Goal: Information Seeking & Learning: Learn about a topic

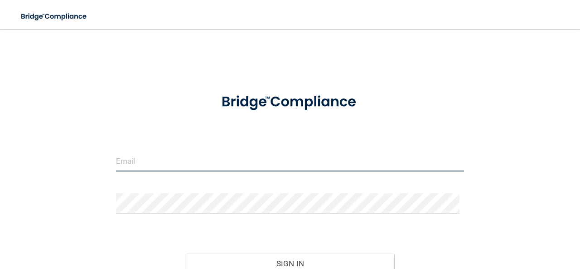
click at [175, 165] on input "email" at bounding box center [290, 161] width 348 height 20
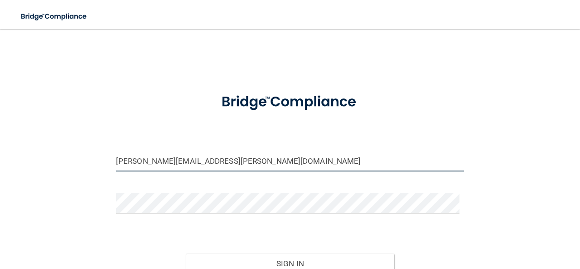
scroll to position [85, 0]
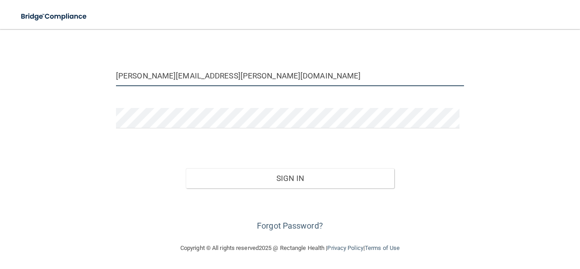
type input "[PERSON_NAME][EMAIL_ADDRESS][PERSON_NAME][DOMAIN_NAME]"
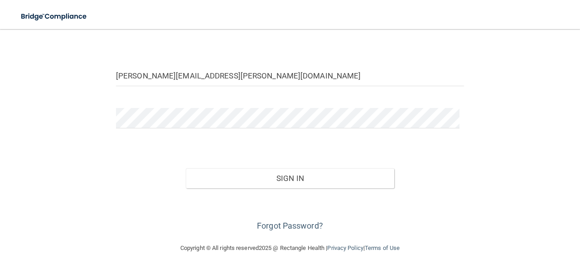
click at [249, 222] on div "Forgot Password?" at bounding box center [290, 210] width 362 height 45
click at [259, 222] on link "Forgot Password?" at bounding box center [290, 226] width 66 height 10
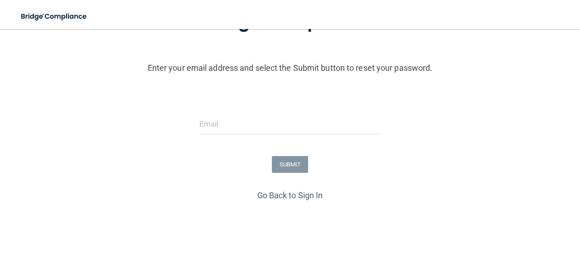
scroll to position [116, 0]
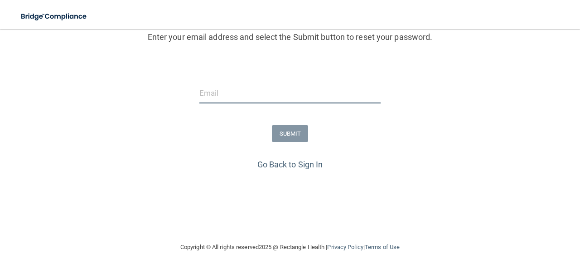
click at [213, 97] on input "email" at bounding box center [289, 93] width 181 height 20
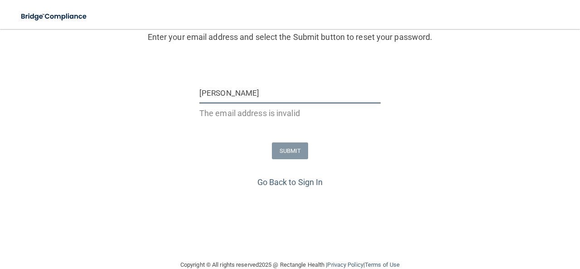
type input "[PERSON_NAME][EMAIL_ADDRESS][PERSON_NAME][DOMAIN_NAME]"
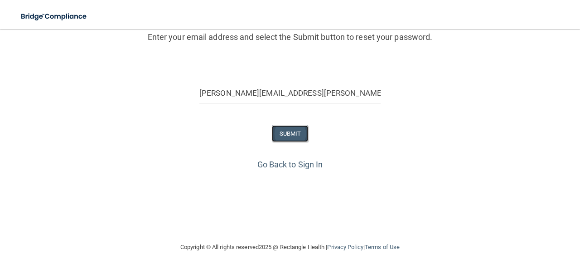
click at [285, 133] on button "SUBMIT" at bounding box center [290, 133] width 37 height 17
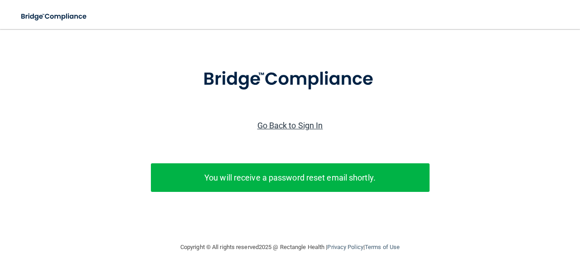
click at [288, 122] on link "Go Back to Sign In" at bounding box center [290, 126] width 66 height 10
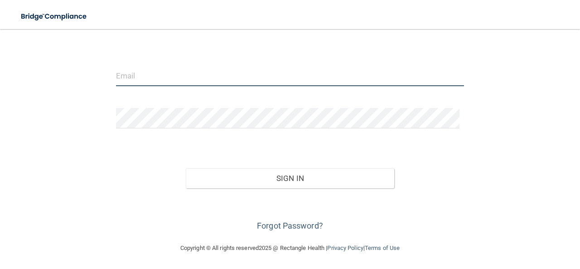
click at [210, 77] on input "email" at bounding box center [290, 76] width 348 height 20
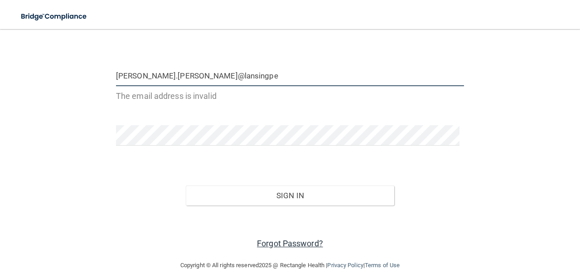
type input "[PERSON_NAME].[PERSON_NAME]@lansingpe"
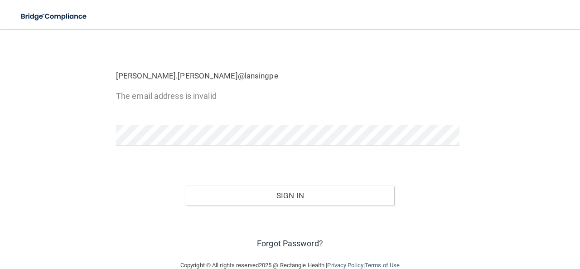
click at [289, 245] on link "Forgot Password?" at bounding box center [290, 243] width 66 height 10
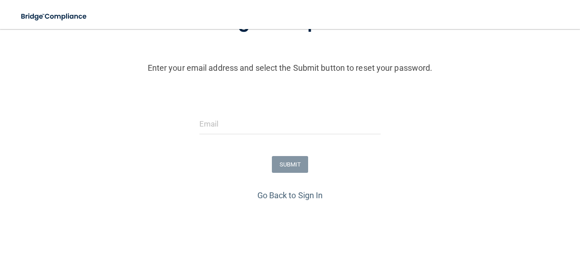
scroll to position [99, 0]
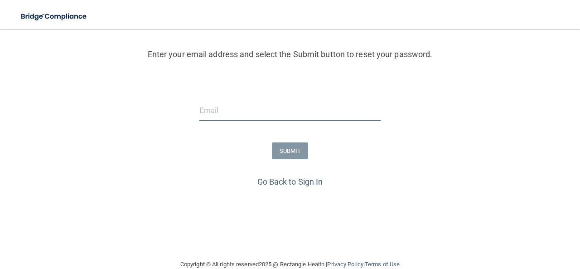
click at [244, 110] on input "email" at bounding box center [289, 110] width 181 height 20
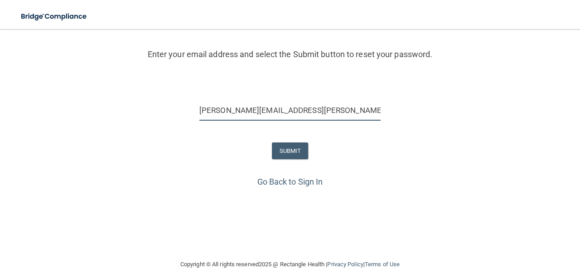
type input "[PERSON_NAME][EMAIL_ADDRESS][PERSON_NAME][DOMAIN_NAME]"
click at [282, 144] on button "SUBMIT" at bounding box center [290, 150] width 37 height 17
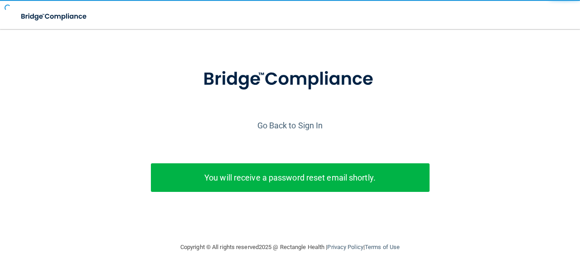
scroll to position [34, 0]
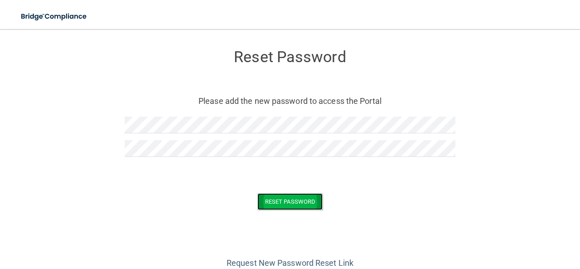
click at [274, 196] on button "Reset Password" at bounding box center [289, 201] width 65 height 17
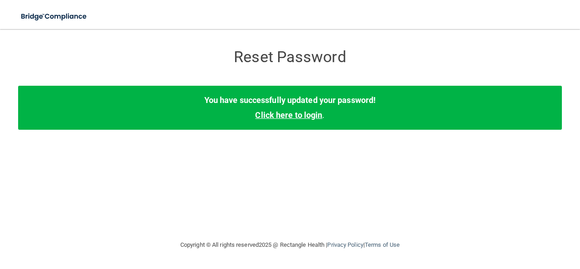
click at [278, 113] on link "Click here to login" at bounding box center [288, 115] width 67 height 10
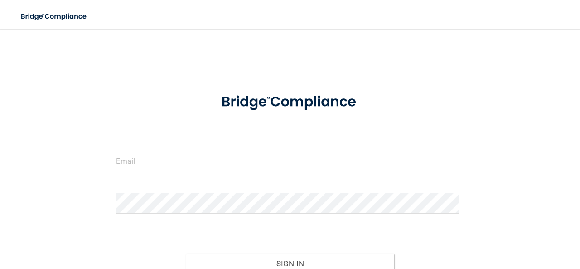
click at [170, 161] on input "email" at bounding box center [290, 161] width 348 height 20
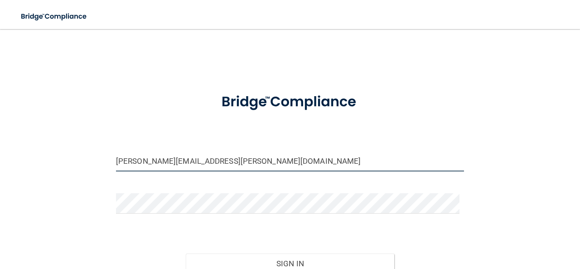
type input "[PERSON_NAME][EMAIL_ADDRESS][PERSON_NAME][DOMAIN_NAME]"
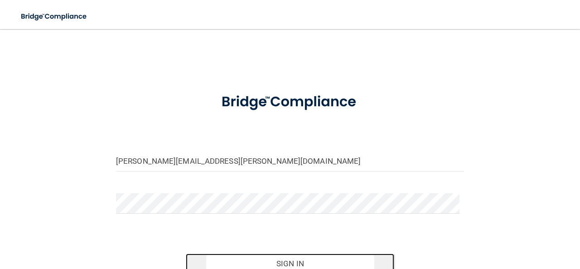
click at [249, 256] on button "Sign In" at bounding box center [290, 263] width 209 height 20
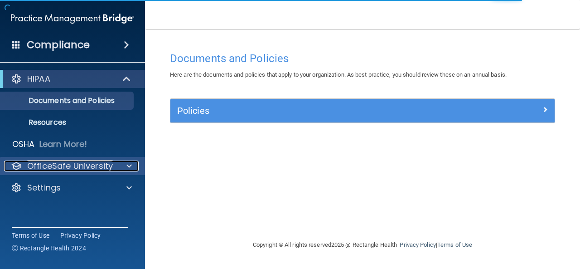
click at [110, 167] on p "OfficeSafe University" at bounding box center [70, 165] width 86 height 11
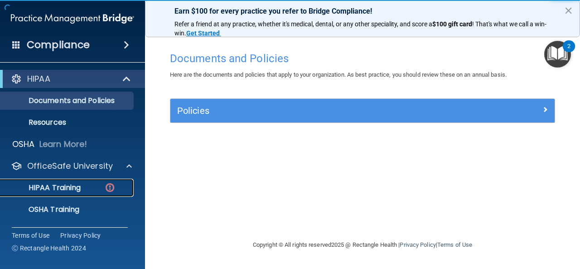
click at [77, 188] on p "HIPAA Training" at bounding box center [43, 187] width 75 height 9
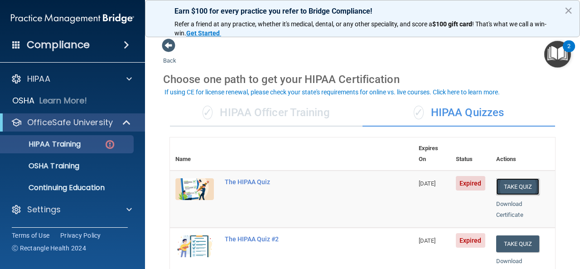
click at [513, 178] on button "Take Quiz" at bounding box center [517, 186] width 43 height 17
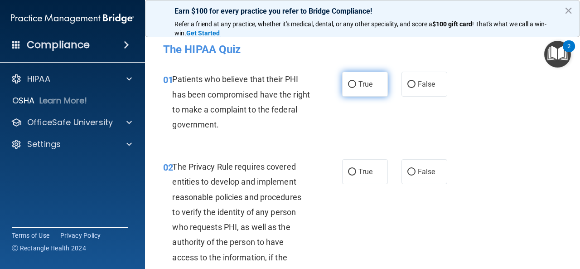
click at [349, 83] on input "True" at bounding box center [352, 84] width 8 height 7
radio input "true"
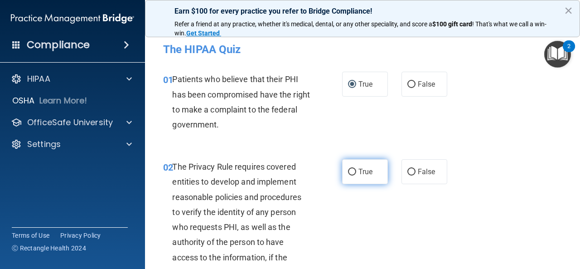
click at [348, 169] on input "True" at bounding box center [352, 172] width 8 height 7
radio input "true"
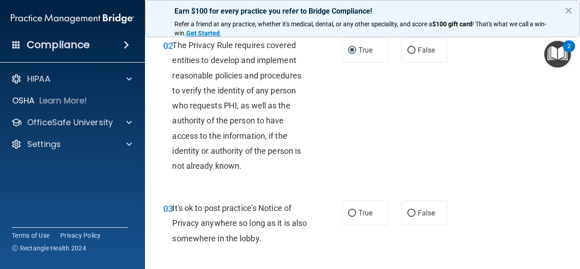
scroll to position [136, 0]
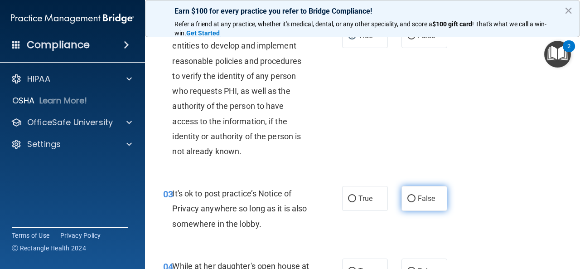
click at [407, 197] on input "False" at bounding box center [411, 198] width 8 height 7
radio input "true"
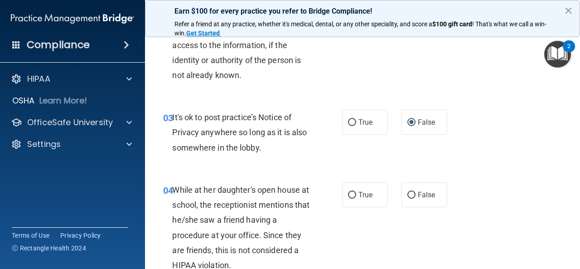
scroll to position [227, 0]
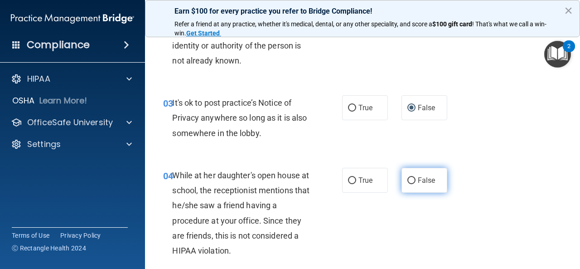
click at [407, 179] on input "False" at bounding box center [411, 180] width 8 height 7
radio input "true"
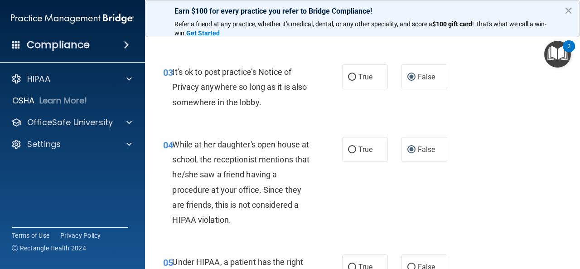
scroll to position [317, 0]
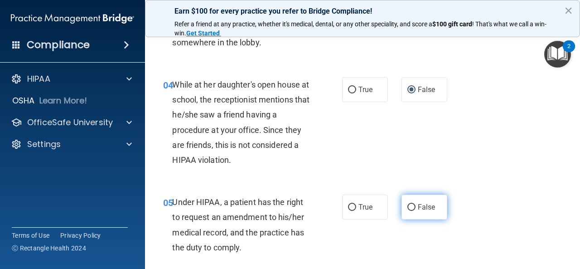
click at [407, 204] on input "False" at bounding box center [411, 207] width 8 height 7
radio input "true"
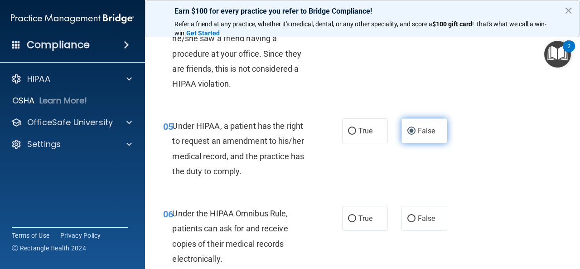
scroll to position [408, 0]
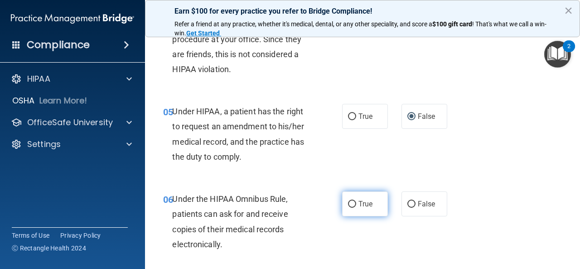
click at [348, 204] on input "True" at bounding box center [352, 204] width 8 height 7
radio input "true"
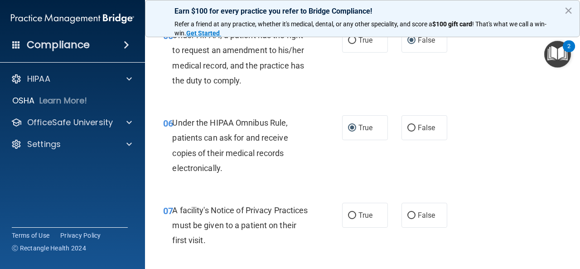
scroll to position [498, 0]
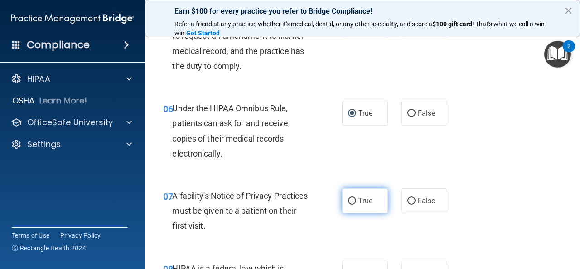
click at [349, 200] on input "True" at bounding box center [352, 201] width 8 height 7
radio input "true"
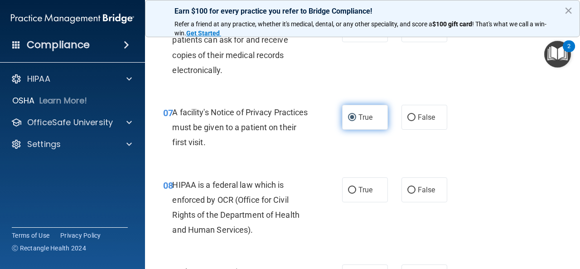
scroll to position [589, 0]
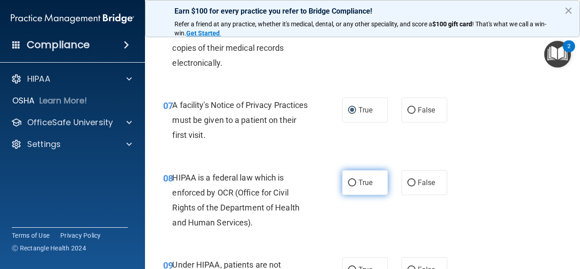
click at [348, 180] on input "True" at bounding box center [352, 182] width 8 height 7
radio input "true"
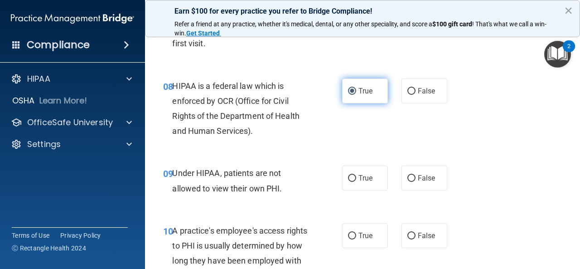
scroll to position [725, 0]
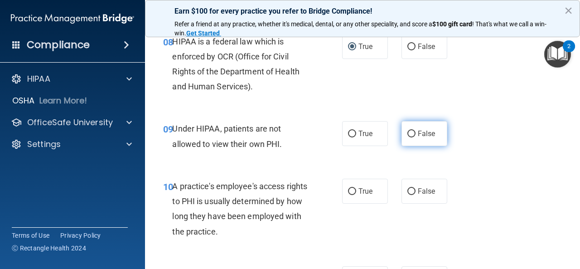
click at [407, 132] on input "False" at bounding box center [411, 133] width 8 height 7
radio input "true"
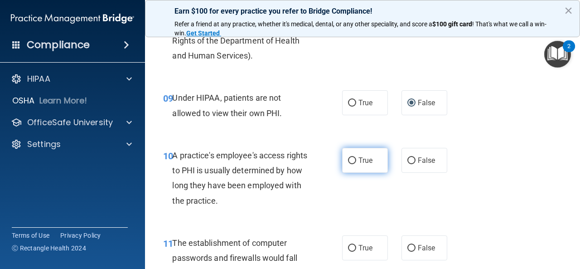
scroll to position [770, 0]
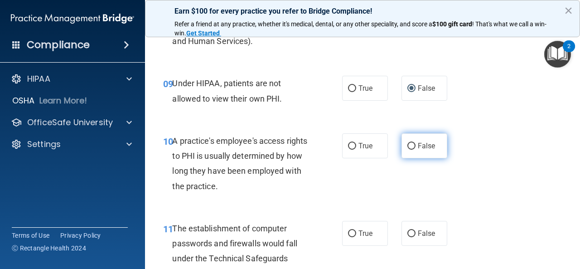
click at [407, 145] on input "False" at bounding box center [411, 146] width 8 height 7
radio input "true"
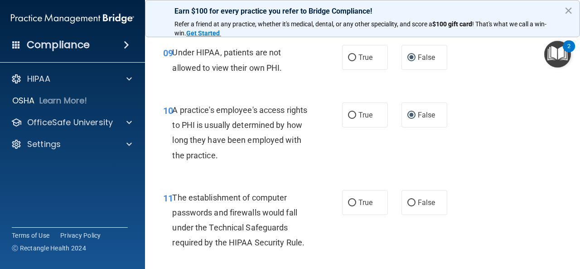
scroll to position [816, 0]
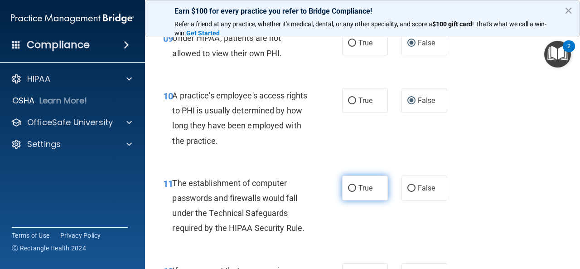
click at [349, 187] on input "True" at bounding box center [352, 188] width 8 height 7
radio input "true"
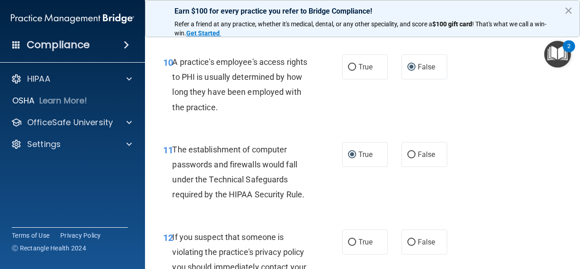
scroll to position [906, 0]
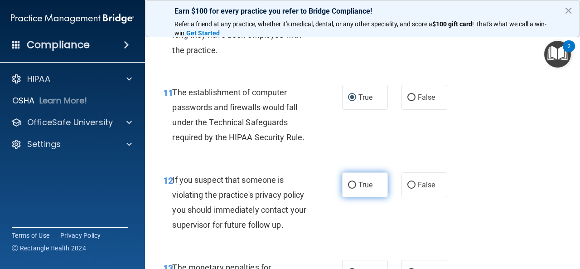
click at [350, 184] on input "True" at bounding box center [352, 185] width 8 height 7
radio input "true"
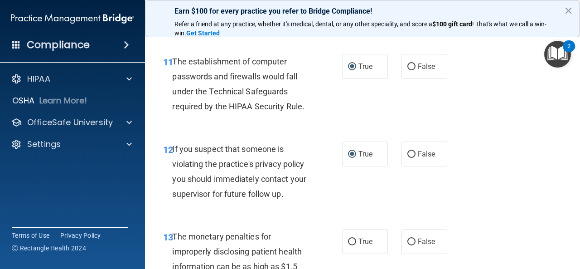
scroll to position [952, 0]
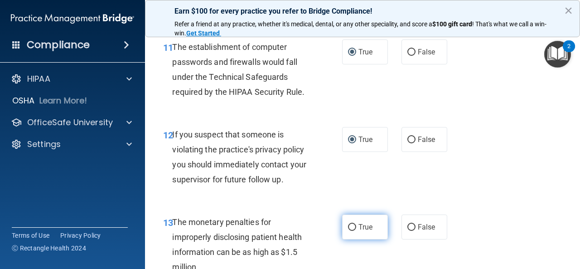
click at [348, 226] on input "True" at bounding box center [352, 227] width 8 height 7
radio input "true"
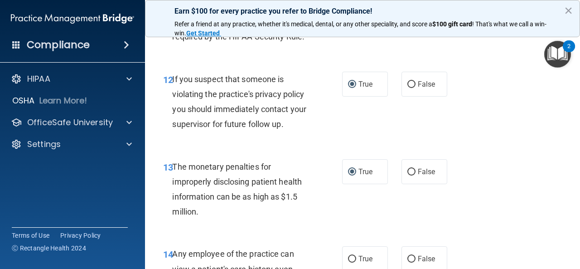
scroll to position [1087, 0]
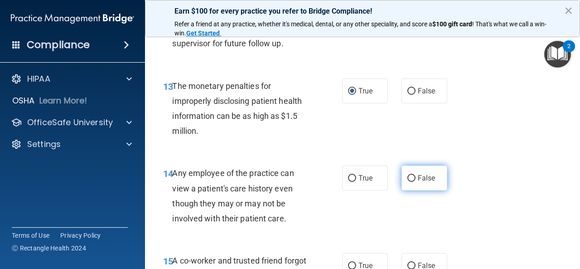
click at [408, 177] on input "False" at bounding box center [411, 178] width 8 height 7
radio input "true"
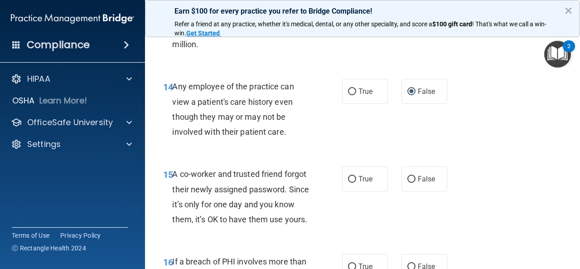
scroll to position [1178, 0]
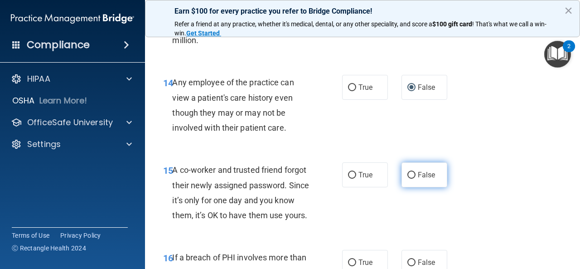
click at [407, 173] on input "False" at bounding box center [411, 175] width 8 height 7
radio input "true"
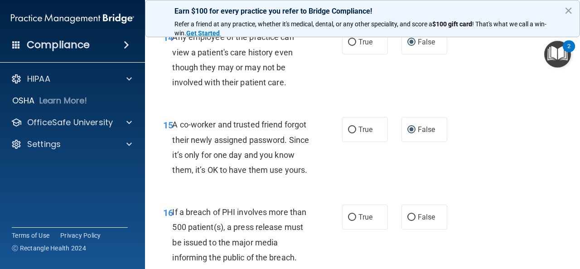
scroll to position [1269, 0]
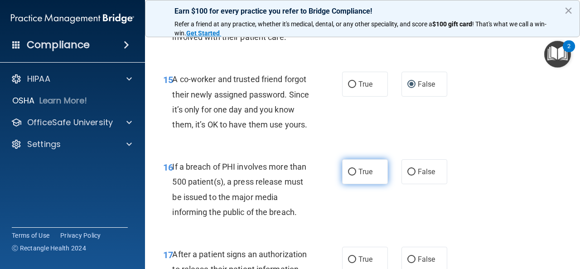
click at [350, 175] on input "True" at bounding box center [352, 172] width 8 height 7
radio input "true"
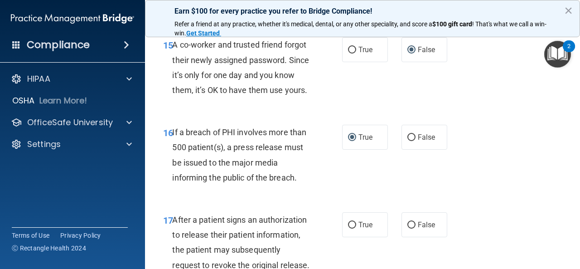
scroll to position [1405, 0]
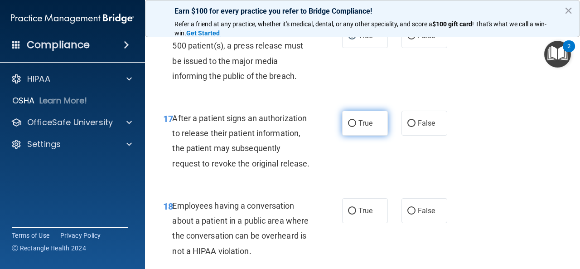
click at [348, 127] on input "True" at bounding box center [352, 123] width 8 height 7
radio input "true"
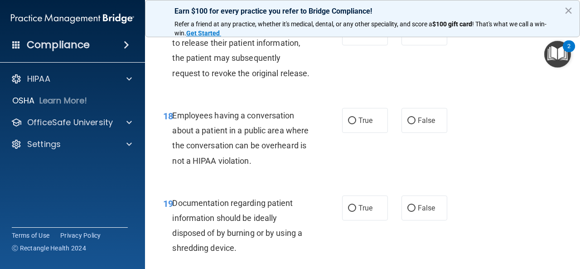
scroll to position [1495, 0]
click at [407, 124] on input "False" at bounding box center [411, 120] width 8 height 7
radio input "true"
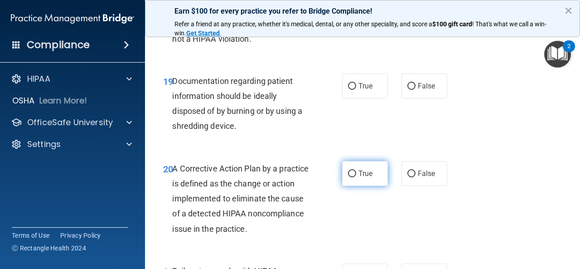
scroll to position [1631, 0]
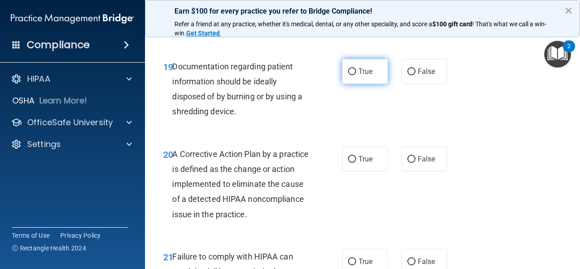
click at [348, 75] on input "True" at bounding box center [352, 71] width 8 height 7
radio input "true"
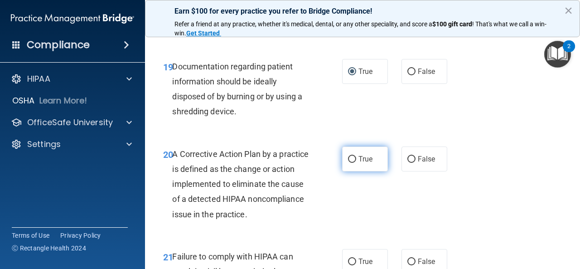
click at [348, 163] on input "True" at bounding box center [352, 159] width 8 height 7
radio input "true"
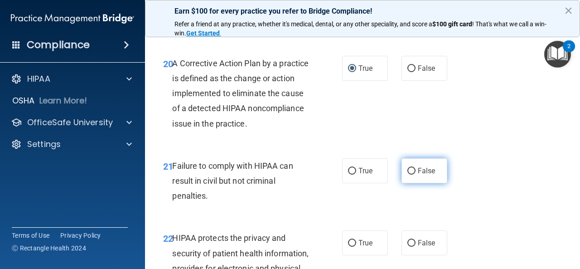
click at [407, 174] on input "False" at bounding box center [411, 171] width 8 height 7
radio input "true"
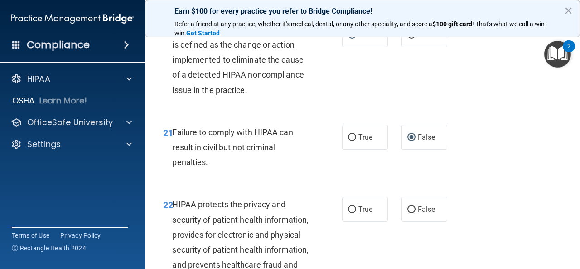
scroll to position [1812, 0]
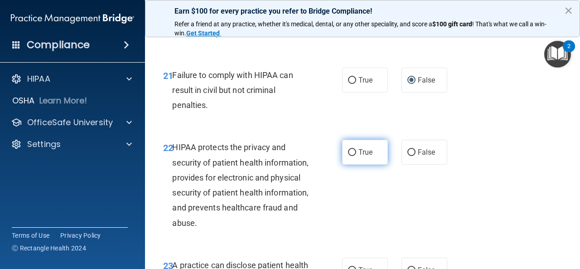
click at [348, 156] on input "True" at bounding box center [352, 152] width 8 height 7
radio input "true"
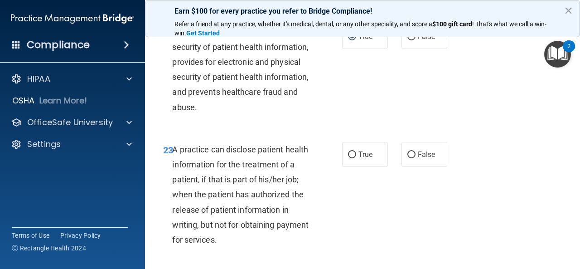
scroll to position [1948, 0]
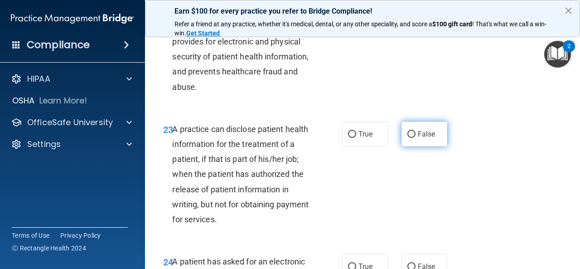
click at [407, 138] on input "False" at bounding box center [411, 134] width 8 height 7
radio input "true"
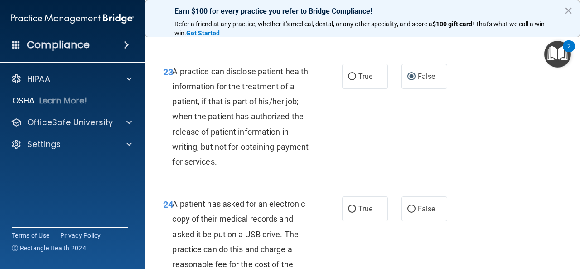
scroll to position [2039, 0]
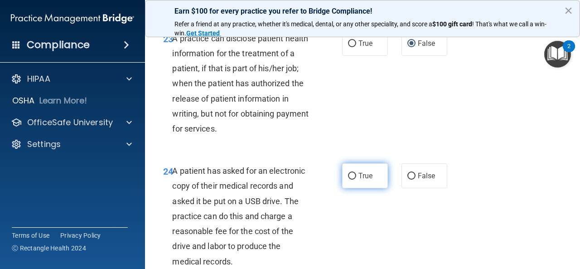
click at [349, 179] on input "True" at bounding box center [352, 176] width 8 height 7
radio input "true"
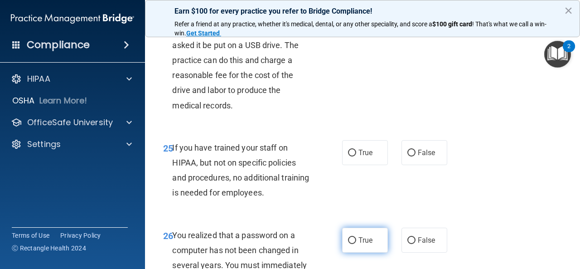
scroll to position [2220, 0]
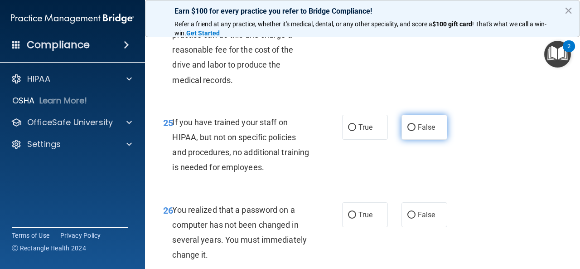
click at [407, 131] on input "False" at bounding box center [411, 127] width 8 height 7
radio input "true"
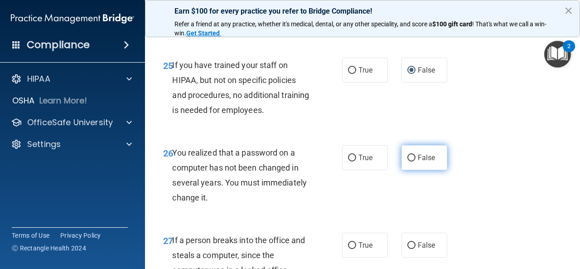
scroll to position [2311, 0]
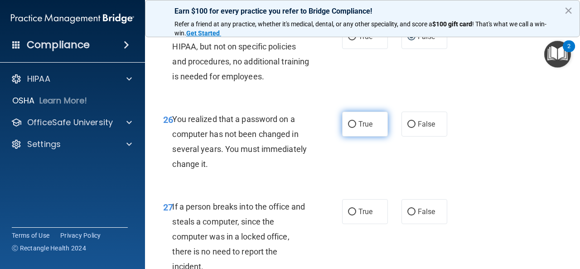
click at [348, 128] on input "True" at bounding box center [352, 124] width 8 height 7
radio input "true"
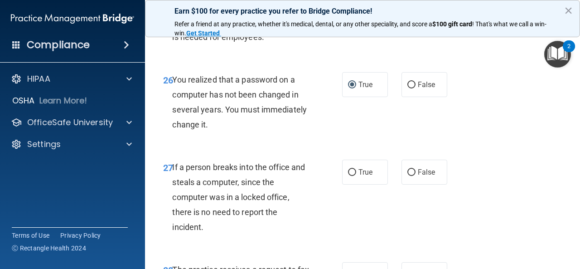
scroll to position [2401, 0]
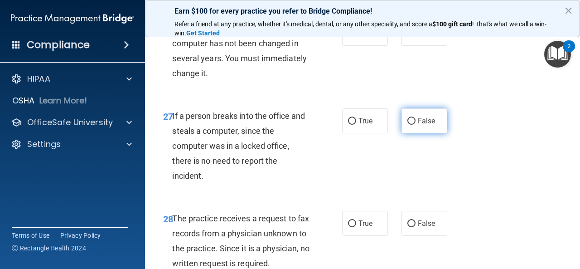
click at [407, 125] on input "False" at bounding box center [411, 121] width 8 height 7
radio input "true"
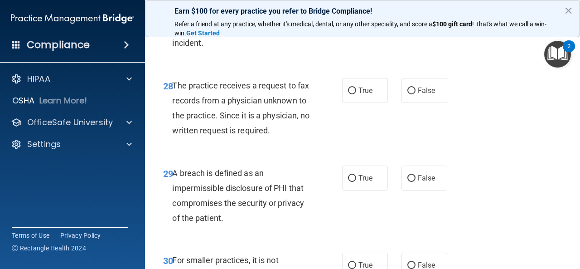
scroll to position [2537, 0]
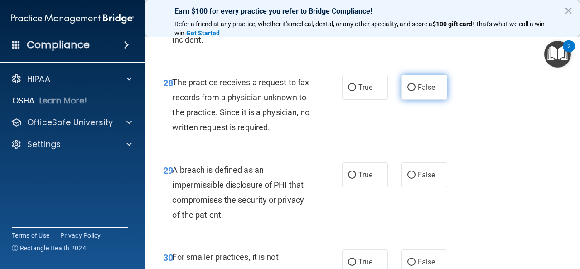
click at [407, 91] on input "False" at bounding box center [411, 87] width 8 height 7
radio input "true"
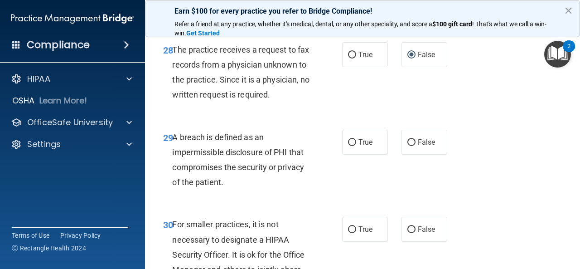
scroll to position [2628, 0]
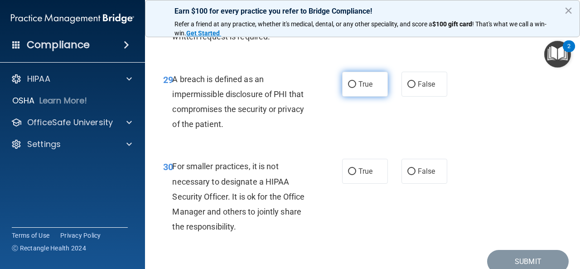
click at [348, 88] on input "True" at bounding box center [352, 84] width 8 height 7
radio input "true"
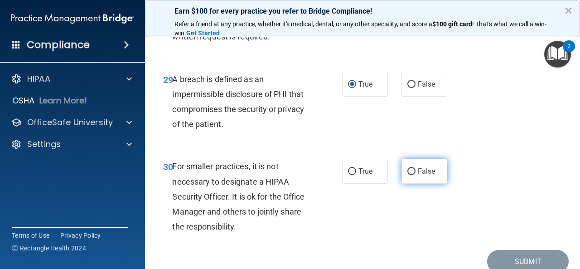
click at [408, 175] on input "False" at bounding box center [411, 171] width 8 height 7
radio input "true"
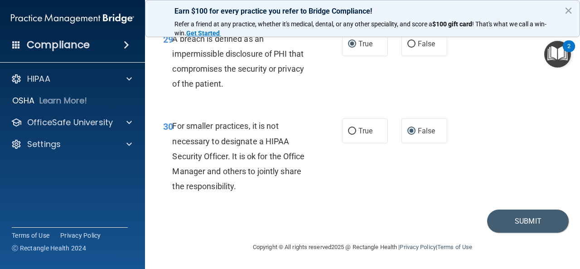
scroll to position [2713, 0]
click at [532, 221] on button "Submit" at bounding box center [528, 220] width 82 height 23
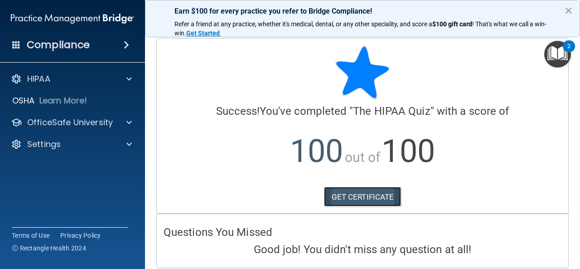
click at [343, 193] on link "GET CERTIFICATE" at bounding box center [362, 197] width 77 height 20
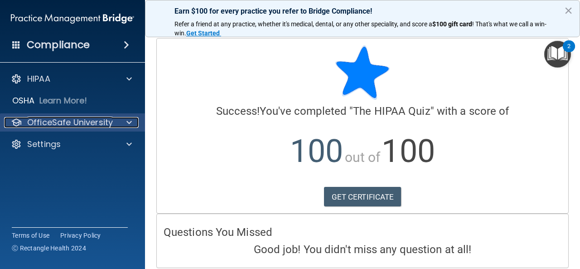
click at [121, 119] on div at bounding box center [127, 122] width 23 height 11
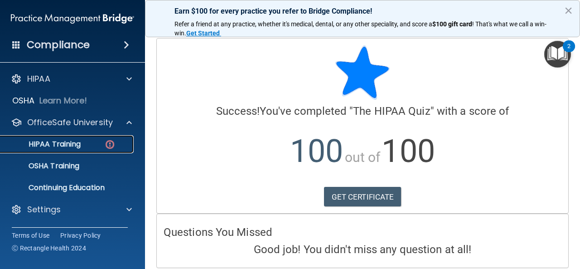
click at [89, 144] on div "HIPAA Training" at bounding box center [68, 144] width 124 height 9
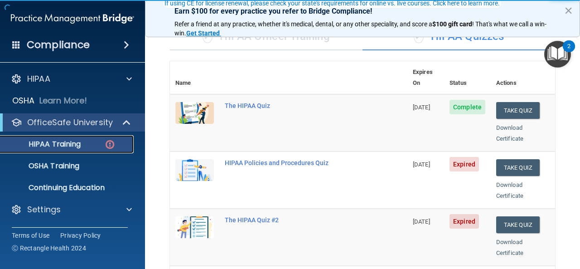
scroll to position [91, 0]
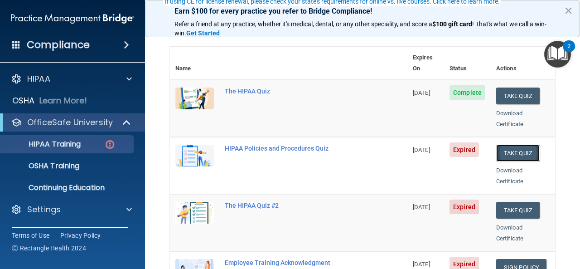
click at [498, 145] on button "Take Quiz" at bounding box center [517, 153] width 43 height 17
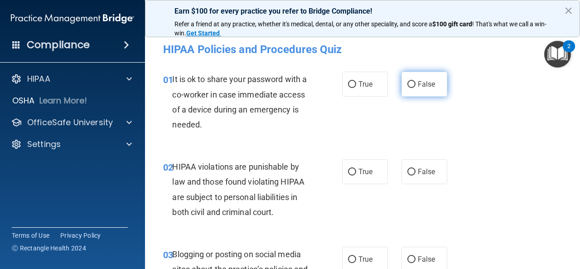
click at [407, 85] on input "False" at bounding box center [411, 84] width 8 height 7
radio input "true"
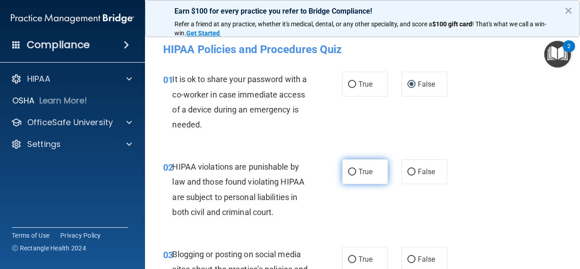
click at [348, 169] on input "True" at bounding box center [352, 172] width 8 height 7
radio input "true"
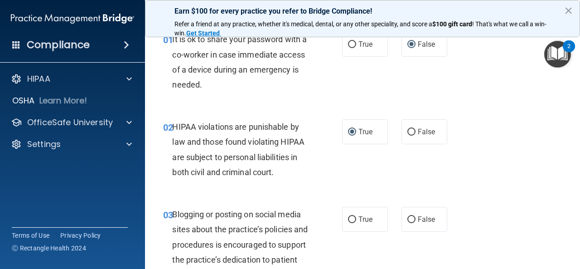
scroll to position [91, 0]
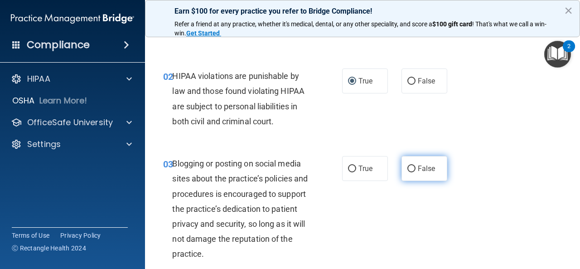
click at [407, 166] on input "False" at bounding box center [411, 168] width 8 height 7
radio input "true"
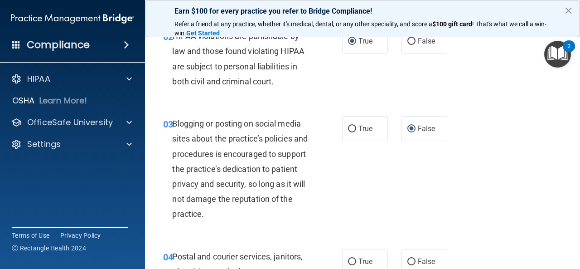
scroll to position [181, 0]
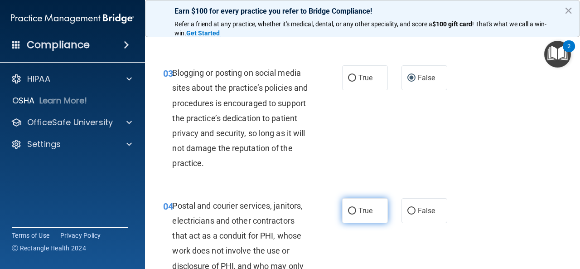
click at [348, 209] on input "True" at bounding box center [352, 211] width 8 height 7
radio input "true"
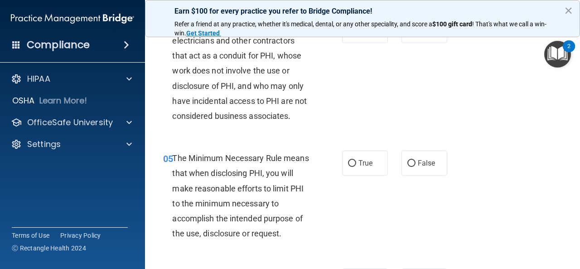
scroll to position [362, 0]
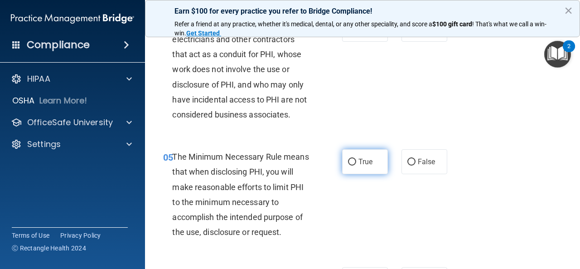
click at [348, 161] on input "True" at bounding box center [352, 162] width 8 height 7
radio input "true"
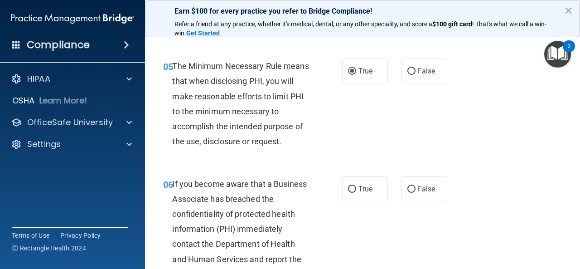
scroll to position [498, 0]
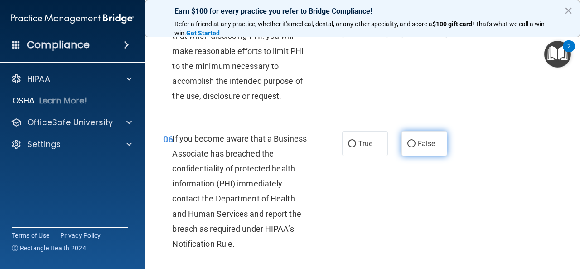
click at [407, 140] on input "False" at bounding box center [411, 143] width 8 height 7
radio input "true"
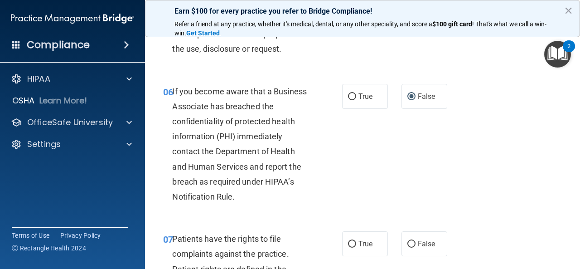
scroll to position [589, 0]
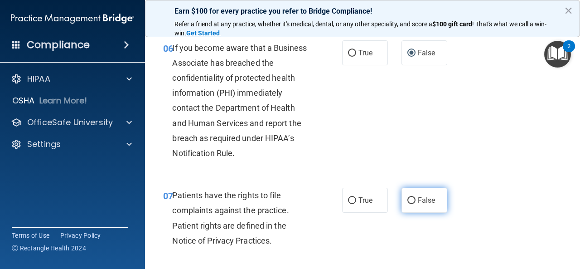
click at [407, 198] on input "False" at bounding box center [411, 200] width 8 height 7
radio input "true"
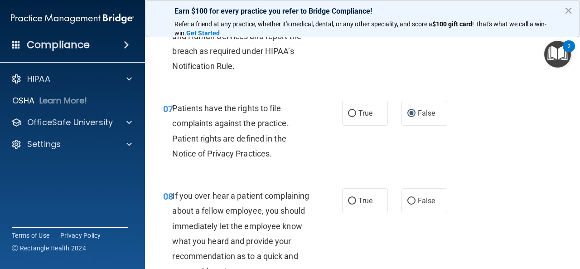
scroll to position [680, 0]
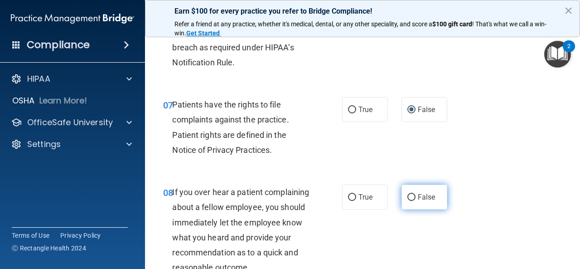
click at [407, 194] on input "False" at bounding box center [411, 197] width 8 height 7
radio input "true"
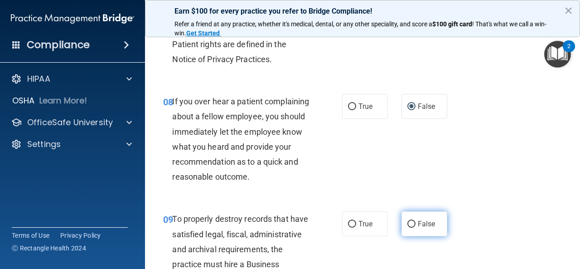
scroll to position [816, 0]
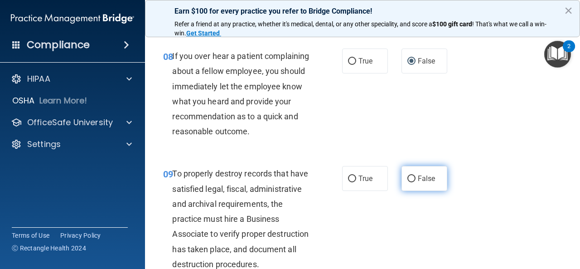
click at [407, 182] on input "False" at bounding box center [411, 178] width 8 height 7
radio input "true"
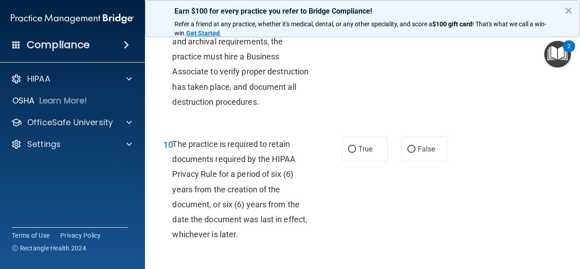
scroll to position [997, 0]
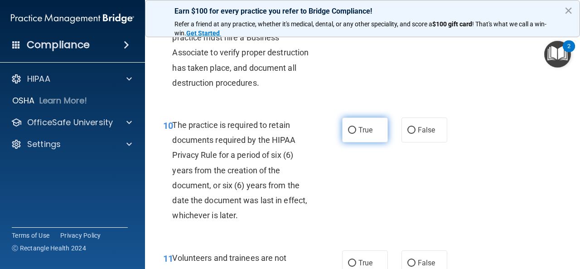
click at [348, 134] on input "True" at bounding box center [352, 130] width 8 height 7
radio input "true"
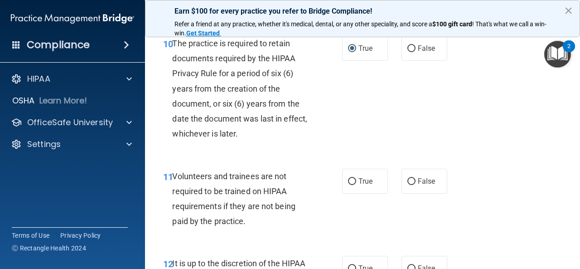
scroll to position [1087, 0]
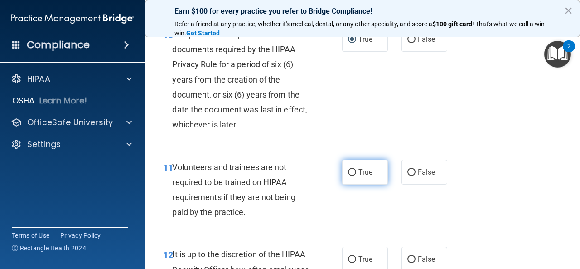
click at [348, 176] on input "True" at bounding box center [352, 172] width 8 height 7
radio input "true"
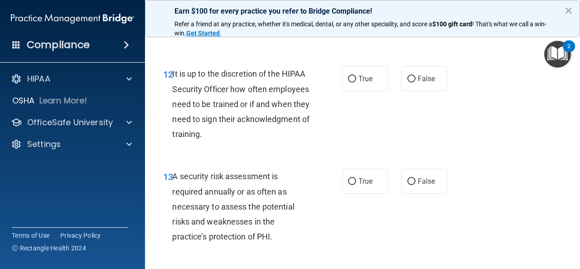
scroll to position [1269, 0]
click at [348, 82] on input "True" at bounding box center [352, 78] width 8 height 7
radio input "true"
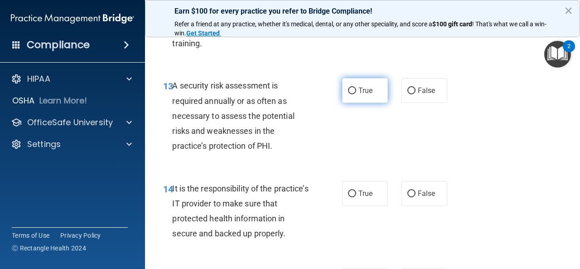
scroll to position [1359, 0]
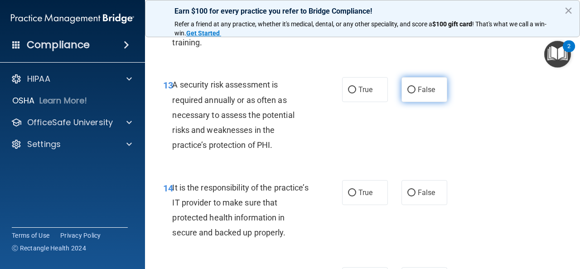
click at [408, 93] on input "False" at bounding box center [411, 90] width 8 height 7
radio input "true"
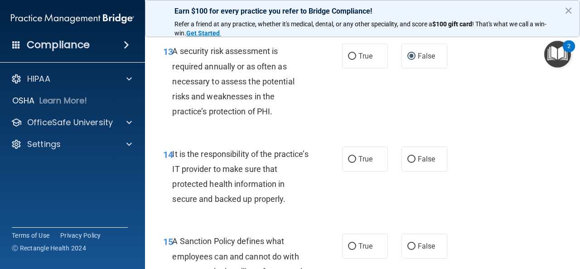
scroll to position [1450, 0]
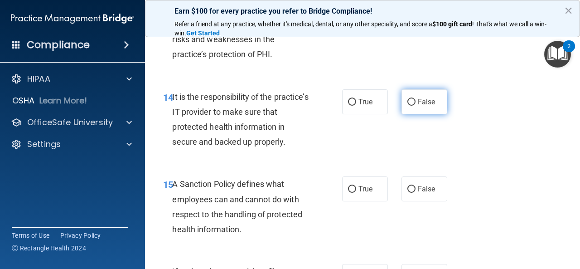
click at [408, 106] on input "False" at bounding box center [411, 102] width 8 height 7
radio input "true"
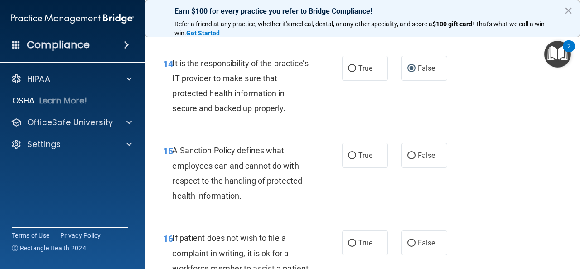
scroll to position [1541, 0]
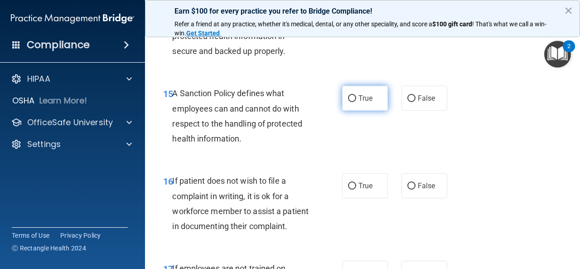
click at [348, 102] on input "True" at bounding box center [352, 98] width 8 height 7
radio input "true"
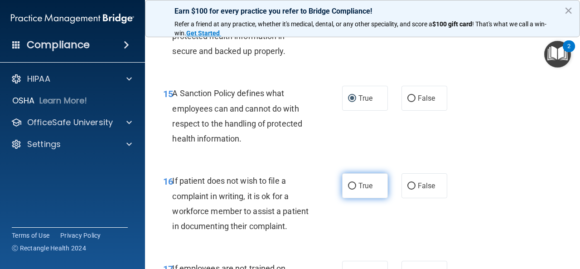
click at [348, 189] on input "True" at bounding box center [352, 186] width 8 height 7
radio input "true"
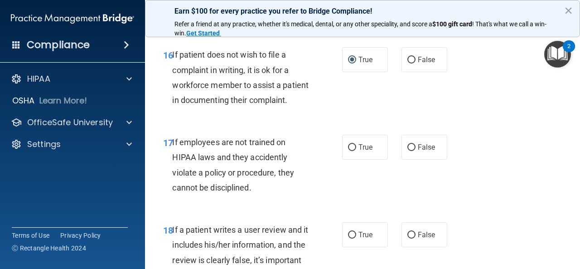
scroll to position [1676, 0]
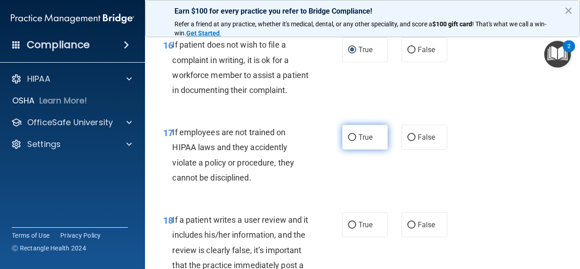
click at [349, 141] on input "True" at bounding box center [352, 137] width 8 height 7
radio input "true"
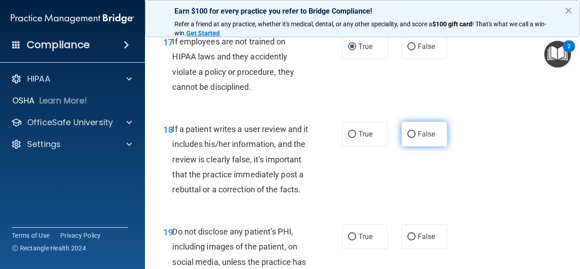
click at [407, 138] on input "False" at bounding box center [411, 134] width 8 height 7
radio input "true"
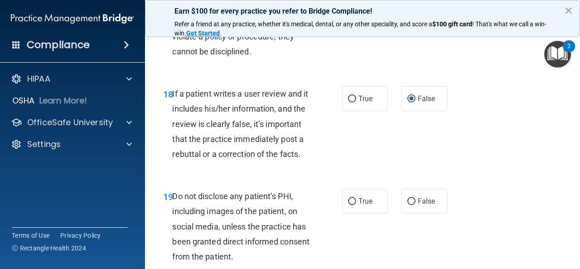
scroll to position [1903, 0]
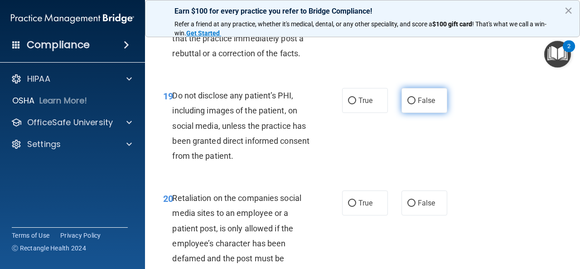
click at [407, 104] on input "False" at bounding box center [411, 100] width 8 height 7
radio input "true"
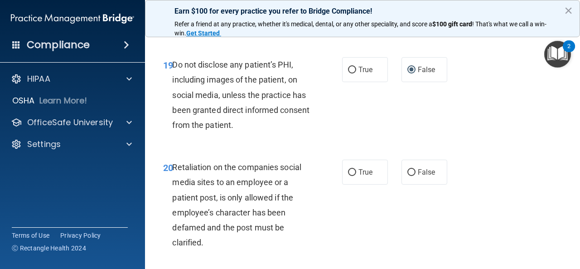
scroll to position [1948, 0]
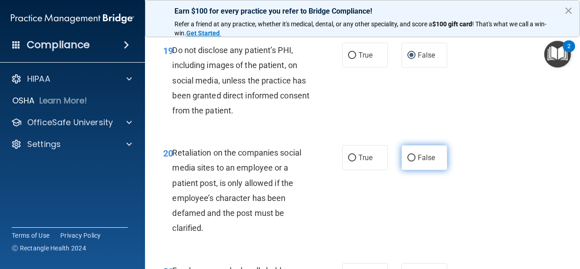
click at [407, 161] on input "False" at bounding box center [411, 158] width 8 height 7
radio input "true"
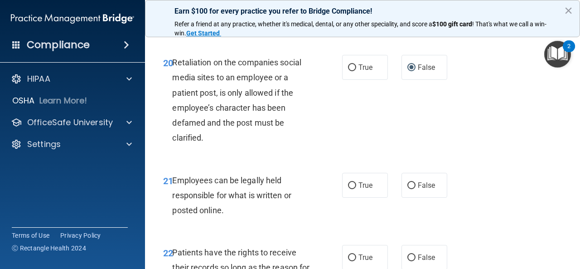
scroll to position [2039, 0]
click at [349, 188] on input "True" at bounding box center [352, 185] width 8 height 7
radio input "true"
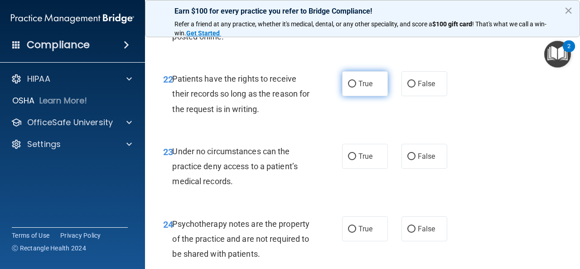
scroll to position [2220, 0]
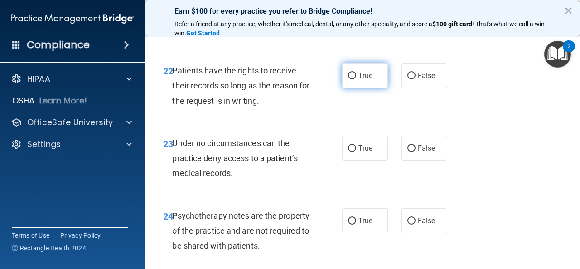
click at [348, 79] on input "True" at bounding box center [352, 75] width 8 height 7
radio input "true"
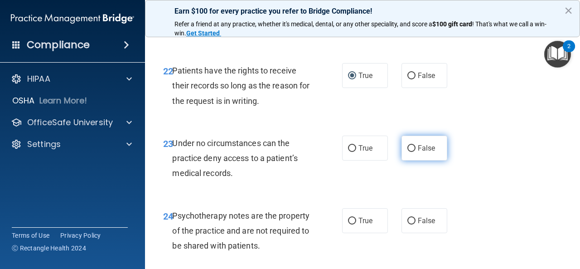
click at [407, 152] on input "False" at bounding box center [411, 148] width 8 height 7
radio input "true"
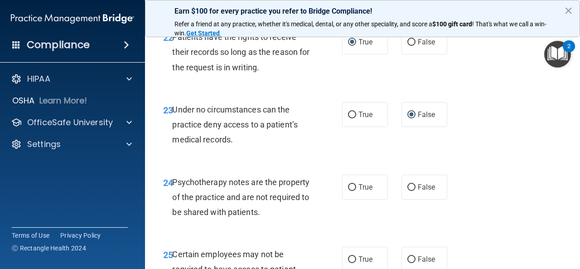
scroll to position [2311, 0]
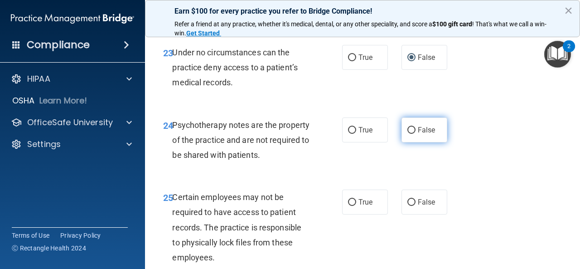
click at [407, 134] on input "False" at bounding box center [411, 130] width 8 height 7
radio input "true"
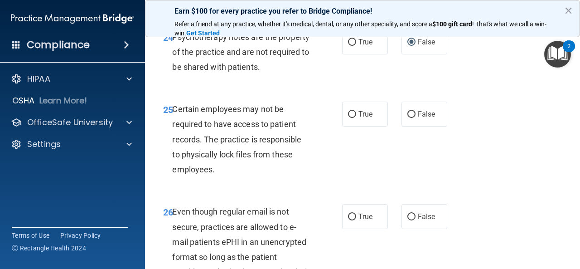
scroll to position [2447, 0]
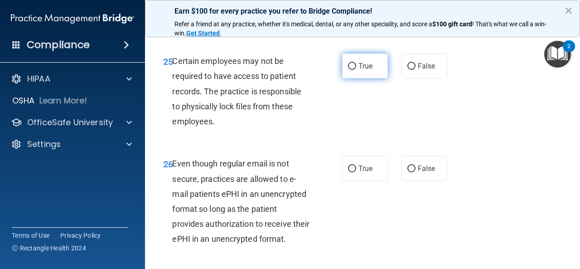
click at [348, 70] on input "True" at bounding box center [352, 66] width 8 height 7
radio input "true"
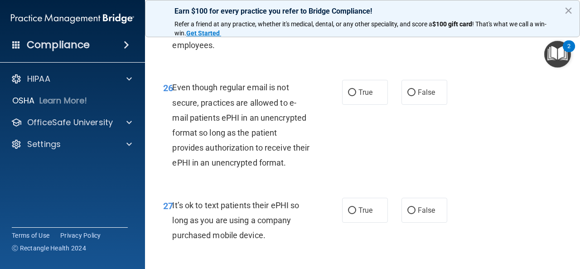
scroll to position [2537, 0]
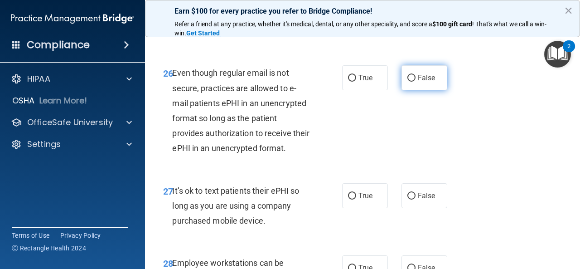
click at [407, 82] on input "False" at bounding box center [411, 78] width 8 height 7
radio input "true"
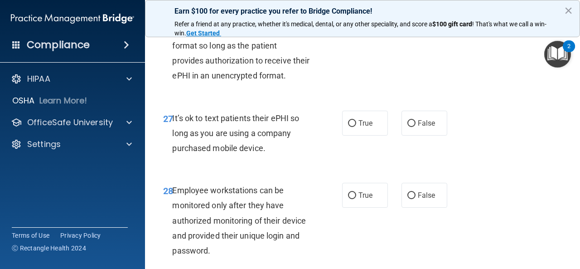
scroll to position [2628, 0]
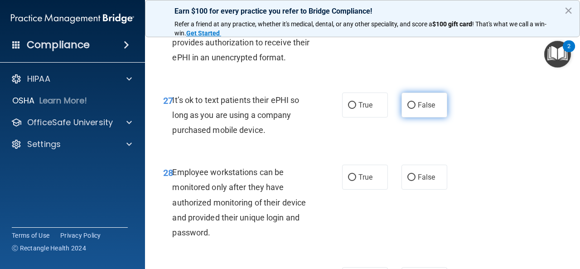
click at [407, 109] on input "False" at bounding box center [411, 105] width 8 height 7
radio input "true"
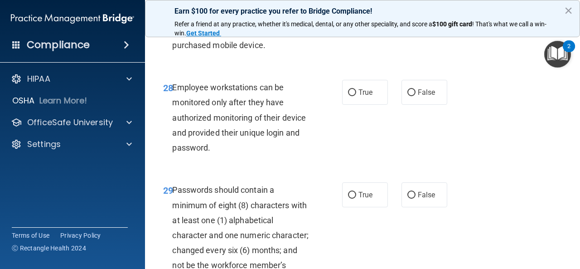
scroll to position [2719, 0]
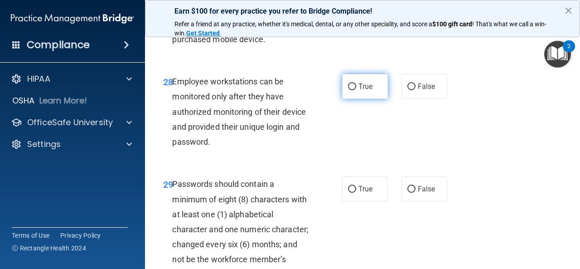
click at [348, 90] on input "True" at bounding box center [352, 86] width 8 height 7
radio input "true"
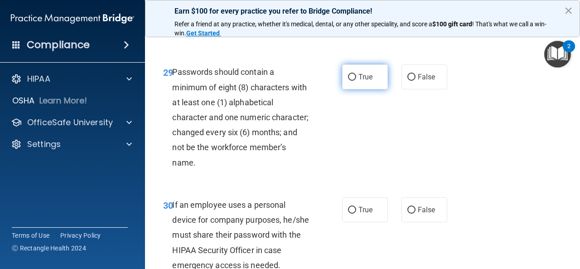
scroll to position [2855, 0]
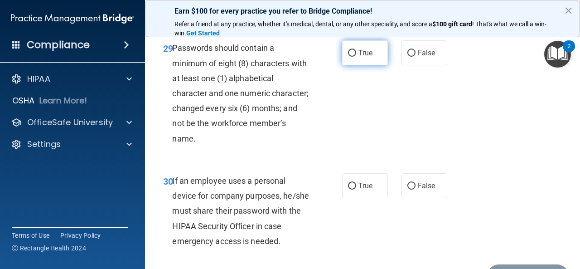
click at [348, 57] on input "True" at bounding box center [352, 53] width 8 height 7
radio input "true"
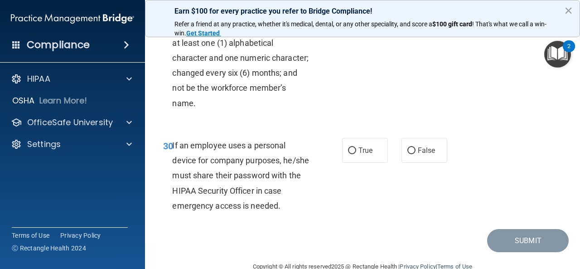
scroll to position [2945, 0]
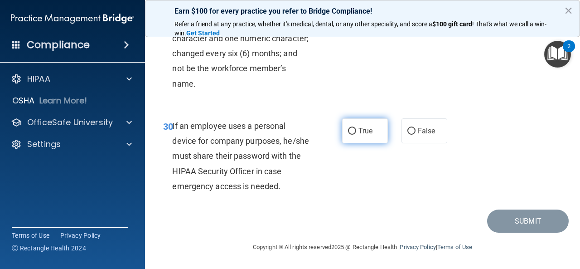
click at [349, 135] on input "True" at bounding box center [352, 131] width 8 height 7
radio input "true"
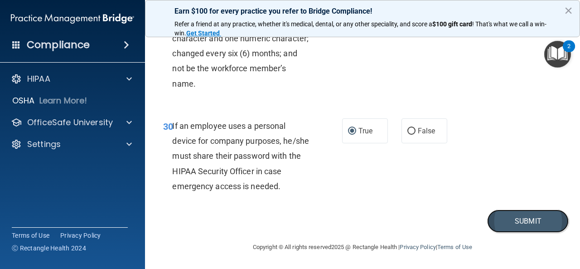
click at [496, 232] on button "Submit" at bounding box center [528, 220] width 82 height 23
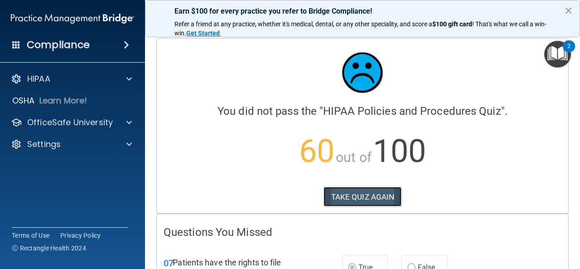
click at [336, 196] on button "TAKE QUIZ AGAIN" at bounding box center [363, 197] width 78 height 20
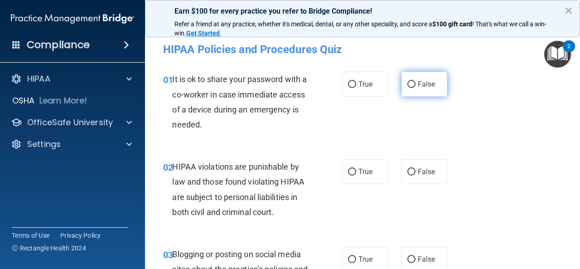
click at [407, 86] on input "False" at bounding box center [411, 84] width 8 height 7
radio input "true"
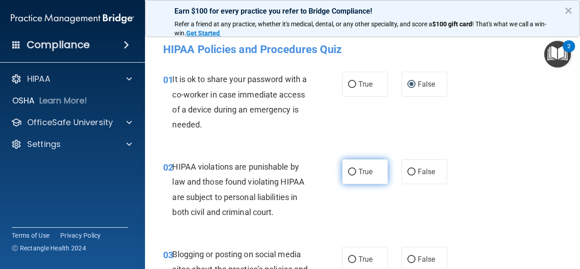
click at [350, 169] on input "True" at bounding box center [352, 172] width 8 height 7
radio input "true"
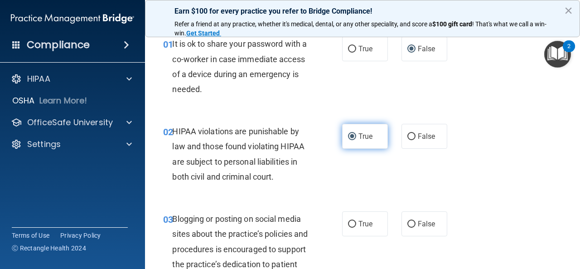
scroll to position [91, 0]
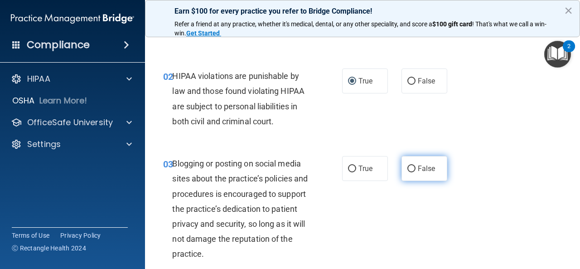
click at [407, 167] on input "False" at bounding box center [411, 168] width 8 height 7
radio input "true"
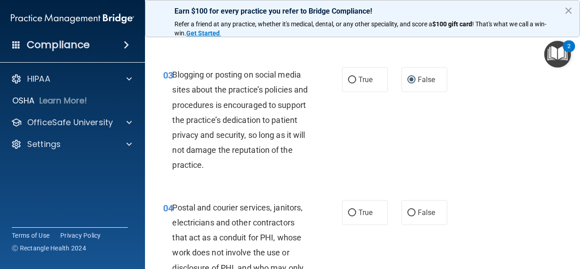
scroll to position [181, 0]
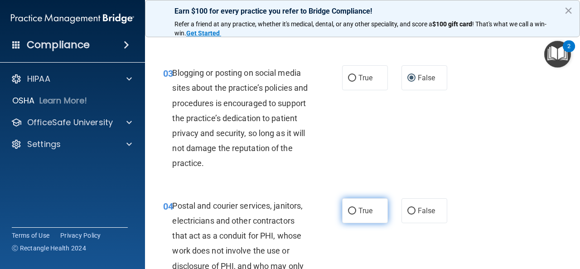
click at [349, 208] on input "True" at bounding box center [352, 211] width 8 height 7
radio input "true"
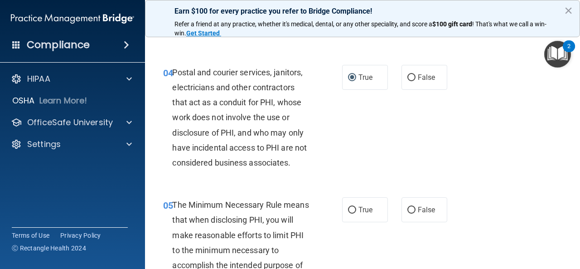
scroll to position [408, 0]
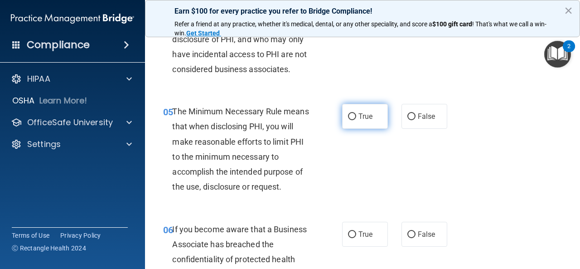
click at [348, 116] on input "True" at bounding box center [352, 116] width 8 height 7
radio input "true"
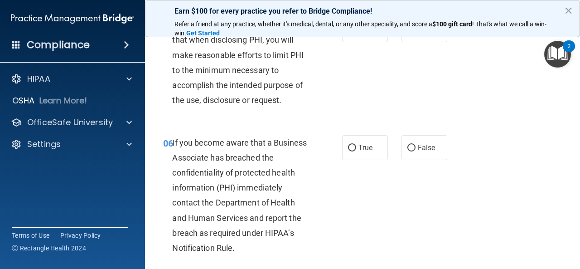
scroll to position [498, 0]
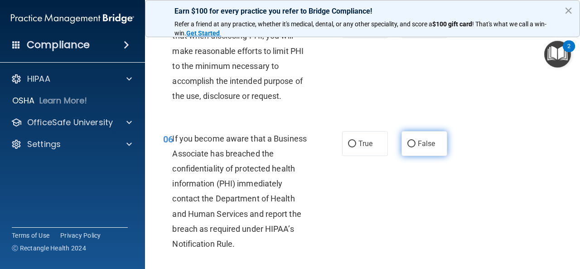
click at [407, 140] on input "False" at bounding box center [411, 143] width 8 height 7
radio input "true"
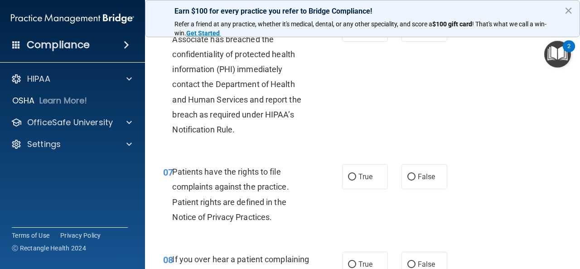
scroll to position [634, 0]
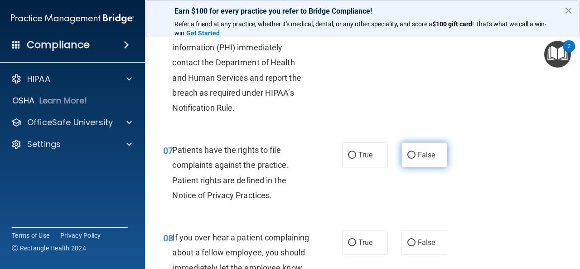
click at [407, 156] on input "False" at bounding box center [411, 155] width 8 height 7
radio input "true"
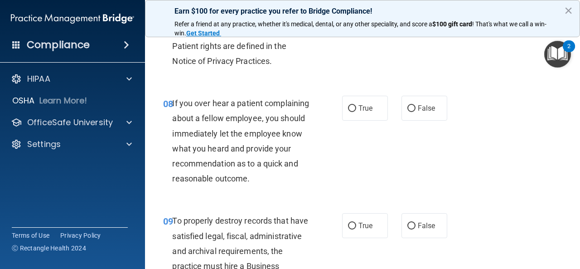
scroll to position [770, 0]
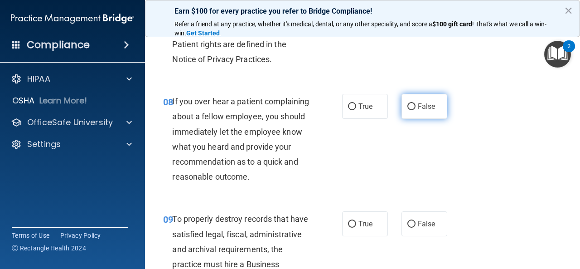
click at [407, 107] on input "False" at bounding box center [411, 106] width 8 height 7
radio input "true"
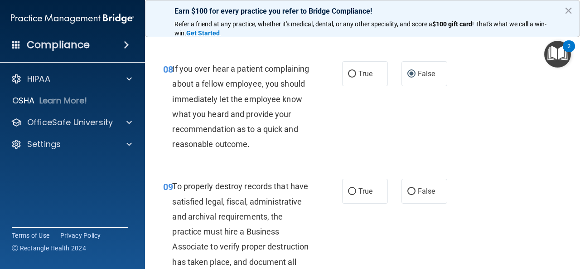
scroll to position [861, 0]
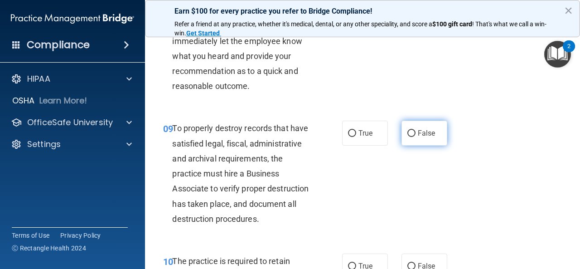
click at [407, 137] on input "False" at bounding box center [411, 133] width 8 height 7
radio input "true"
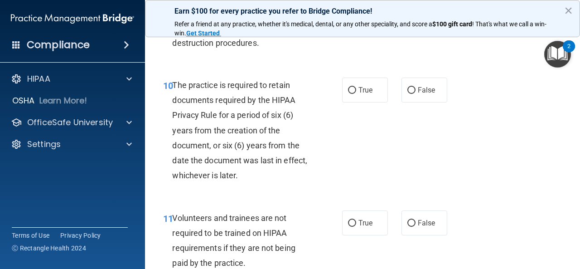
scroll to position [1042, 0]
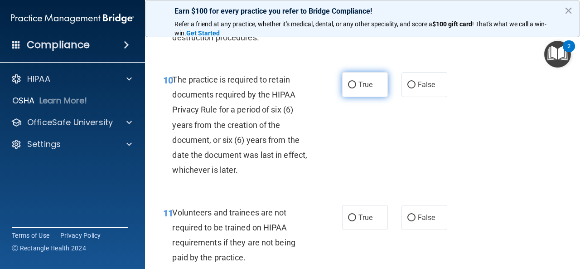
click at [348, 88] on input "True" at bounding box center [352, 85] width 8 height 7
radio input "true"
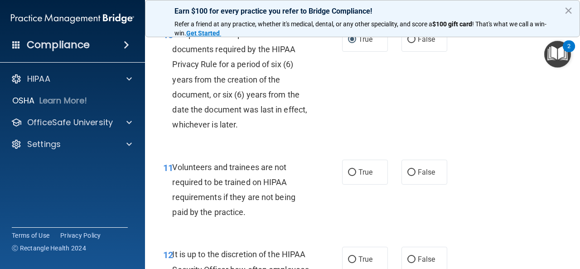
scroll to position [1133, 0]
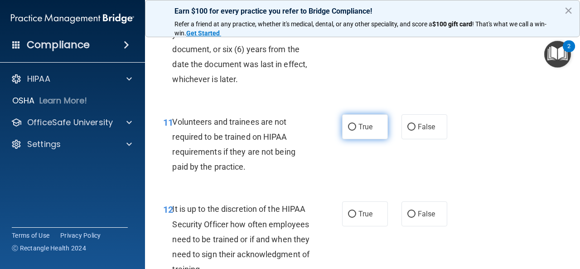
click at [348, 130] on input "True" at bounding box center [352, 127] width 8 height 7
radio input "true"
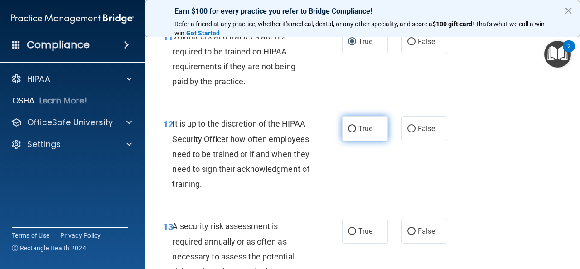
scroll to position [1269, 0]
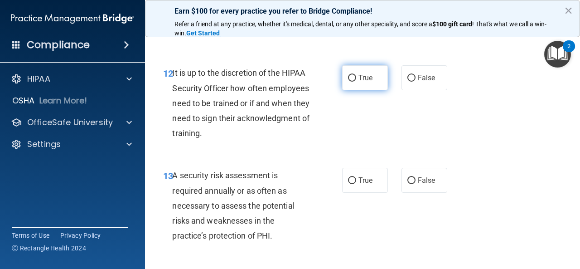
click at [349, 82] on input "True" at bounding box center [352, 78] width 8 height 7
radio input "true"
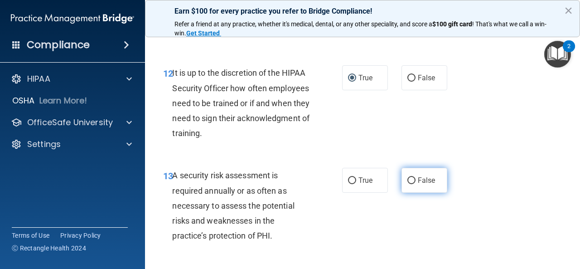
click at [409, 184] on input "False" at bounding box center [411, 180] width 8 height 7
radio input "true"
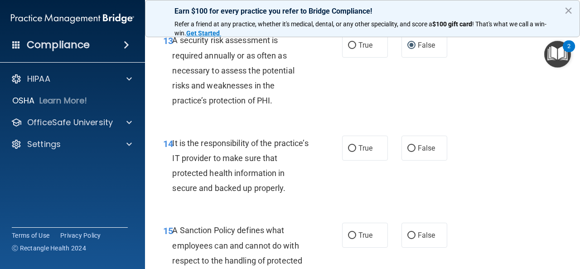
scroll to position [1405, 0]
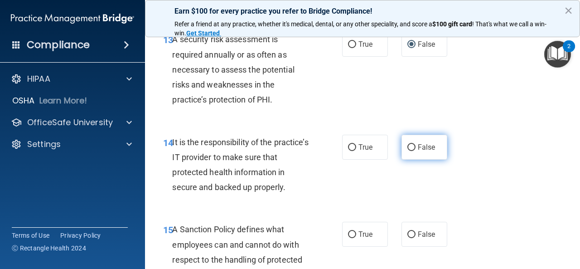
click at [407, 151] on input "False" at bounding box center [411, 147] width 8 height 7
radio input "true"
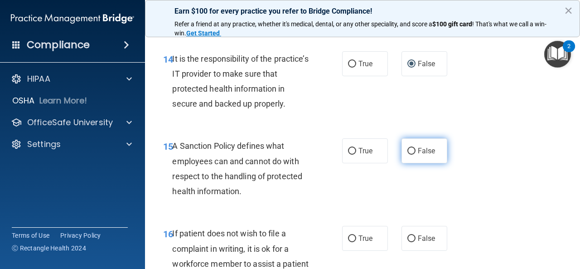
scroll to position [1541, 0]
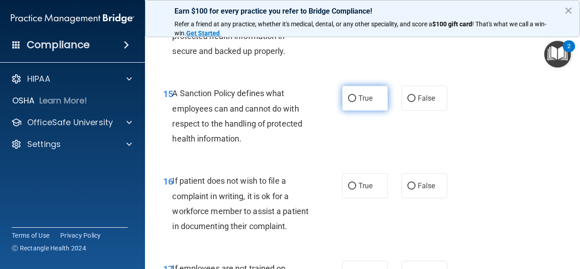
click at [349, 102] on input "True" at bounding box center [352, 98] width 8 height 7
radio input "true"
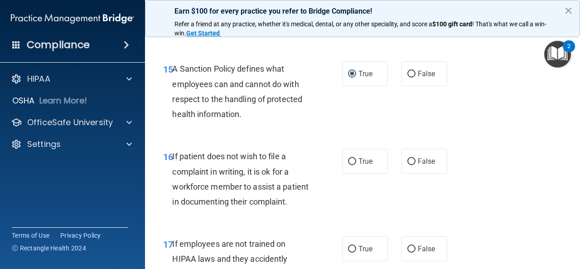
scroll to position [1586, 0]
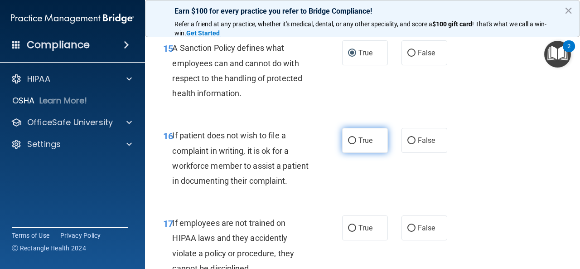
click at [348, 144] on input "True" at bounding box center [352, 140] width 8 height 7
radio input "true"
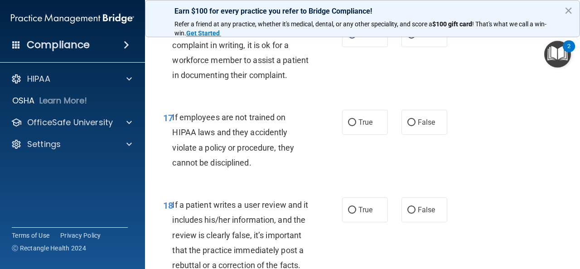
scroll to position [1722, 0]
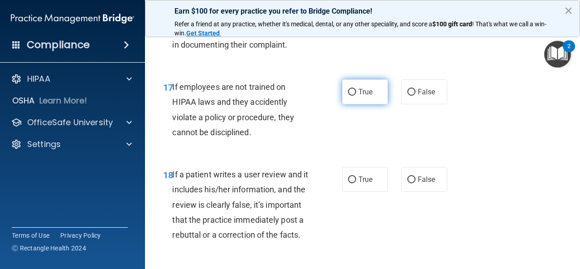
click at [348, 96] on input "True" at bounding box center [352, 92] width 8 height 7
radio input "true"
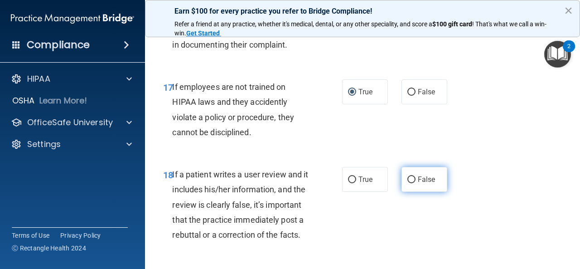
click at [407, 183] on input "False" at bounding box center [411, 179] width 8 height 7
radio input "true"
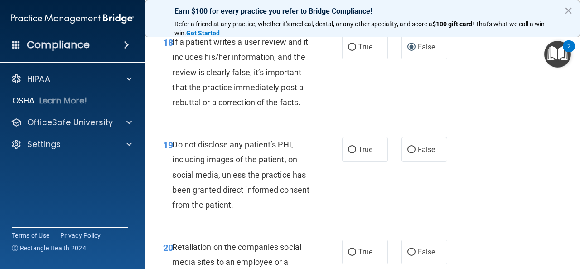
scroll to position [1858, 0]
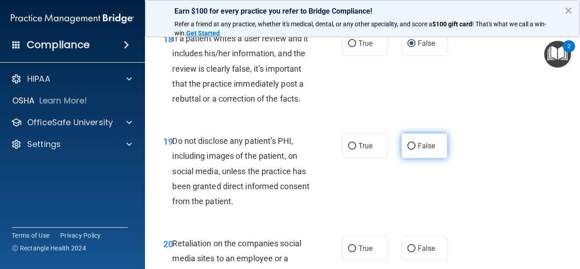
click at [407, 150] on input "False" at bounding box center [411, 146] width 8 height 7
radio input "true"
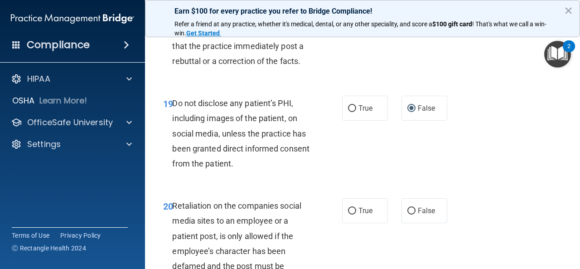
scroll to position [1994, 0]
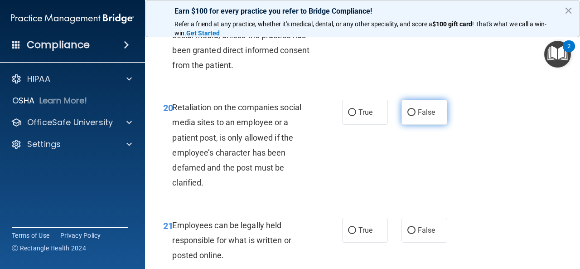
click at [407, 116] on input "False" at bounding box center [411, 112] width 8 height 7
radio input "true"
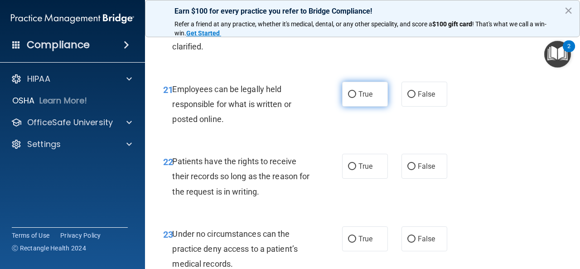
click at [348, 98] on input "True" at bounding box center [352, 94] width 8 height 7
radio input "true"
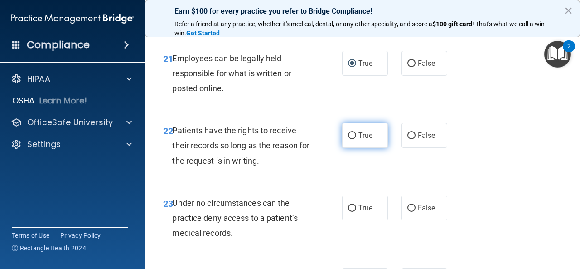
scroll to position [2220, 0]
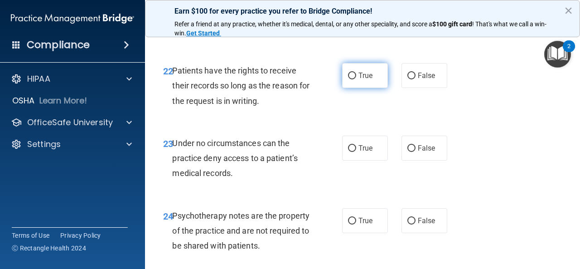
click at [348, 79] on input "True" at bounding box center [352, 75] width 8 height 7
radio input "true"
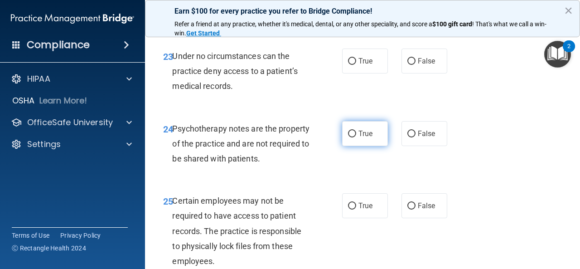
scroll to position [2311, 0]
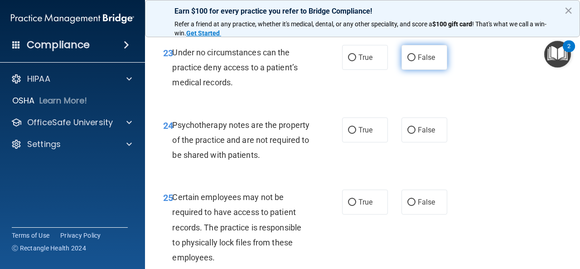
click at [407, 61] on input "False" at bounding box center [411, 57] width 8 height 7
radio input "true"
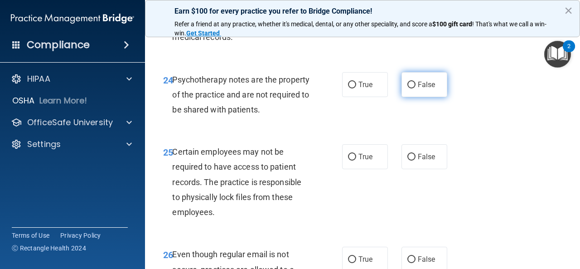
click at [407, 88] on input "False" at bounding box center [411, 85] width 8 height 7
radio input "true"
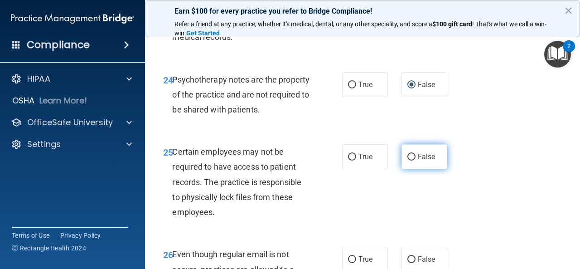
scroll to position [2401, 0]
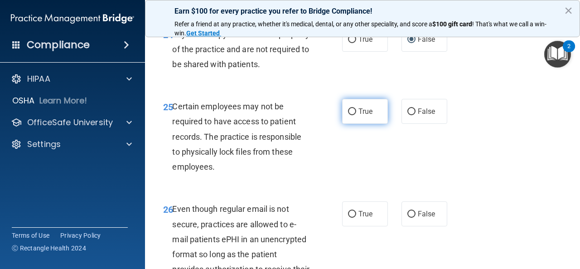
click at [348, 115] on input "True" at bounding box center [352, 111] width 8 height 7
radio input "true"
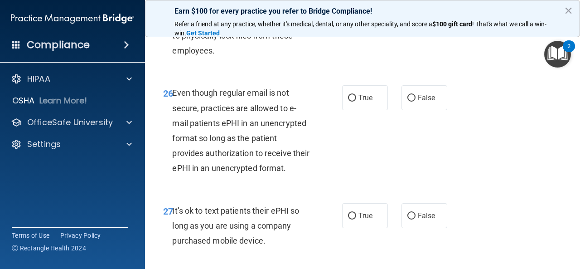
scroll to position [2537, 0]
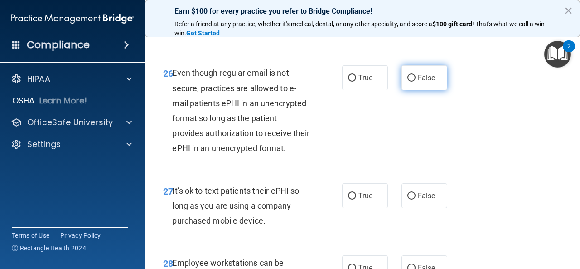
click at [407, 82] on input "False" at bounding box center [411, 78] width 8 height 7
radio input "true"
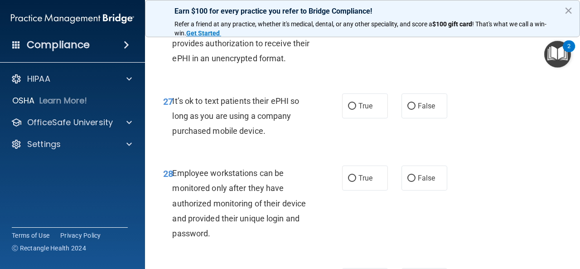
scroll to position [2628, 0]
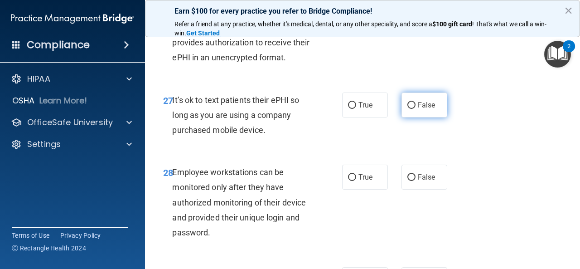
click at [407, 109] on input "False" at bounding box center [411, 105] width 8 height 7
radio input "true"
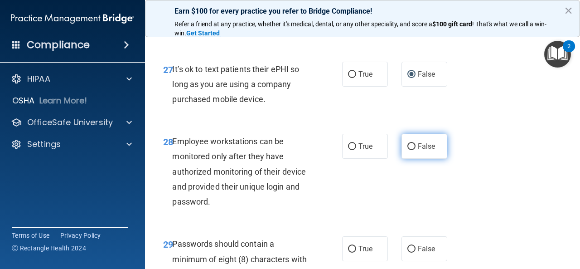
scroll to position [2673, 0]
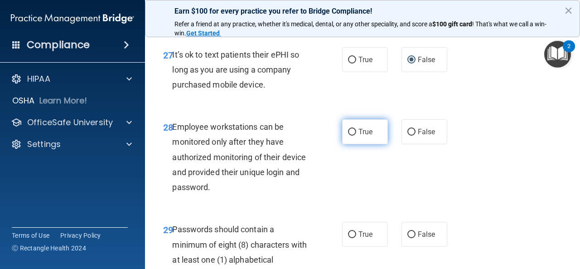
click at [348, 135] on input "True" at bounding box center [352, 132] width 8 height 7
radio input "true"
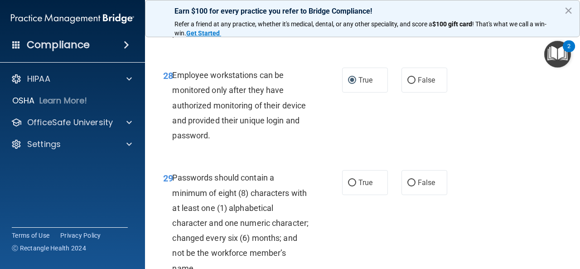
scroll to position [2764, 0]
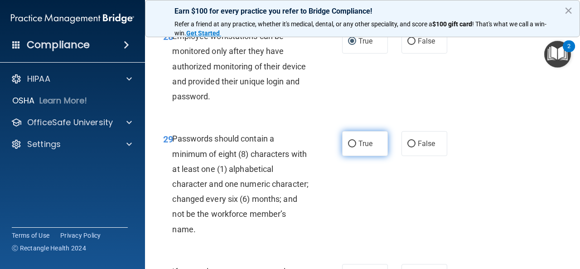
click at [349, 147] on input "True" at bounding box center [352, 143] width 8 height 7
radio input "true"
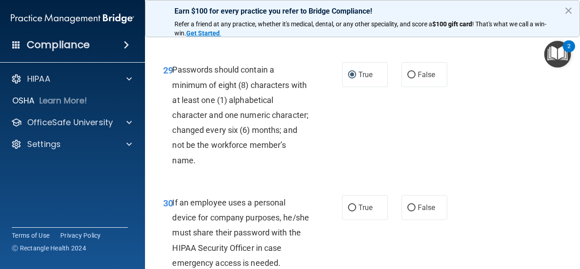
scroll to position [2855, 0]
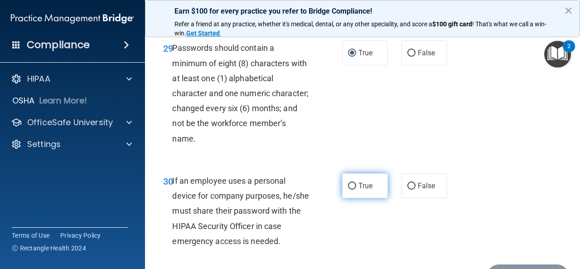
click at [348, 189] on input "True" at bounding box center [352, 186] width 8 height 7
radio input "true"
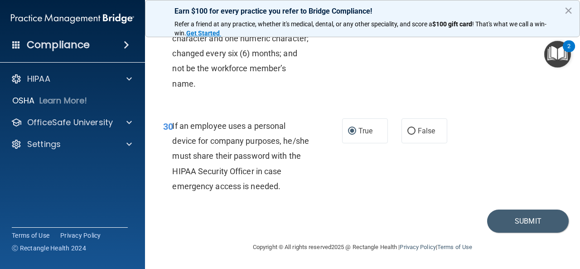
scroll to position [2945, 0]
click at [502, 232] on button "Submit" at bounding box center [528, 220] width 82 height 23
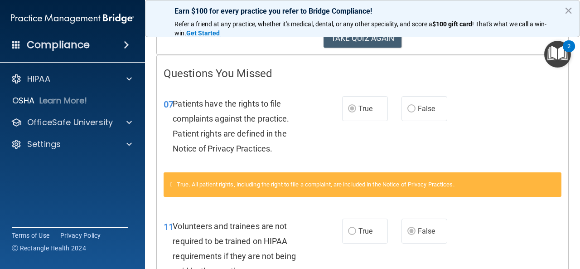
scroll to position [84, 0]
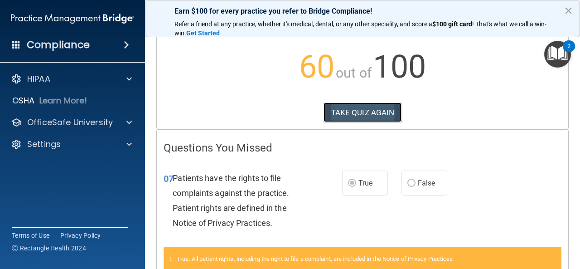
click at [350, 113] on button "TAKE QUIZ AGAIN" at bounding box center [363, 112] width 78 height 20
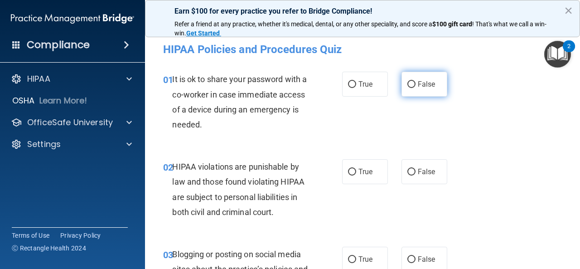
click at [407, 83] on input "False" at bounding box center [411, 84] width 8 height 7
radio input "true"
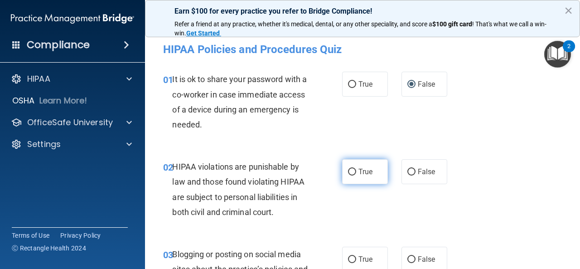
click at [348, 171] on input "True" at bounding box center [352, 172] width 8 height 7
radio input "true"
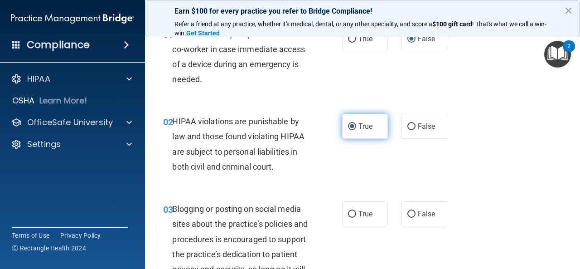
scroll to position [91, 0]
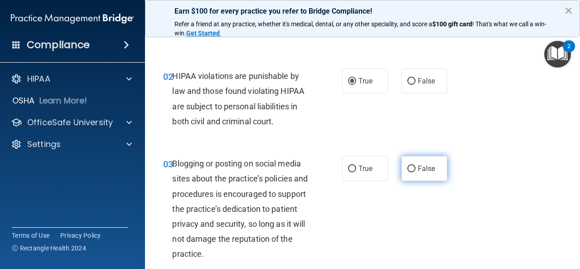
click at [407, 168] on input "False" at bounding box center [411, 168] width 8 height 7
radio input "true"
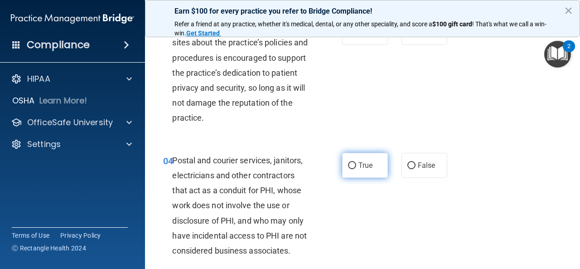
click at [349, 163] on input "True" at bounding box center [352, 165] width 8 height 7
radio input "true"
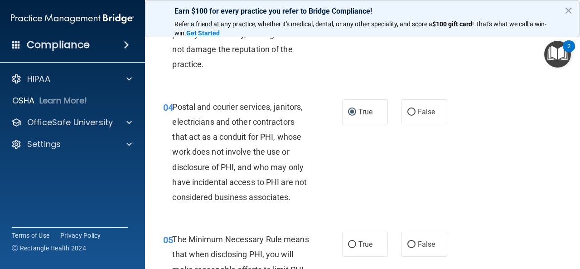
scroll to position [453, 0]
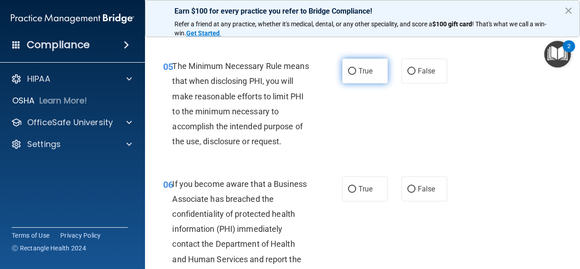
click at [348, 71] on input "True" at bounding box center [352, 71] width 8 height 7
radio input "true"
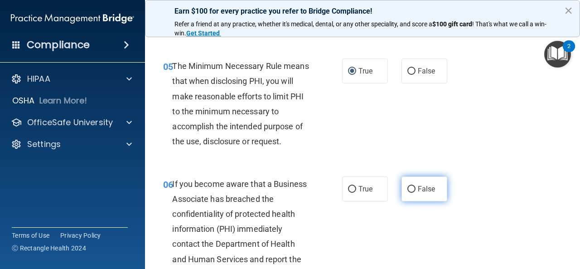
click at [403, 185] on label "False" at bounding box center [424, 188] width 46 height 25
click at [407, 186] on input "False" at bounding box center [411, 189] width 8 height 7
radio input "true"
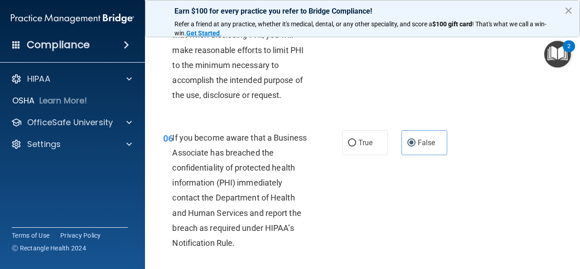
scroll to position [589, 0]
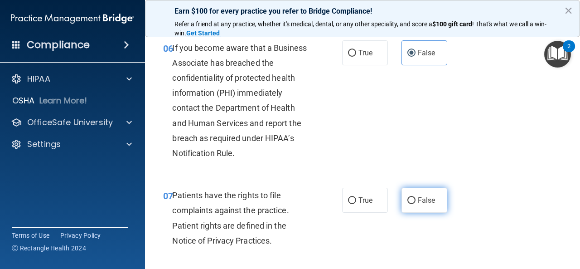
click at [407, 198] on input "False" at bounding box center [411, 200] width 8 height 7
radio input "true"
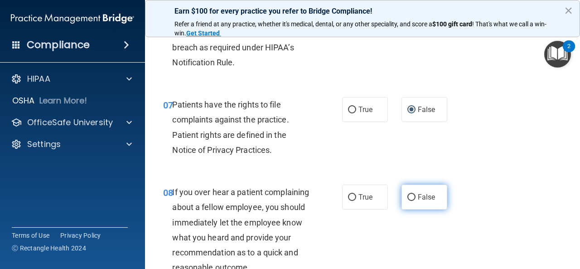
click at [407, 195] on input "False" at bounding box center [411, 197] width 8 height 7
radio input "true"
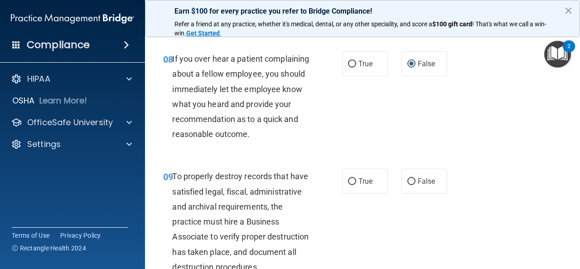
scroll to position [816, 0]
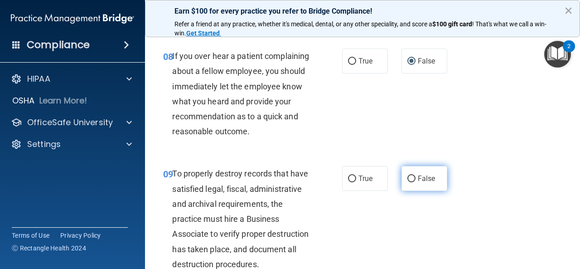
click at [407, 182] on input "False" at bounding box center [411, 178] width 8 height 7
radio input "true"
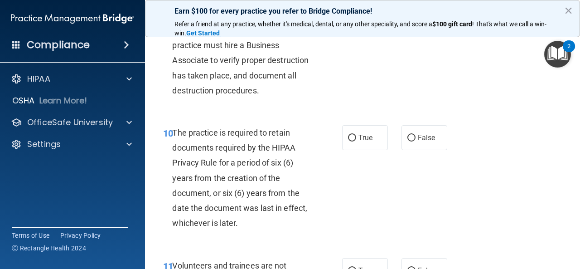
scroll to position [997, 0]
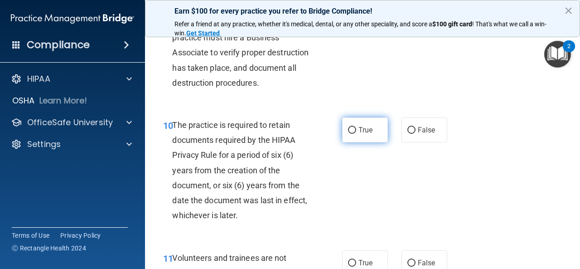
click at [348, 134] on input "True" at bounding box center [352, 130] width 8 height 7
radio input "true"
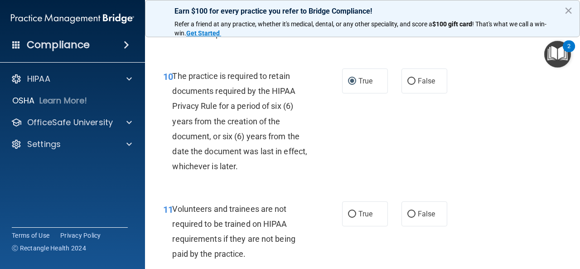
scroll to position [1133, 0]
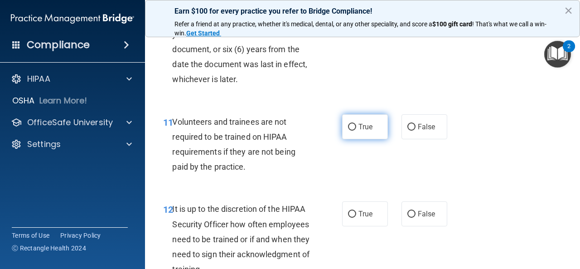
click at [349, 130] on input "True" at bounding box center [352, 127] width 8 height 7
radio input "true"
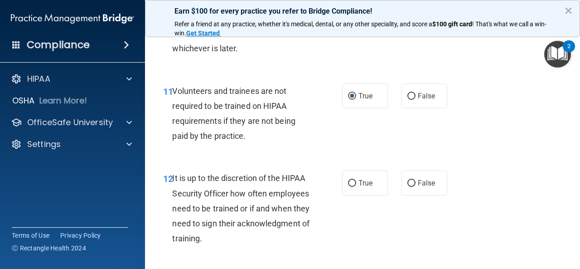
scroll to position [1178, 0]
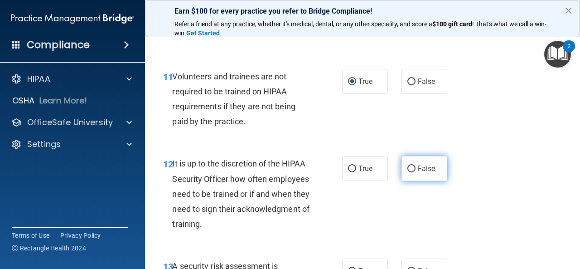
click at [407, 172] on input "False" at bounding box center [411, 168] width 8 height 7
radio input "true"
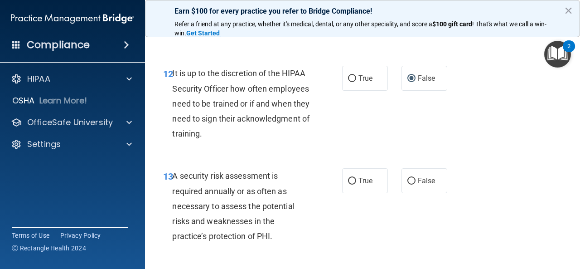
scroll to position [1269, 0]
click at [407, 184] on input "False" at bounding box center [411, 180] width 8 height 7
radio input "true"
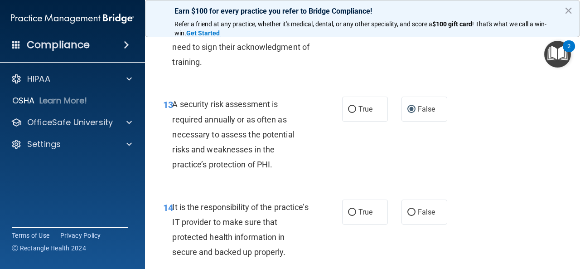
scroll to position [1405, 0]
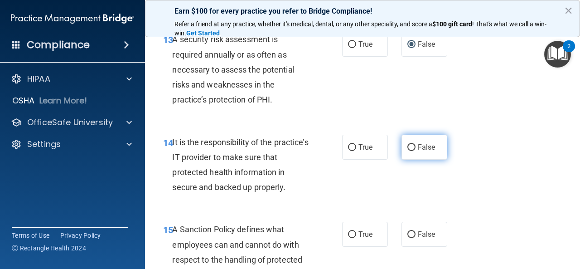
click at [407, 151] on input "False" at bounding box center [411, 147] width 8 height 7
radio input "true"
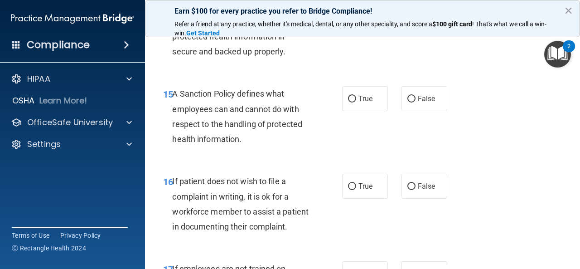
scroll to position [1495, 0]
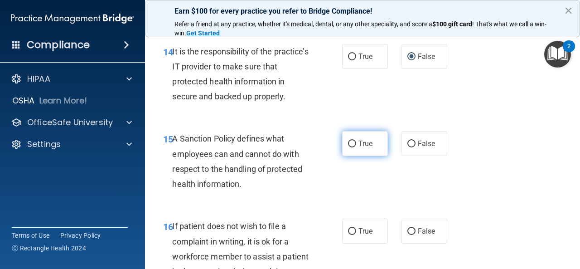
click at [348, 147] on input "True" at bounding box center [352, 143] width 8 height 7
radio input "true"
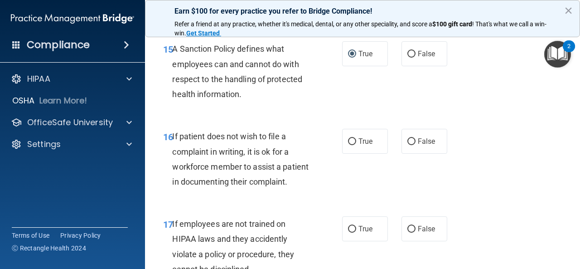
scroll to position [1586, 0]
click at [348, 144] on input "True" at bounding box center [352, 140] width 8 height 7
radio input "true"
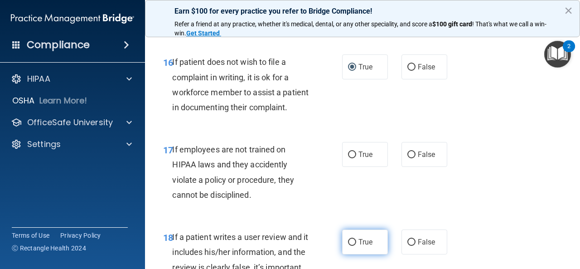
scroll to position [1767, 0]
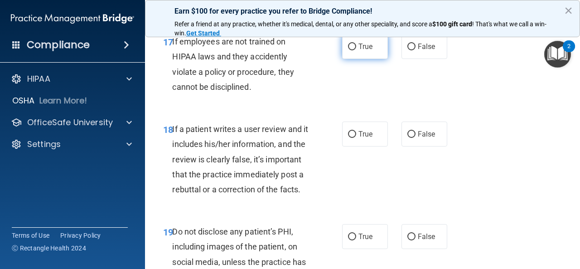
click at [348, 50] on input "True" at bounding box center [352, 46] width 8 height 7
radio input "true"
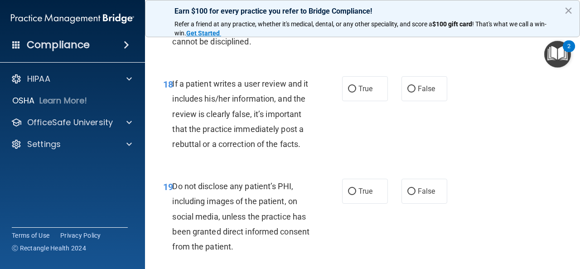
scroll to position [1858, 0]
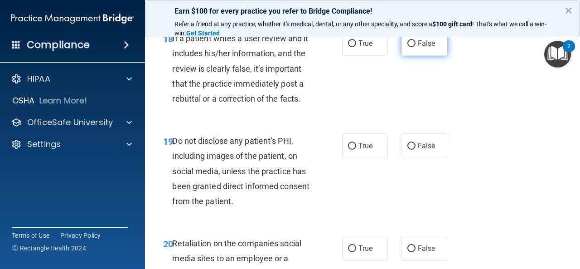
click at [407, 47] on input "False" at bounding box center [411, 43] width 8 height 7
radio input "true"
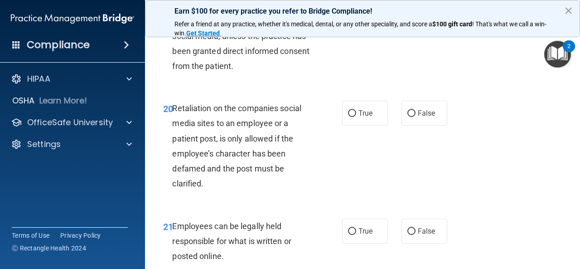
scroll to position [1994, 0]
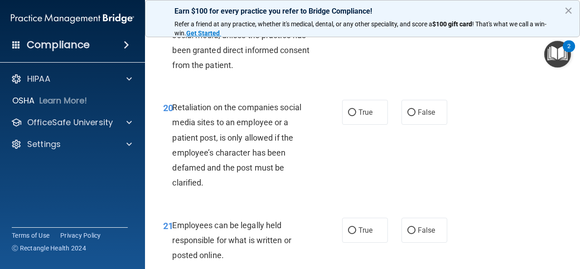
click at [409, 14] on input "False" at bounding box center [411, 10] width 8 height 7
radio input "true"
click at [407, 116] on input "False" at bounding box center [411, 112] width 8 height 7
radio input "true"
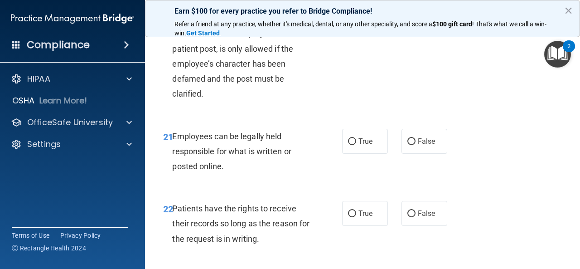
scroll to position [2084, 0]
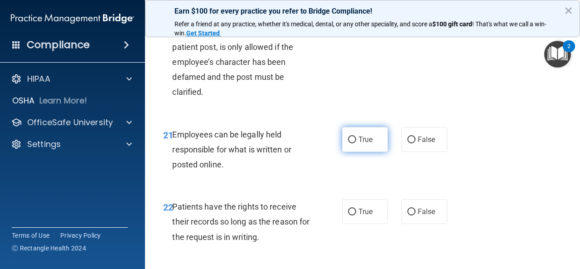
click at [349, 143] on input "True" at bounding box center [352, 139] width 8 height 7
radio input "true"
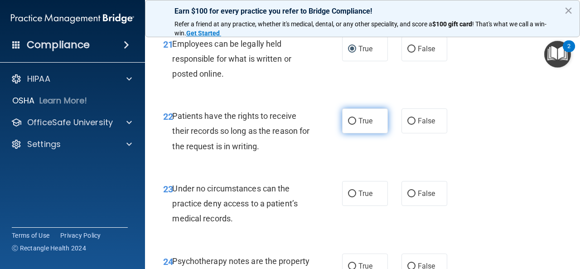
click at [348, 125] on input "True" at bounding box center [352, 121] width 8 height 7
radio input "true"
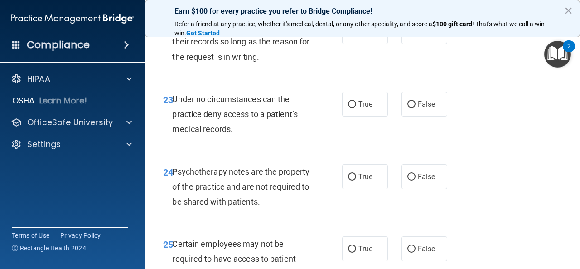
scroll to position [2266, 0]
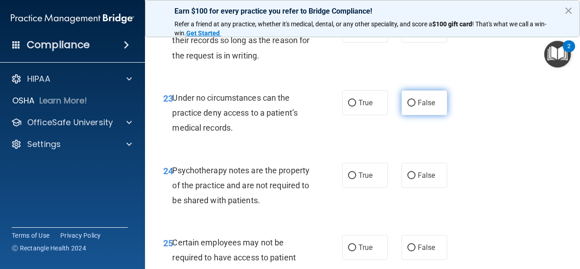
click at [407, 106] on input "False" at bounding box center [411, 103] width 8 height 7
radio input "true"
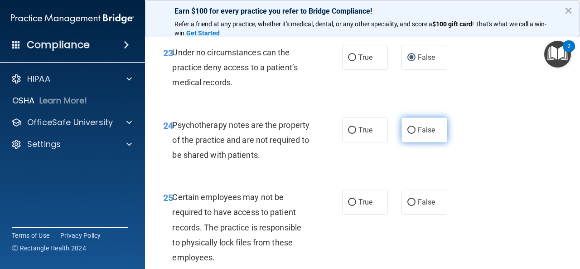
click at [408, 134] on input "False" at bounding box center [411, 130] width 8 height 7
radio input "true"
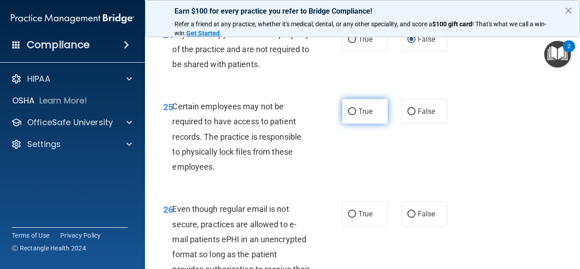
click at [348, 115] on input "True" at bounding box center [352, 111] width 8 height 7
radio input "true"
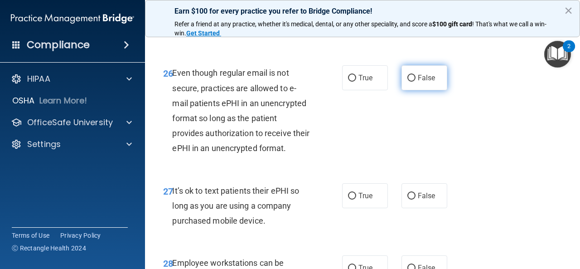
click at [407, 82] on input "False" at bounding box center [411, 78] width 8 height 7
radio input "true"
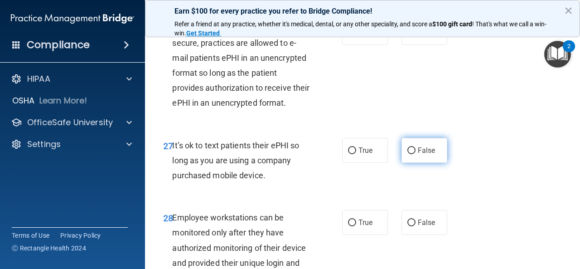
click at [407, 154] on input "False" at bounding box center [411, 150] width 8 height 7
radio input "true"
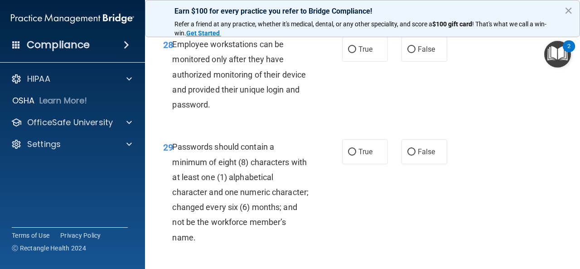
scroll to position [2764, 0]
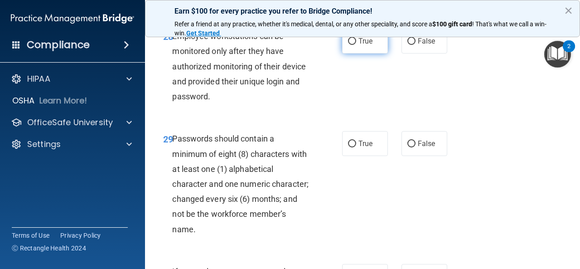
click at [348, 45] on input "True" at bounding box center [352, 41] width 8 height 7
radio input "true"
click at [348, 147] on input "True" at bounding box center [352, 143] width 8 height 7
radio input "true"
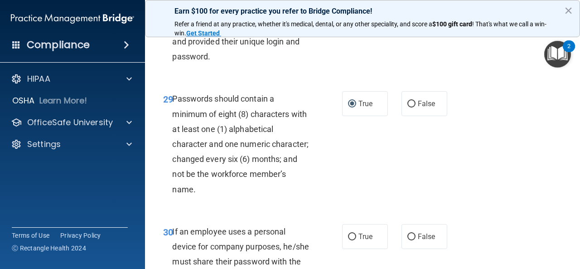
scroll to position [2855, 0]
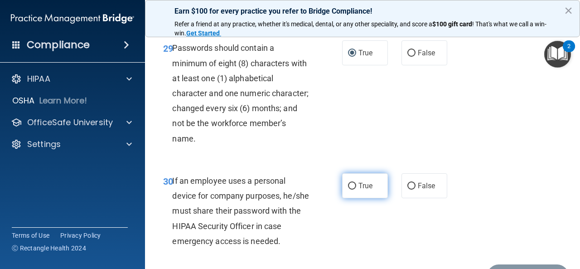
click at [348, 189] on input "True" at bounding box center [352, 186] width 8 height 7
radio input "true"
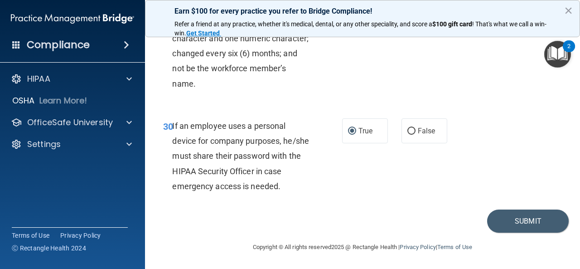
scroll to position [2969, 0]
click at [531, 218] on button "Submit" at bounding box center [528, 220] width 82 height 23
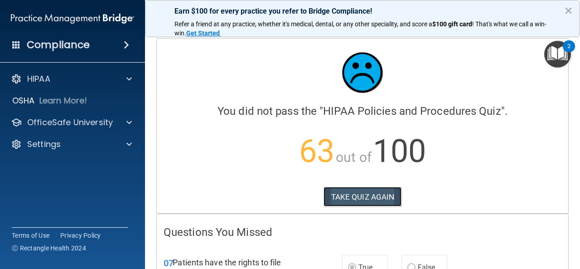
click at [331, 198] on button "TAKE QUIZ AGAIN" at bounding box center [363, 197] width 78 height 20
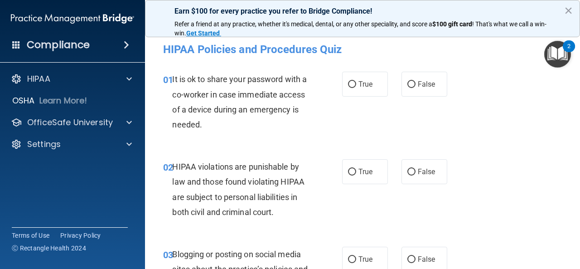
click at [412, 113] on div "01 It is ok to share your password with a co-worker in case immediate access of…" at bounding box center [362, 103] width 412 height 87
click at [409, 82] on input "False" at bounding box center [411, 84] width 8 height 7
radio input "true"
click at [348, 170] on input "True" at bounding box center [352, 172] width 8 height 7
radio input "true"
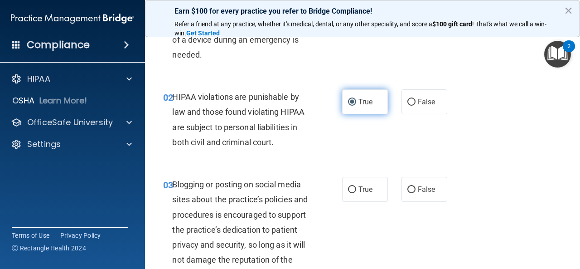
scroll to position [91, 0]
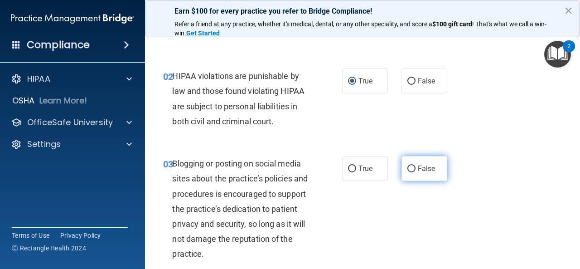
click at [407, 166] on input "False" at bounding box center [411, 168] width 8 height 7
radio input "true"
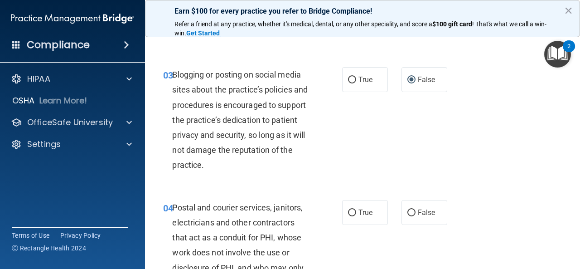
scroll to position [181, 0]
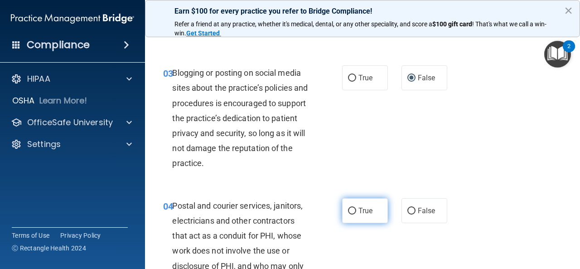
click at [348, 208] on input "True" at bounding box center [352, 211] width 8 height 7
radio input "true"
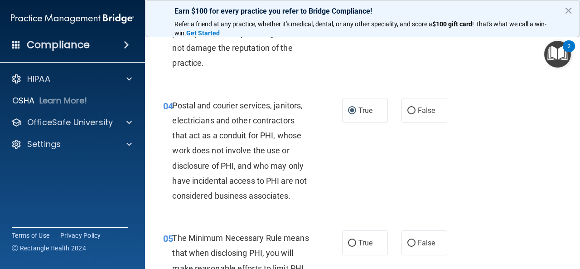
scroll to position [317, 0]
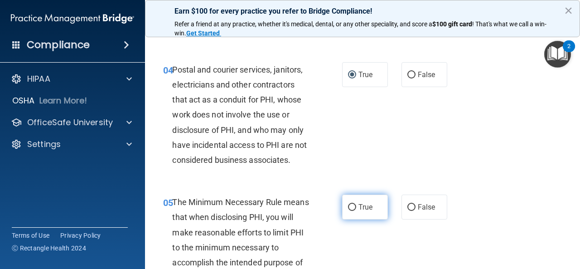
click at [349, 207] on input "True" at bounding box center [352, 207] width 8 height 7
radio input "true"
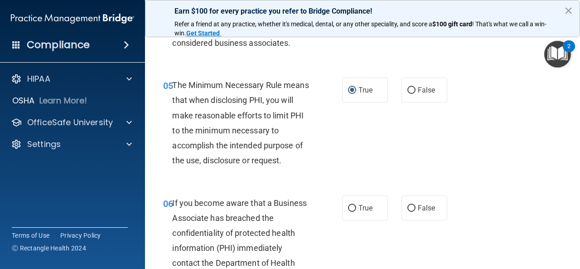
scroll to position [453, 0]
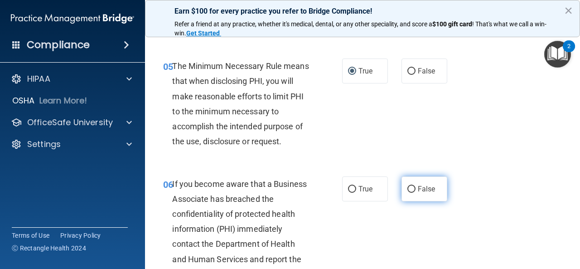
click at [407, 187] on input "False" at bounding box center [411, 189] width 8 height 7
radio input "true"
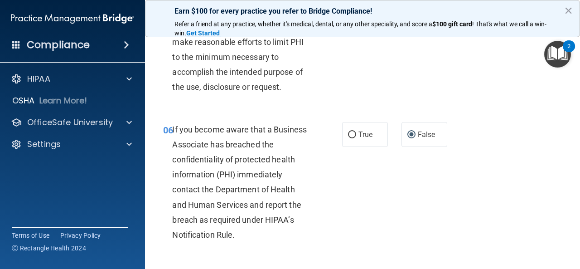
scroll to position [589, 0]
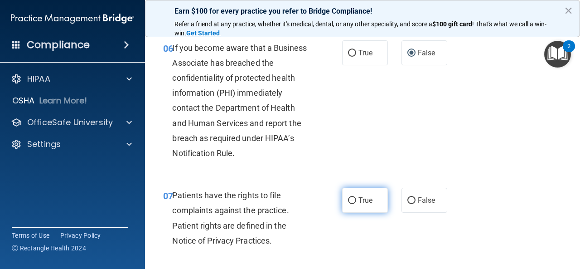
click at [348, 201] on input "True" at bounding box center [352, 200] width 8 height 7
radio input "true"
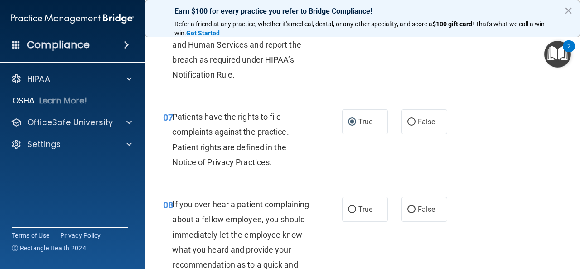
scroll to position [680, 0]
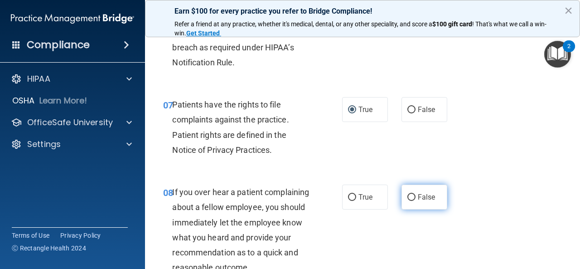
click at [407, 194] on input "False" at bounding box center [411, 197] width 8 height 7
radio input "true"
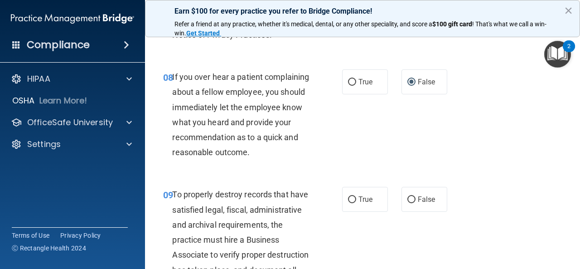
scroll to position [816, 0]
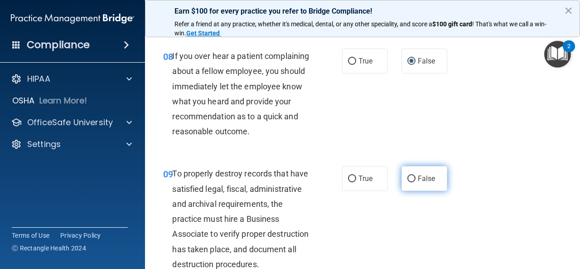
click at [407, 182] on input "False" at bounding box center [411, 178] width 8 height 7
radio input "true"
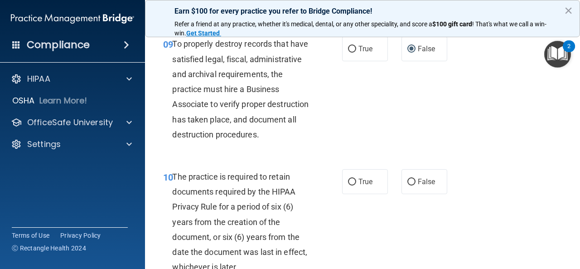
scroll to position [997, 0]
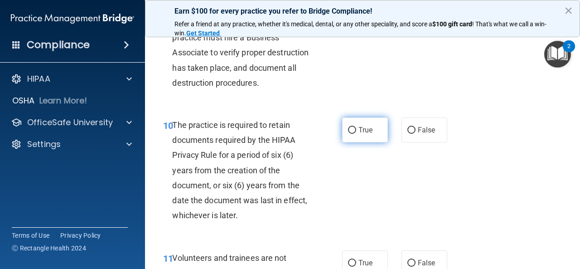
click at [349, 134] on input "True" at bounding box center [352, 130] width 8 height 7
radio input "true"
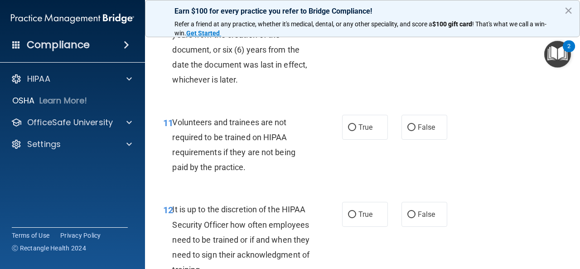
scroll to position [1133, 0]
click at [349, 130] on input "True" at bounding box center [352, 127] width 8 height 7
radio input "true"
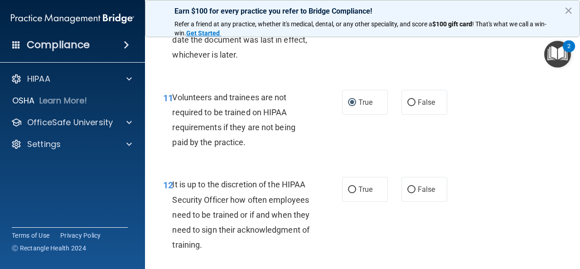
scroll to position [1178, 0]
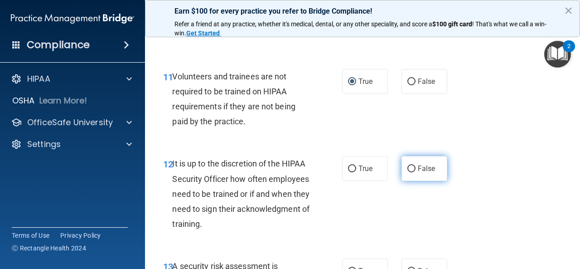
click at [408, 172] on input "False" at bounding box center [411, 168] width 8 height 7
radio input "true"
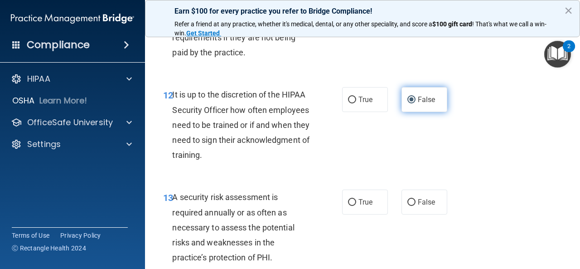
scroll to position [1269, 0]
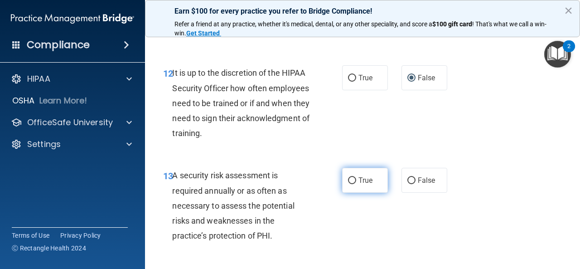
click at [351, 184] on input "True" at bounding box center [352, 180] width 8 height 7
radio input "true"
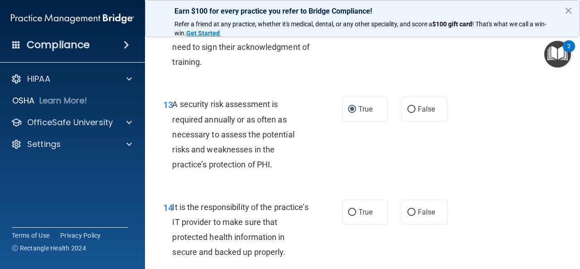
scroll to position [1405, 0]
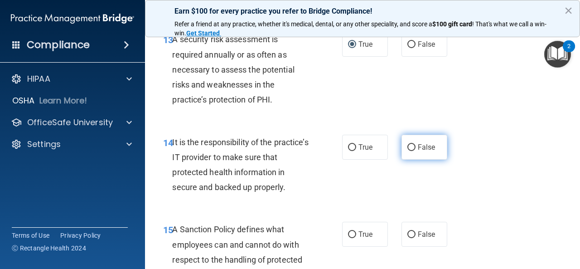
click at [407, 151] on input "False" at bounding box center [411, 147] width 8 height 7
radio input "true"
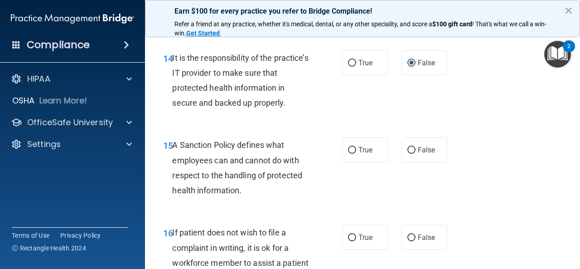
scroll to position [1495, 0]
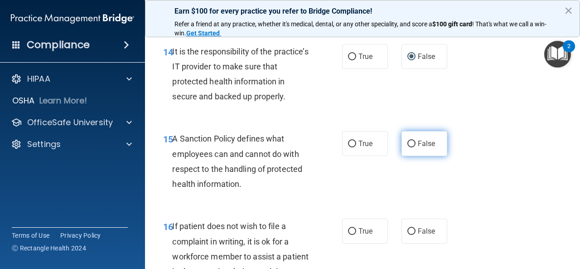
click at [407, 147] on input "False" at bounding box center [411, 143] width 8 height 7
radio input "true"
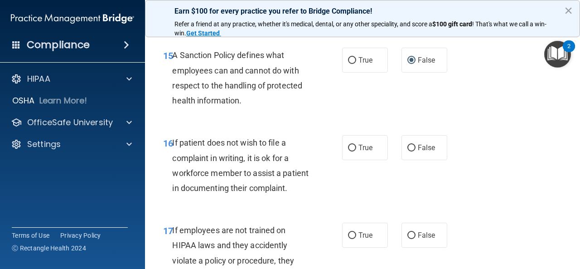
scroll to position [1586, 0]
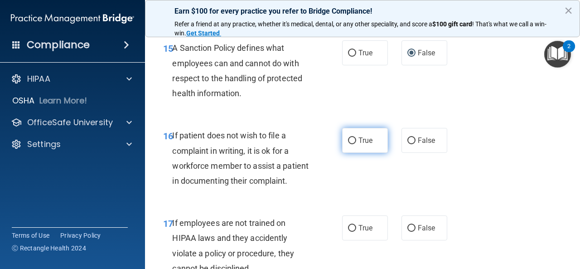
click at [348, 144] on input "True" at bounding box center [352, 140] width 8 height 7
radio input "true"
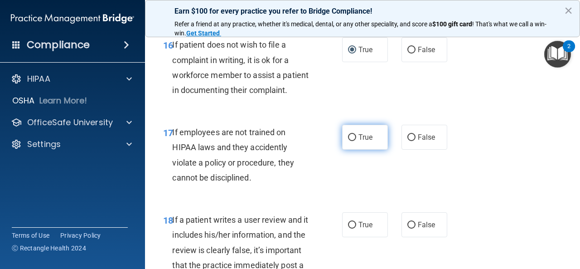
click at [348, 141] on input "True" at bounding box center [352, 137] width 8 height 7
radio input "true"
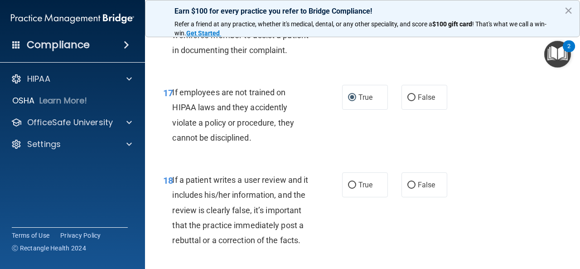
scroll to position [1812, 0]
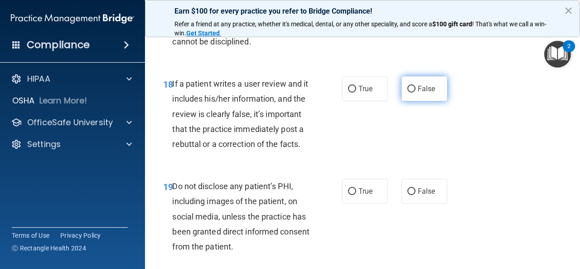
drag, startPoint x: 406, startPoint y: 132, endPoint x: 406, endPoint y: 140, distance: 8.2
click at [407, 92] on input "False" at bounding box center [411, 89] width 8 height 7
radio input "true"
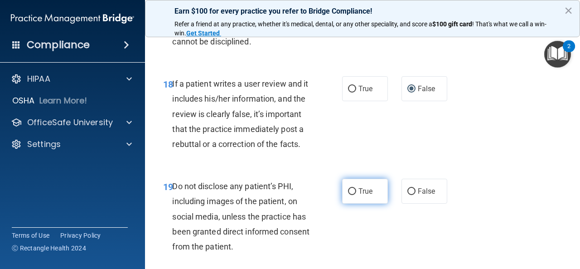
click at [348, 195] on input "True" at bounding box center [352, 191] width 8 height 7
radio input "true"
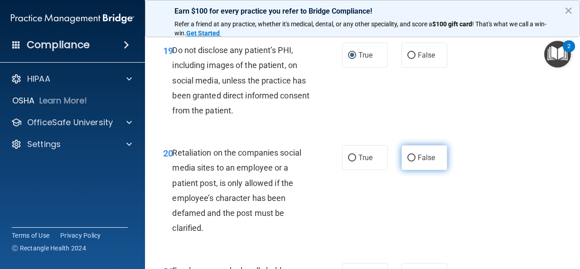
click at [407, 161] on input "False" at bounding box center [411, 158] width 8 height 7
radio input "true"
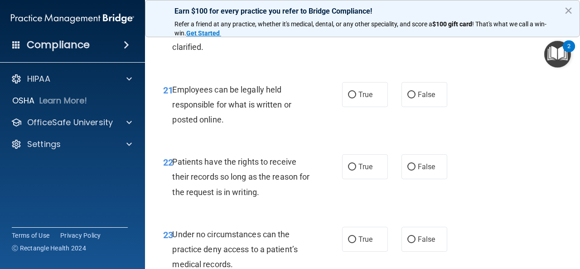
scroll to position [2130, 0]
drag, startPoint x: 349, startPoint y: 151, endPoint x: 348, endPoint y: 161, distance: 10.0
click at [348, 98] on input "True" at bounding box center [352, 94] width 8 height 7
radio input "true"
click at [348, 170] on input "True" at bounding box center [352, 166] width 8 height 7
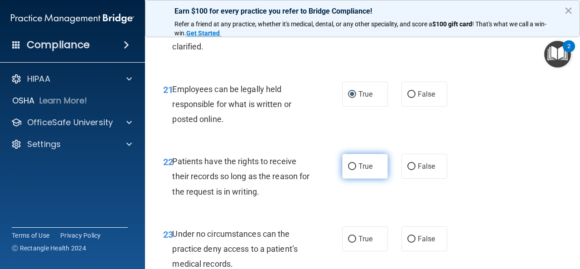
radio input "true"
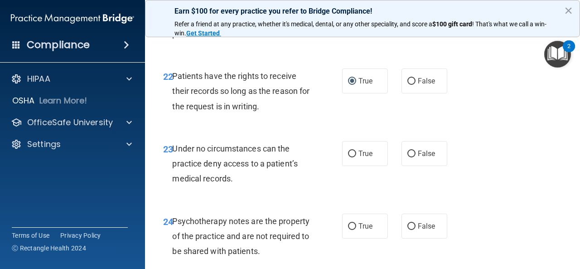
scroll to position [2220, 0]
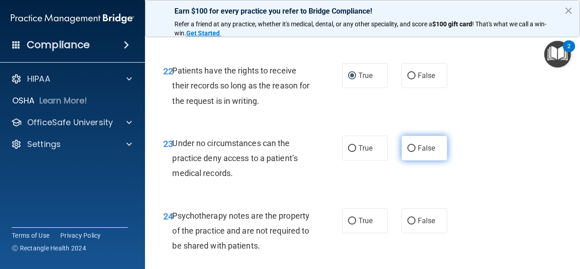
click at [407, 152] on input "False" at bounding box center [411, 148] width 8 height 7
radio input "true"
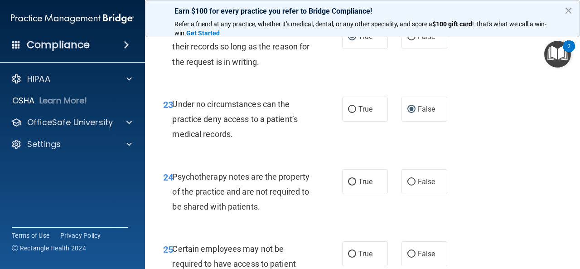
scroll to position [2311, 0]
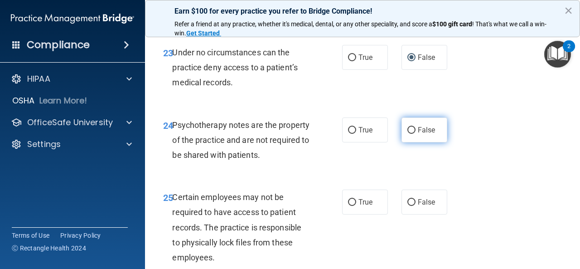
click at [407, 134] on input "False" at bounding box center [411, 130] width 8 height 7
radio input "true"
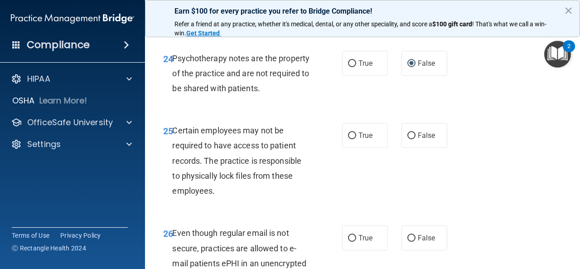
scroll to position [2401, 0]
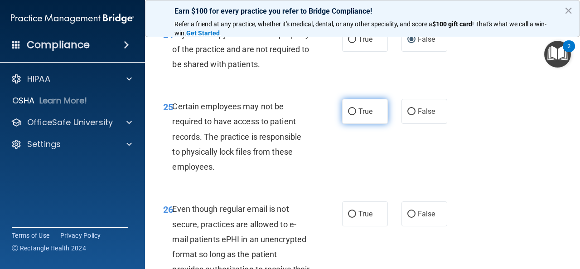
click at [349, 115] on input "True" at bounding box center [352, 111] width 8 height 7
radio input "true"
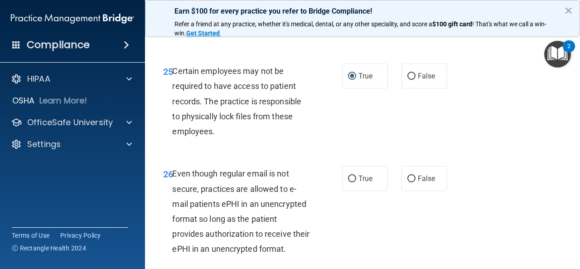
scroll to position [2492, 0]
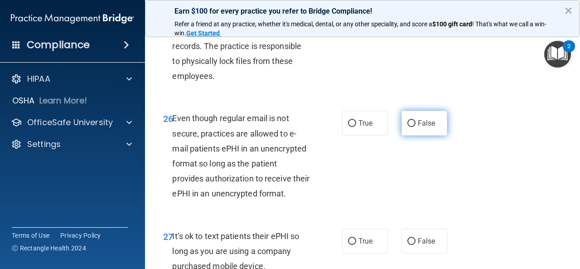
click at [407, 127] on input "False" at bounding box center [411, 123] width 8 height 7
radio input "true"
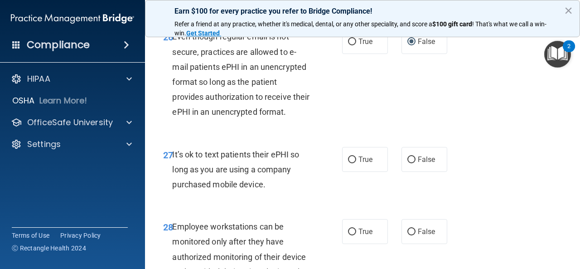
scroll to position [2583, 0]
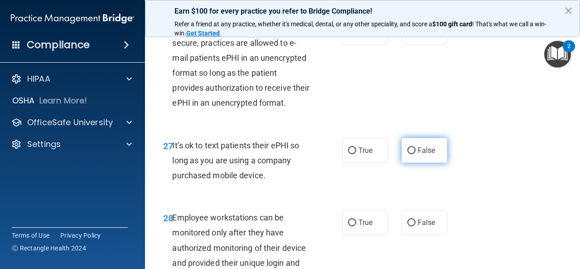
click at [407, 154] on input "False" at bounding box center [411, 150] width 8 height 7
radio input "true"
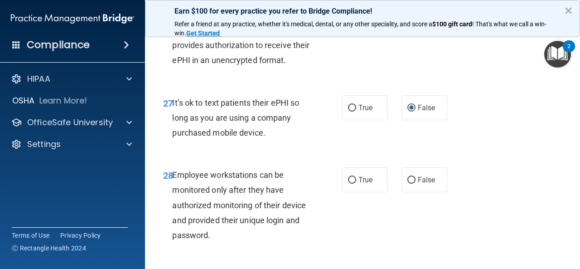
scroll to position [2673, 0]
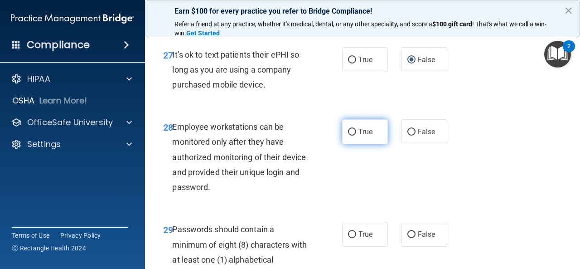
click at [348, 135] on input "True" at bounding box center [352, 132] width 8 height 7
radio input "true"
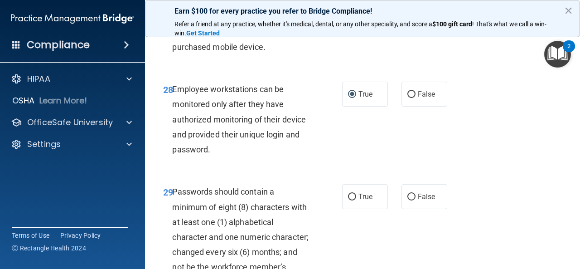
scroll to position [2809, 0]
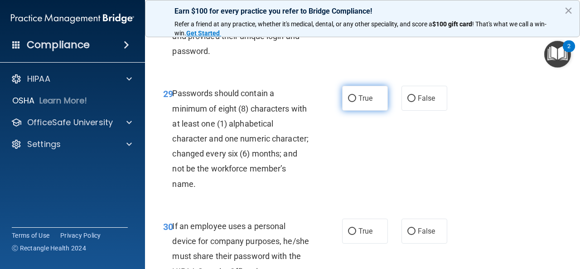
click at [348, 102] on input "True" at bounding box center [352, 98] width 8 height 7
radio input "true"
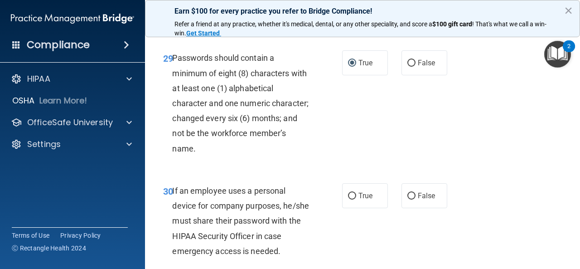
scroll to position [2900, 0]
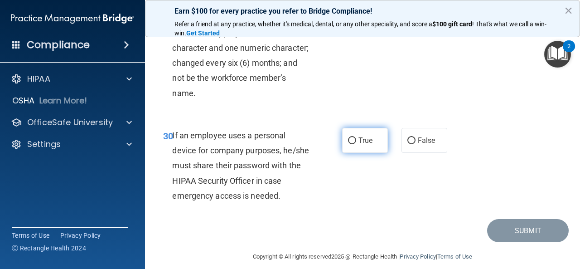
click at [348, 144] on input "True" at bounding box center [352, 140] width 8 height 7
radio input "true"
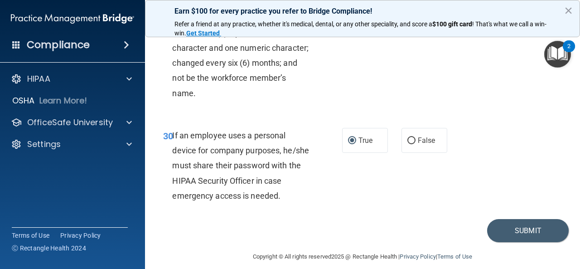
scroll to position [2969, 0]
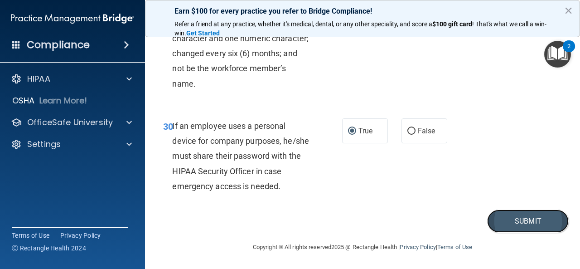
click at [524, 222] on button "Submit" at bounding box center [528, 220] width 82 height 23
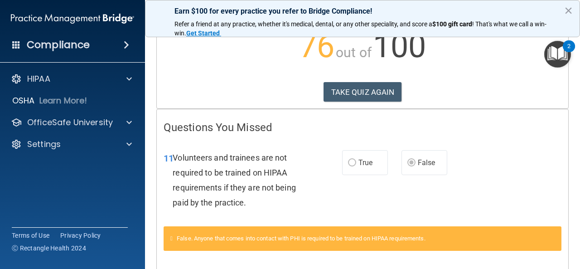
scroll to position [91, 0]
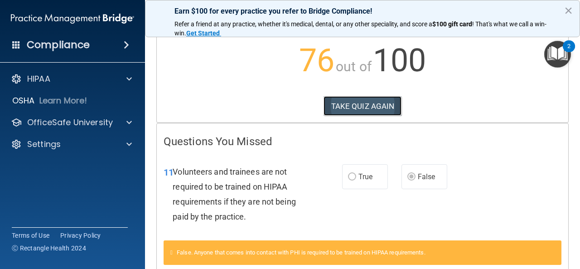
click at [355, 106] on button "TAKE QUIZ AGAIN" at bounding box center [363, 106] width 78 height 20
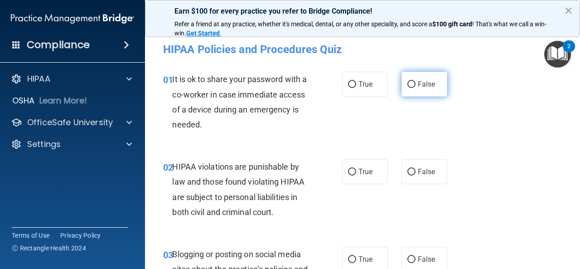
click at [407, 83] on input "False" at bounding box center [411, 84] width 8 height 7
radio input "true"
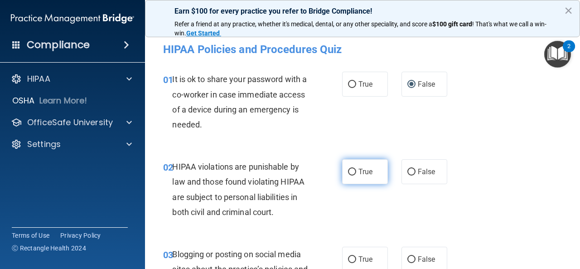
click at [348, 171] on input "True" at bounding box center [352, 172] width 8 height 7
radio input "true"
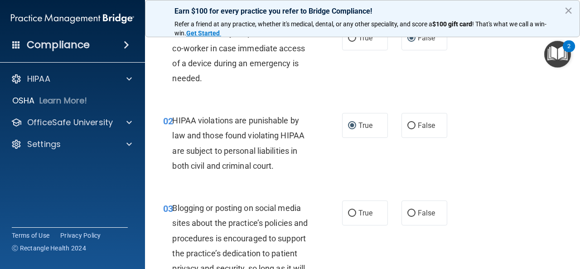
scroll to position [91, 0]
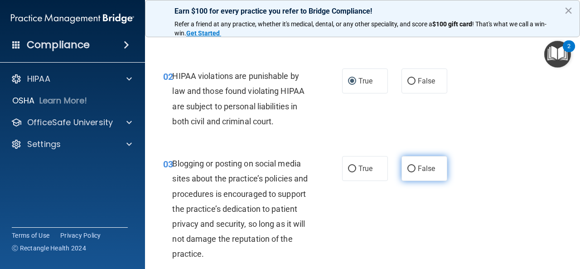
click at [408, 169] on input "False" at bounding box center [411, 168] width 8 height 7
radio input "true"
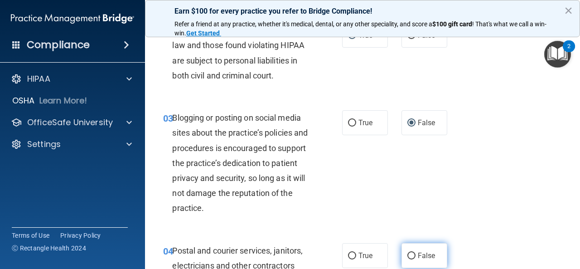
scroll to position [181, 0]
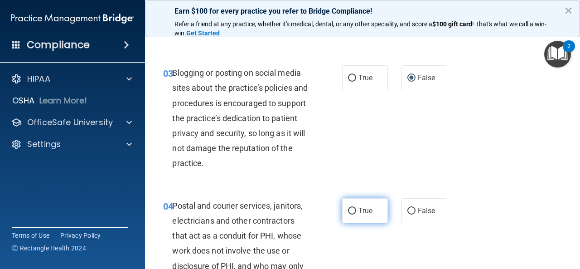
click at [348, 208] on input "True" at bounding box center [352, 211] width 8 height 7
radio input "true"
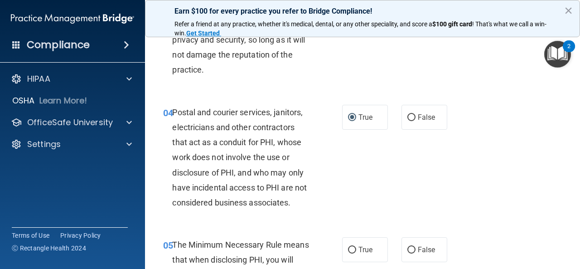
scroll to position [317, 0]
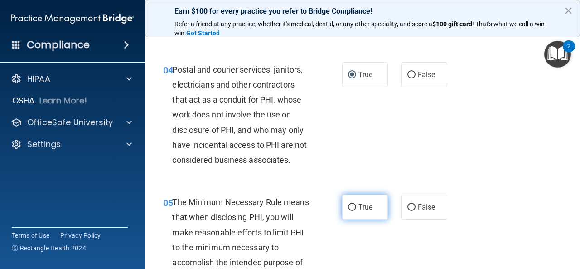
click at [348, 204] on input "True" at bounding box center [352, 207] width 8 height 7
radio input "true"
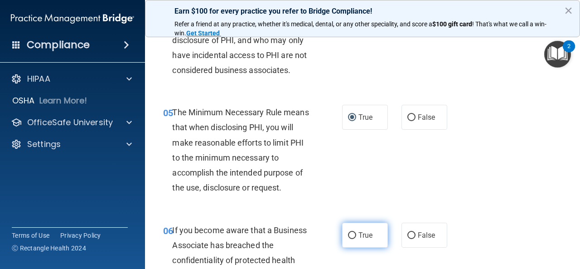
scroll to position [408, 0]
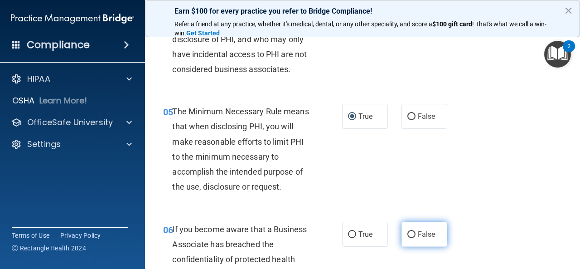
click at [408, 232] on input "False" at bounding box center [411, 234] width 8 height 7
radio input "true"
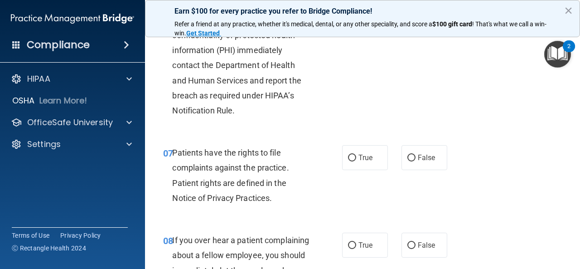
scroll to position [634, 0]
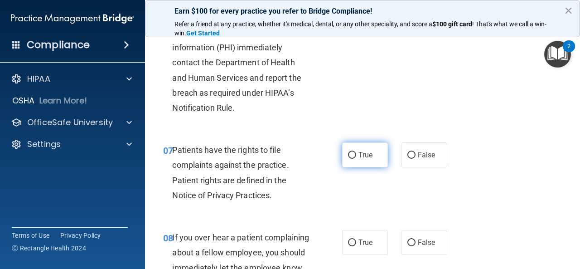
click at [348, 152] on input "True" at bounding box center [352, 155] width 8 height 7
radio input "true"
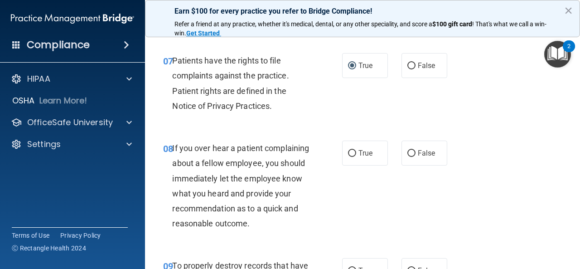
scroll to position [725, 0]
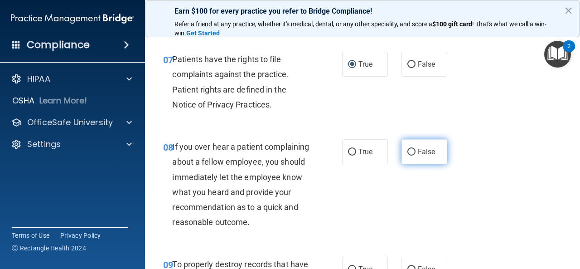
click at [409, 149] on input "False" at bounding box center [411, 152] width 8 height 7
radio input "true"
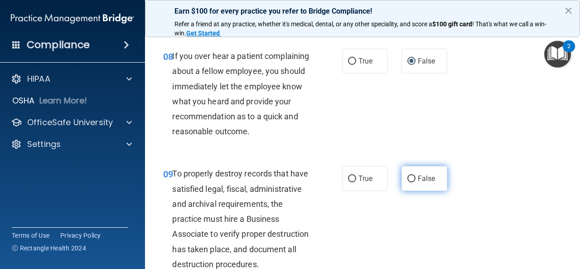
click at [407, 182] on input "False" at bounding box center [411, 178] width 8 height 7
radio input "true"
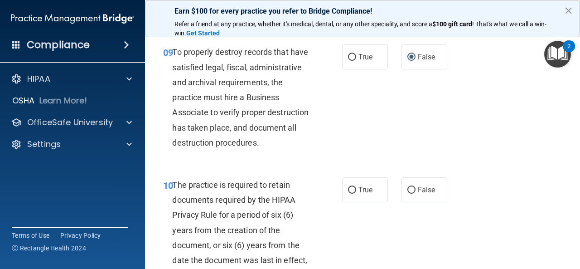
scroll to position [952, 0]
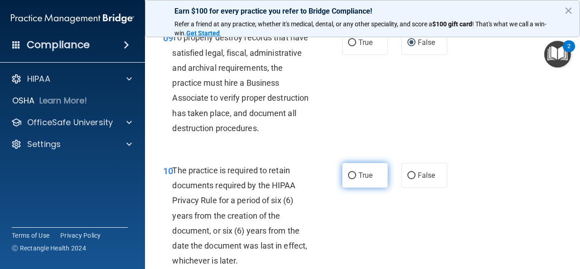
click at [350, 179] on input "True" at bounding box center [352, 175] width 8 height 7
radio input "true"
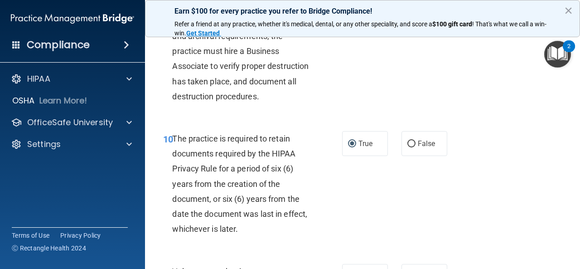
scroll to position [1042, 0]
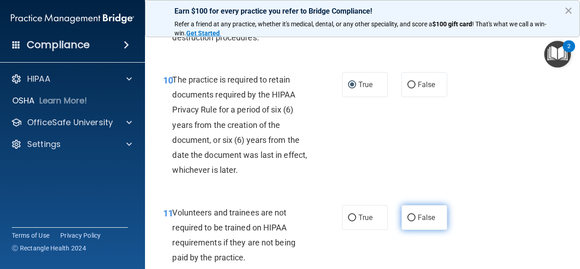
click at [407, 221] on input "False" at bounding box center [411, 217] width 8 height 7
radio input "true"
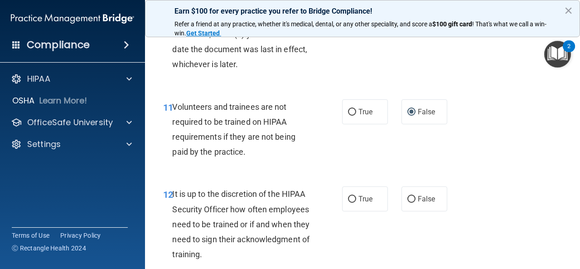
scroll to position [1178, 0]
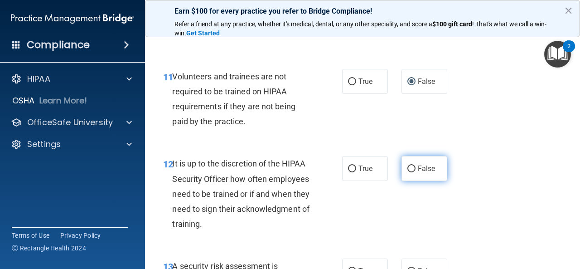
click at [408, 172] on input "False" at bounding box center [411, 168] width 8 height 7
radio input "true"
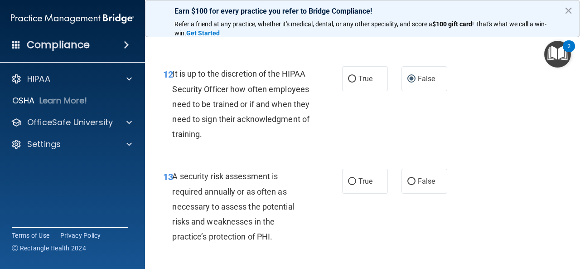
scroll to position [1269, 0]
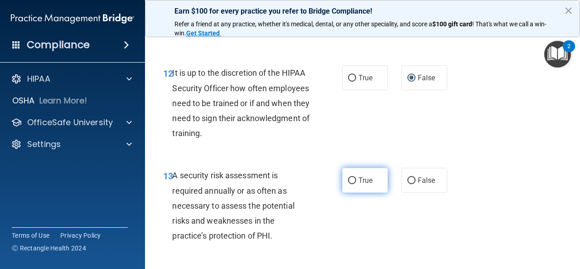
click at [348, 184] on input "True" at bounding box center [352, 180] width 8 height 7
radio input "true"
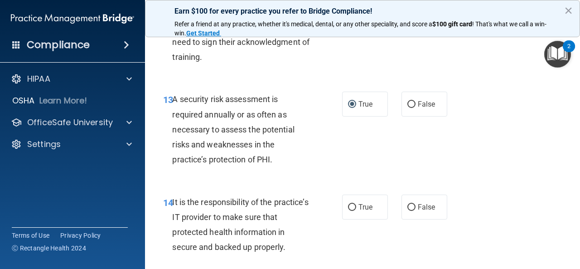
scroll to position [1359, 0]
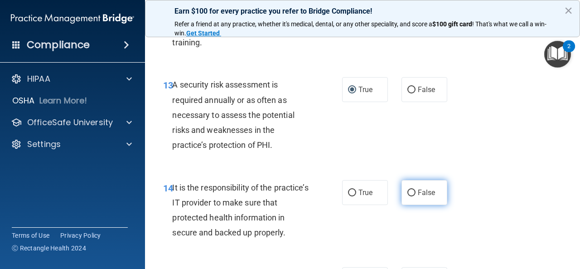
click at [407, 196] on input "False" at bounding box center [411, 192] width 8 height 7
radio input "true"
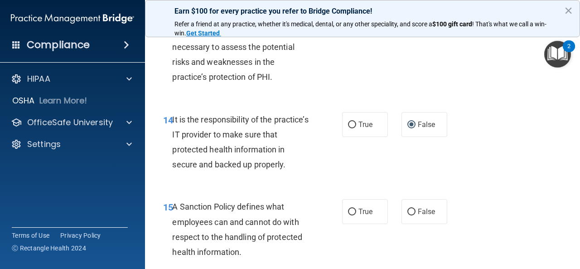
scroll to position [1450, 0]
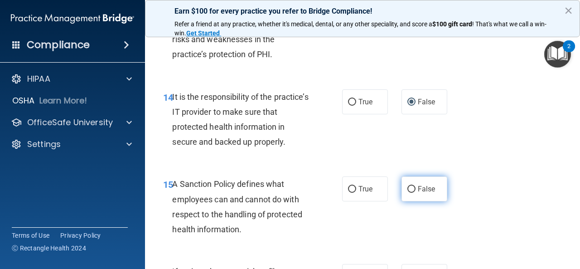
click at [407, 193] on input "False" at bounding box center [411, 189] width 8 height 7
radio input "true"
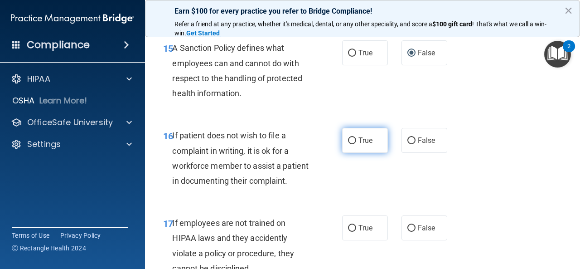
click at [348, 144] on input "True" at bounding box center [352, 140] width 8 height 7
radio input "true"
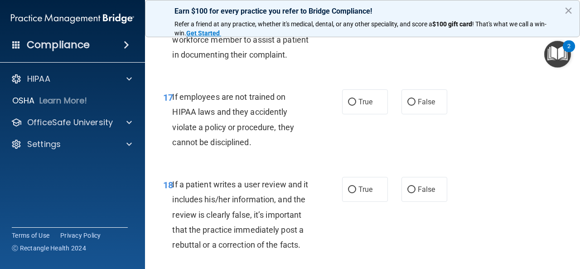
scroll to position [1722, 0]
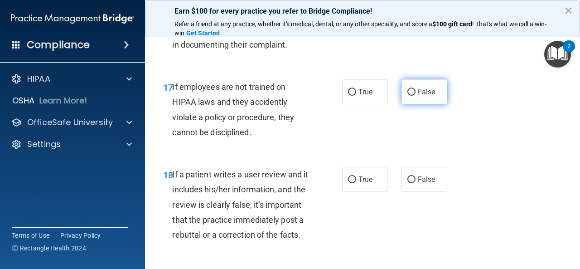
click at [408, 96] on input "False" at bounding box center [411, 92] width 8 height 7
radio input "true"
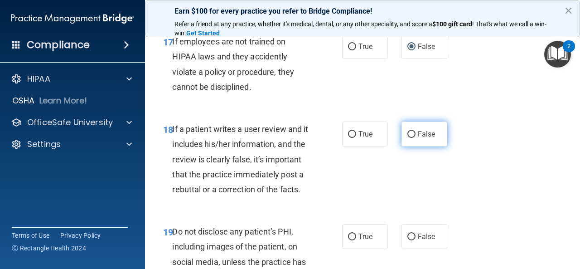
click at [408, 138] on input "False" at bounding box center [411, 134] width 8 height 7
radio input "true"
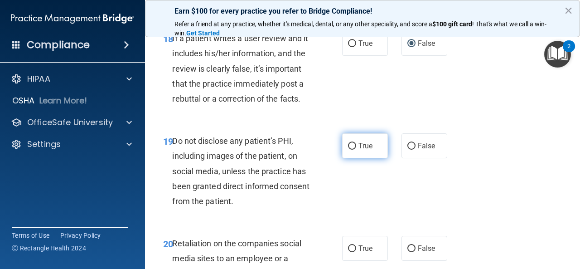
click at [349, 150] on input "True" at bounding box center [352, 146] width 8 height 7
radio input "true"
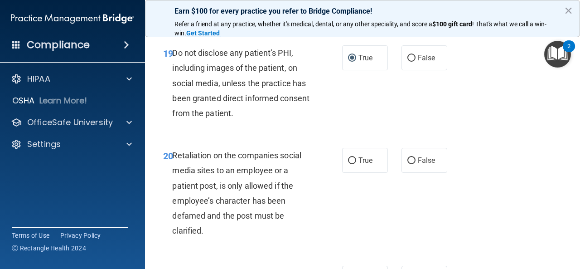
scroll to position [1948, 0]
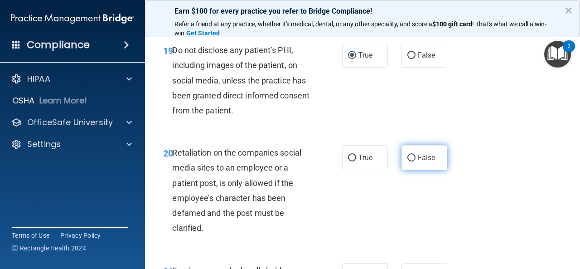
click at [407, 161] on input "False" at bounding box center [411, 158] width 8 height 7
radio input "true"
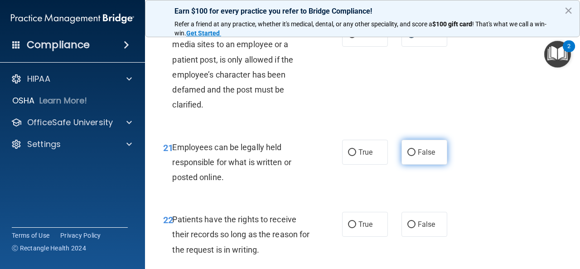
scroll to position [2084, 0]
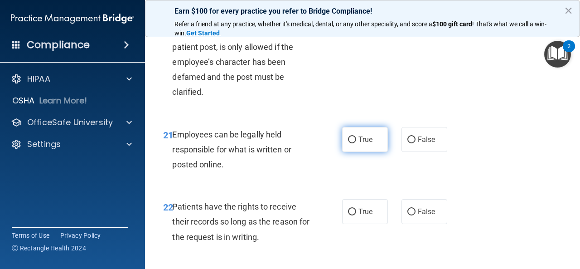
click at [350, 143] on input "True" at bounding box center [352, 139] width 8 height 7
radio input "true"
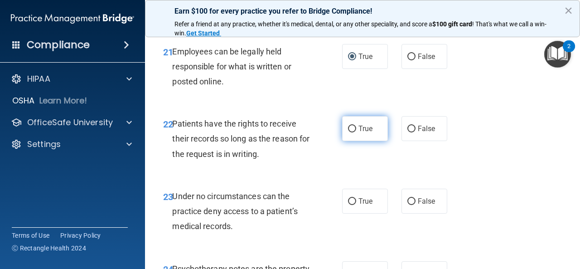
scroll to position [2175, 0]
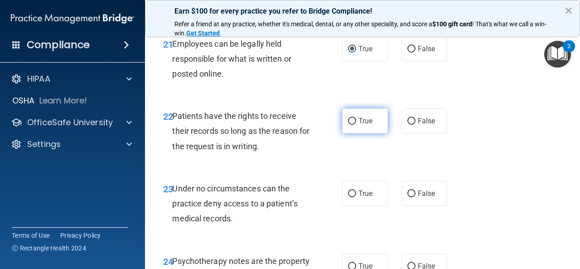
click at [350, 125] on input "True" at bounding box center [352, 121] width 8 height 7
radio input "true"
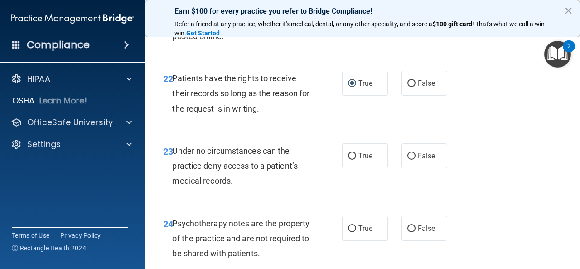
scroll to position [2266, 0]
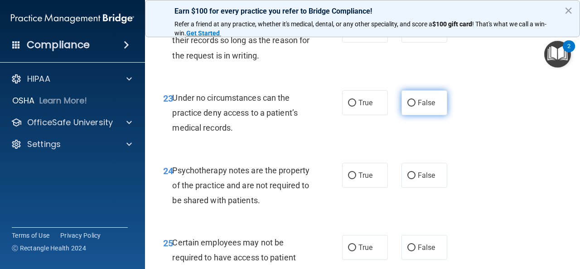
click at [407, 106] on input "False" at bounding box center [411, 103] width 8 height 7
radio input "true"
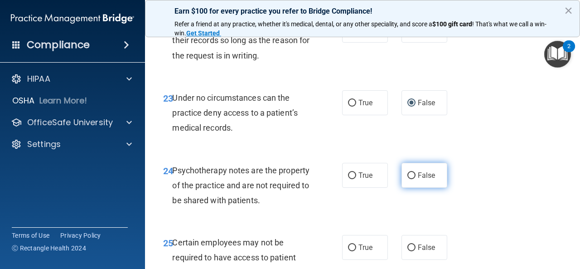
click at [407, 179] on input "False" at bounding box center [411, 175] width 8 height 7
radio input "true"
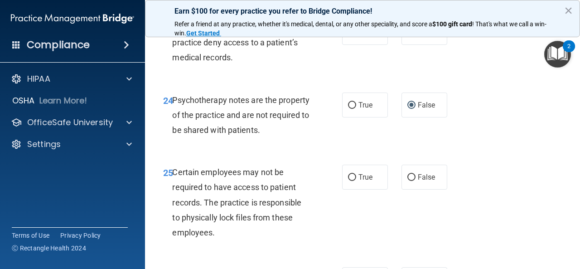
scroll to position [2356, 0]
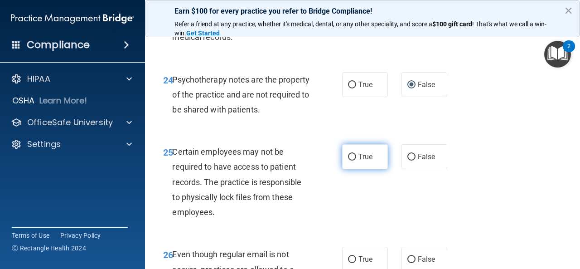
click at [348, 160] on input "True" at bounding box center [352, 157] width 8 height 7
radio input "true"
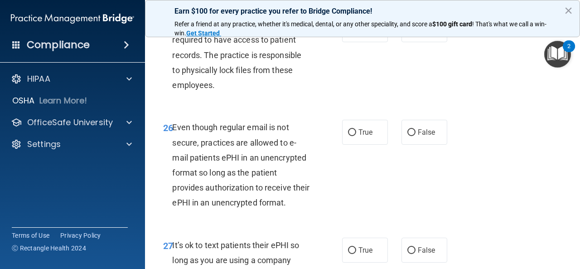
scroll to position [2492, 0]
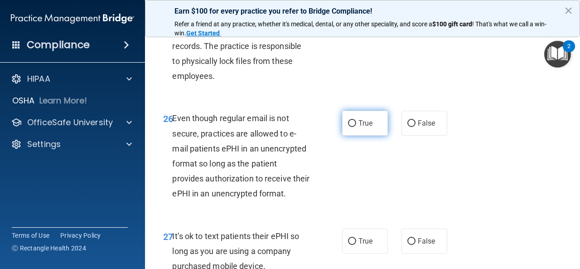
click at [348, 127] on input "True" at bounding box center [352, 123] width 8 height 7
radio input "true"
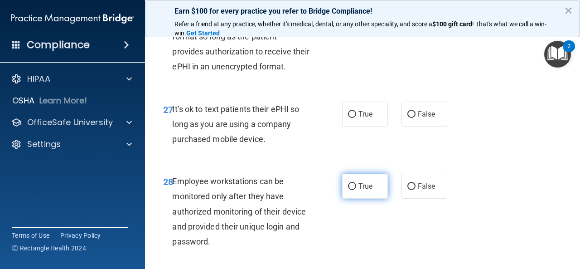
scroll to position [2628, 0]
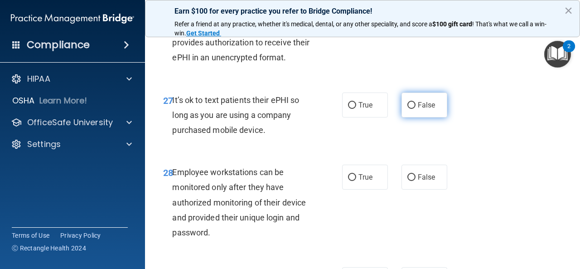
click at [407, 109] on input "False" at bounding box center [411, 105] width 8 height 7
radio input "true"
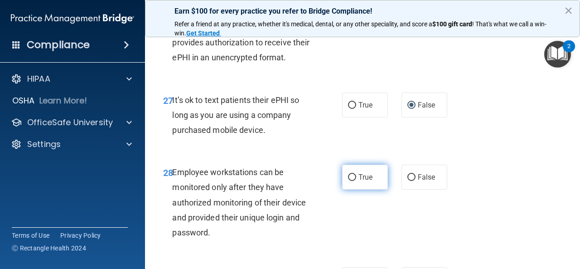
click at [351, 181] on input "True" at bounding box center [352, 177] width 8 height 7
radio input "true"
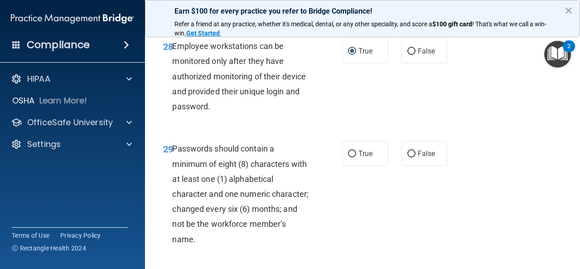
scroll to position [2764, 0]
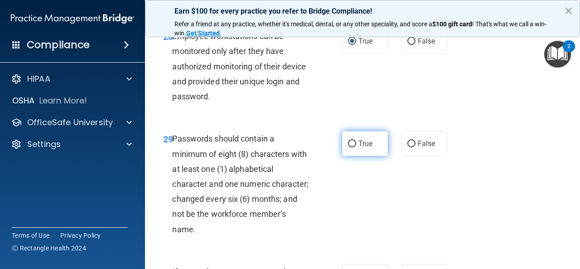
click at [348, 147] on input "True" at bounding box center [352, 143] width 8 height 7
radio input "true"
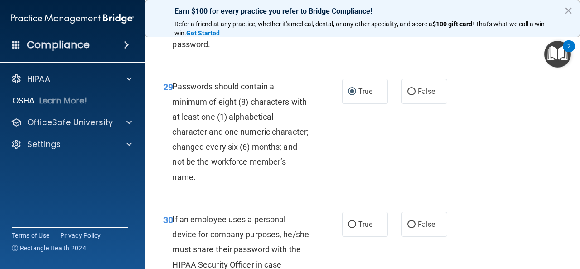
scroll to position [2855, 0]
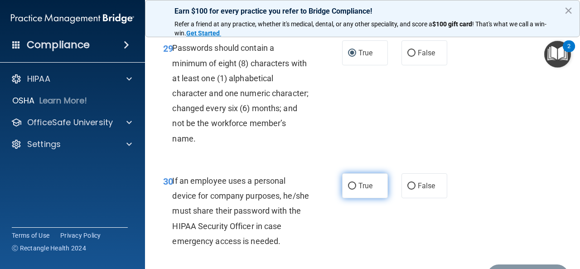
click at [348, 189] on input "True" at bounding box center [352, 186] width 8 height 7
radio input "true"
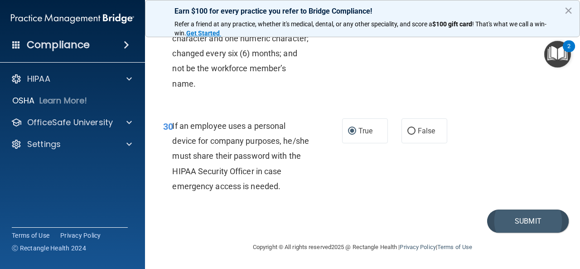
scroll to position [2969, 0]
click at [528, 225] on button "Submit" at bounding box center [528, 220] width 82 height 23
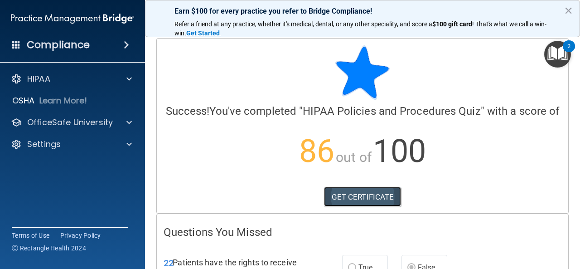
click at [362, 205] on link "GET CERTIFICATE" at bounding box center [362, 197] width 77 height 20
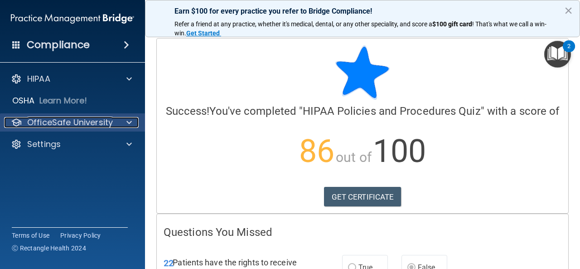
click at [104, 127] on p "OfficeSafe University" at bounding box center [70, 122] width 86 height 11
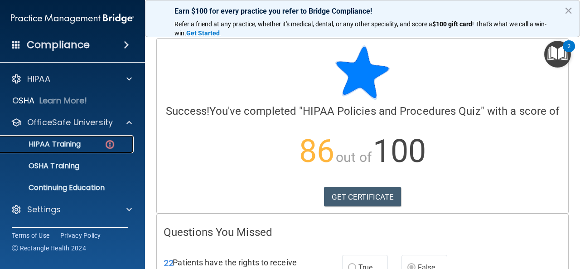
click at [107, 139] on img at bounding box center [109, 144] width 11 height 11
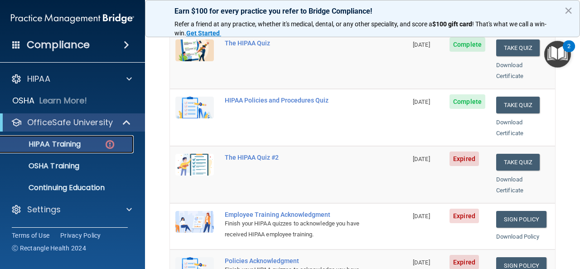
scroll to position [91, 0]
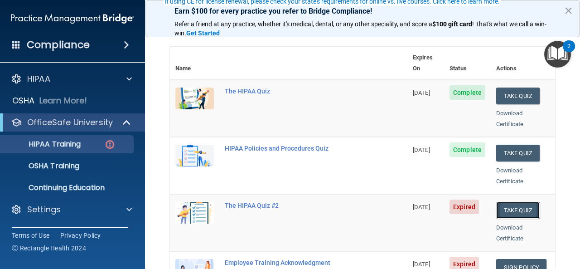
click at [508, 202] on button "Take Quiz" at bounding box center [517, 210] width 43 height 17
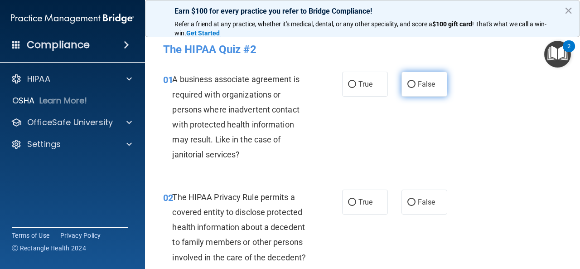
click at [407, 83] on input "False" at bounding box center [411, 84] width 8 height 7
radio input "true"
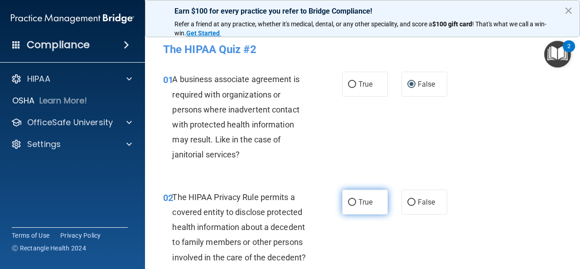
click at [348, 199] on input "True" at bounding box center [352, 202] width 8 height 7
radio input "true"
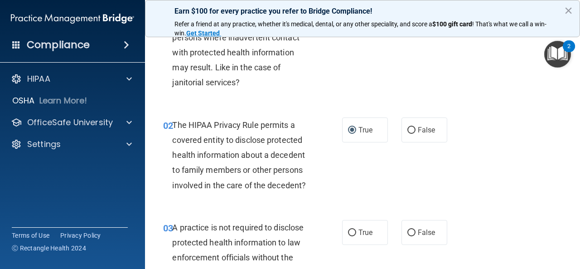
scroll to position [136, 0]
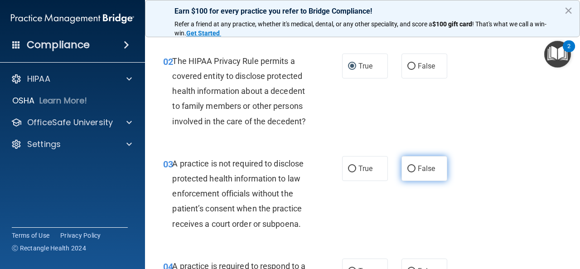
click at [407, 166] on input "False" at bounding box center [411, 168] width 8 height 7
radio input "true"
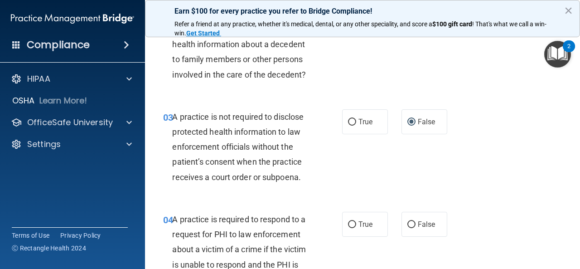
scroll to position [227, 0]
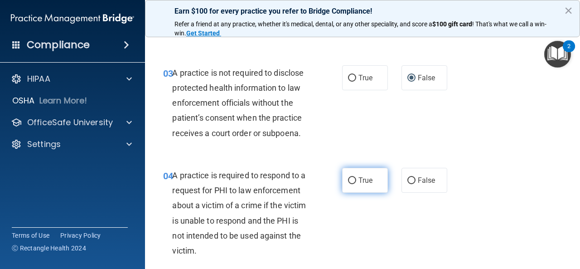
click at [348, 179] on input "True" at bounding box center [352, 180] width 8 height 7
radio input "true"
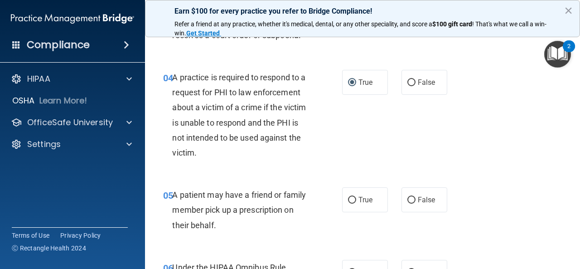
scroll to position [362, 0]
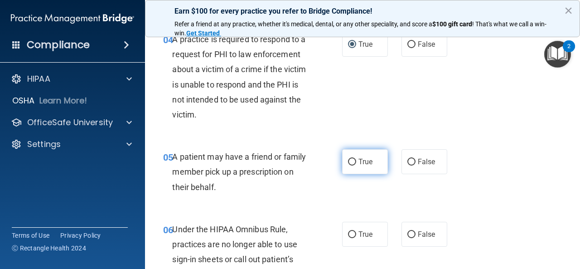
click at [348, 164] on input "True" at bounding box center [352, 162] width 8 height 7
radio input "true"
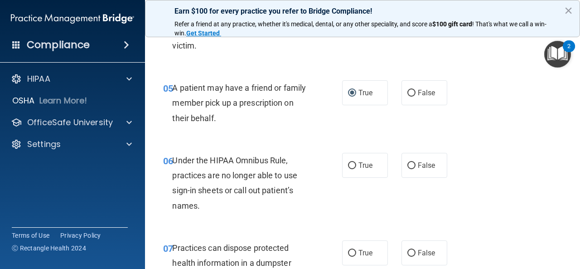
scroll to position [453, 0]
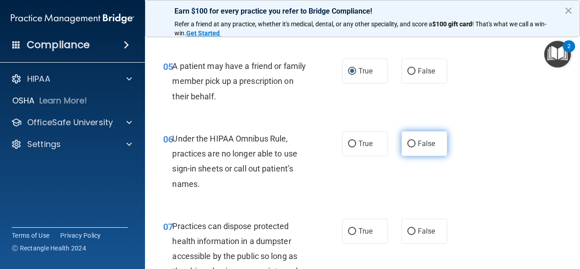
click at [408, 141] on input "False" at bounding box center [411, 143] width 8 height 7
radio input "true"
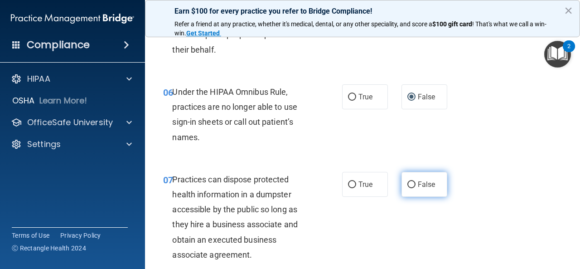
scroll to position [589, 0]
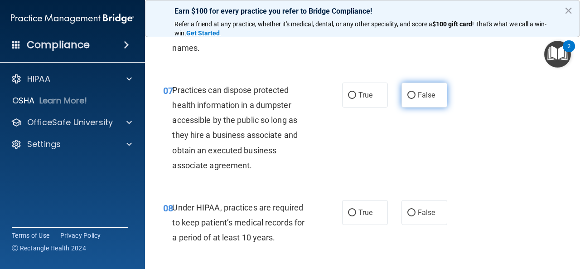
click at [407, 93] on input "False" at bounding box center [411, 95] width 8 height 7
radio input "true"
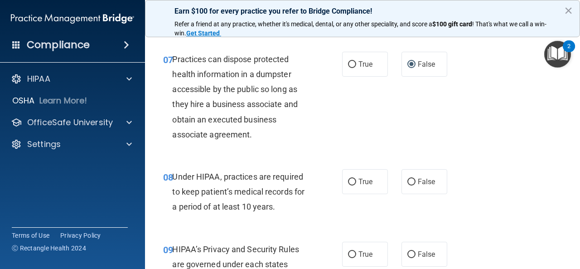
scroll to position [634, 0]
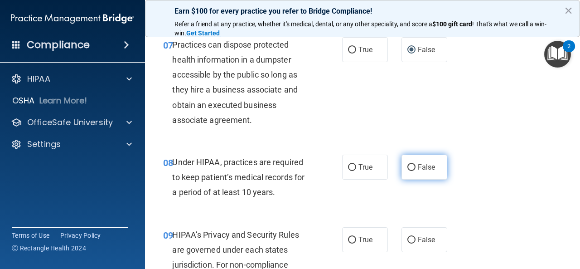
click at [407, 166] on input "False" at bounding box center [411, 167] width 8 height 7
radio input "true"
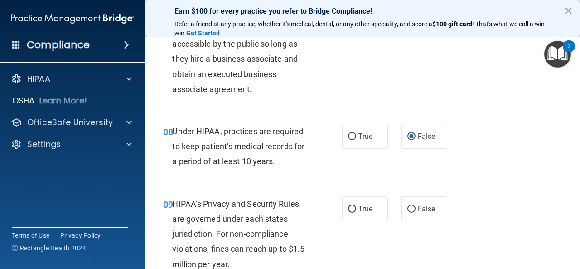
scroll to position [680, 0]
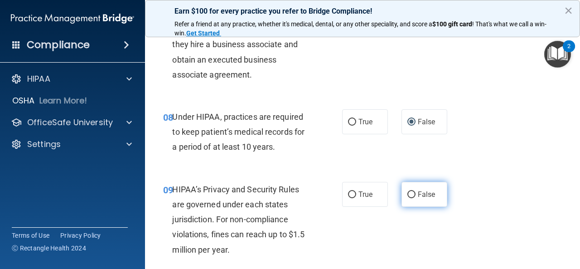
click at [407, 193] on input "False" at bounding box center [411, 194] width 8 height 7
radio input "true"
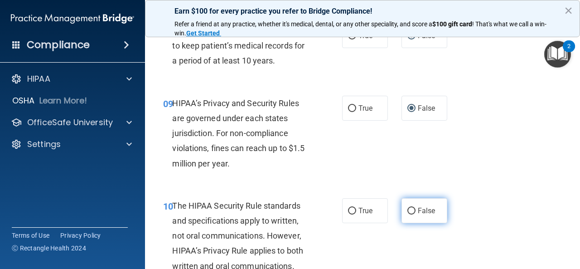
scroll to position [770, 0]
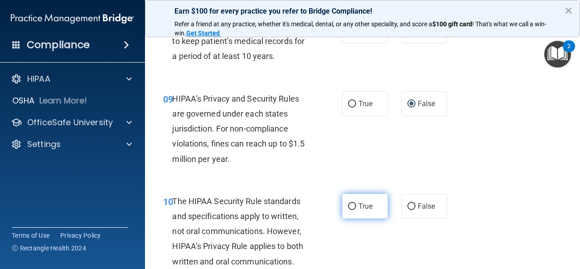
click at [348, 207] on input "True" at bounding box center [352, 206] width 8 height 7
radio input "true"
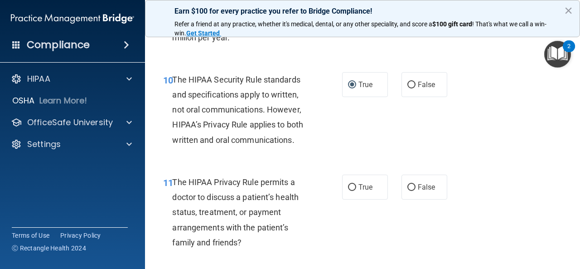
scroll to position [906, 0]
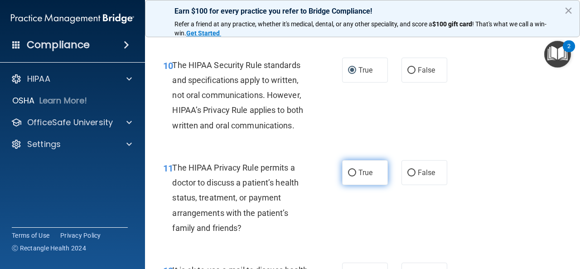
drag, startPoint x: 349, startPoint y: 172, endPoint x: 348, endPoint y: 177, distance: 5.5
click at [349, 172] on input "True" at bounding box center [352, 172] width 8 height 7
radio input "true"
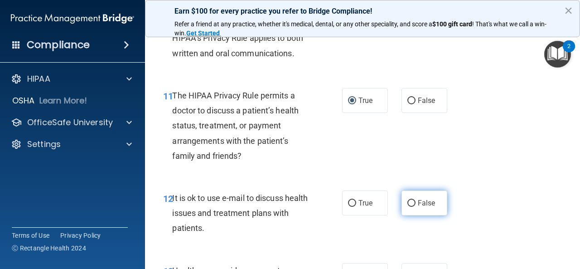
scroll to position [1042, 0]
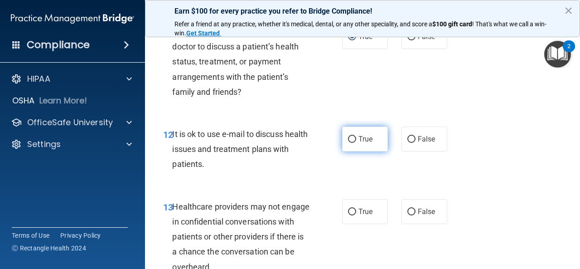
click at [348, 138] on input "True" at bounding box center [352, 139] width 8 height 7
radio input "true"
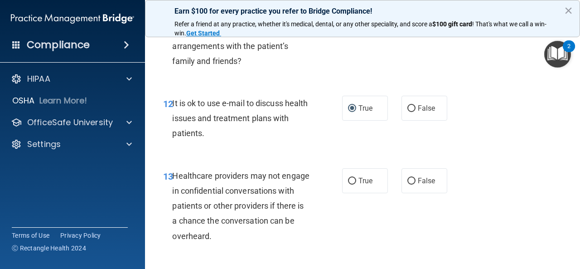
scroll to position [1087, 0]
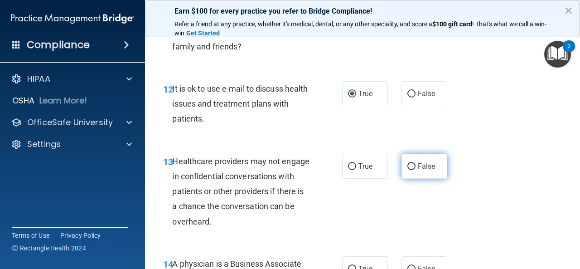
click at [407, 166] on input "False" at bounding box center [411, 166] width 8 height 7
radio input "true"
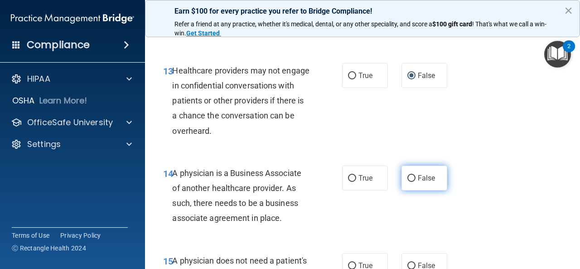
click at [407, 178] on input "False" at bounding box center [411, 178] width 8 height 7
radio input "true"
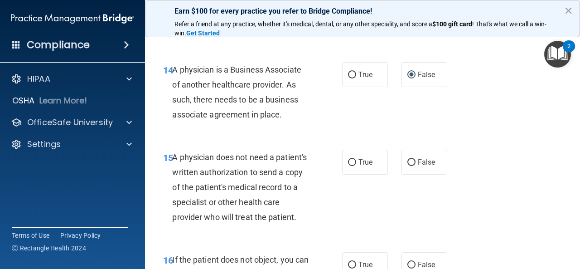
scroll to position [1314, 0]
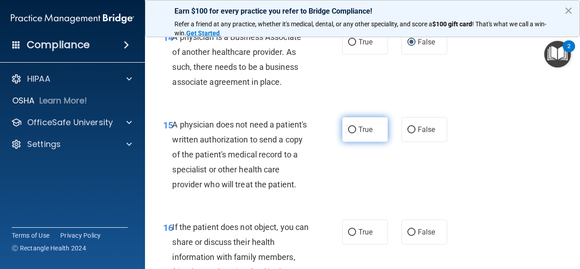
click at [349, 127] on input "True" at bounding box center [352, 129] width 8 height 7
radio input "true"
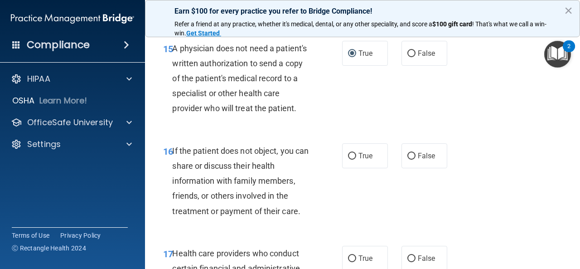
scroll to position [1450, 0]
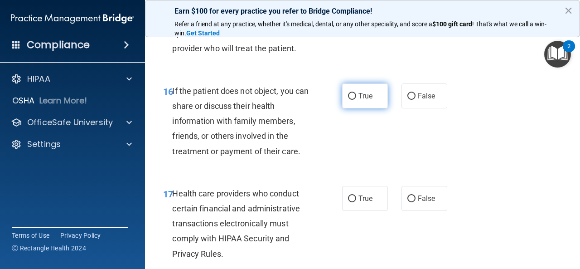
click at [348, 100] on input "True" at bounding box center [352, 96] width 8 height 7
radio input "true"
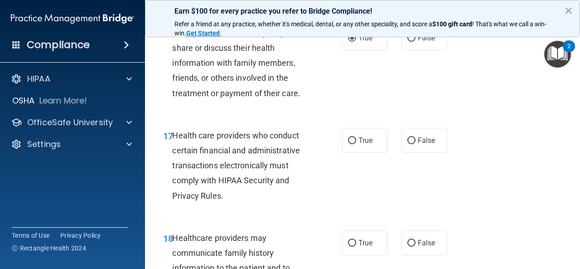
scroll to position [1541, 0]
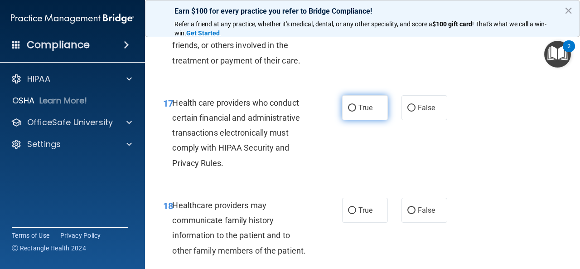
click at [348, 111] on input "True" at bounding box center [352, 108] width 8 height 7
radio input "true"
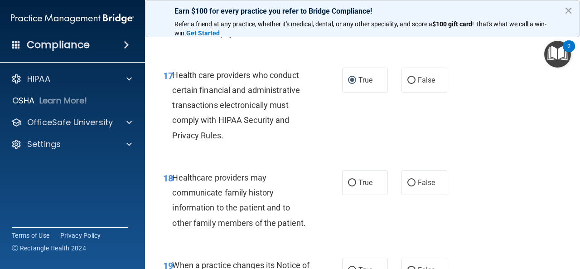
scroll to position [1631, 0]
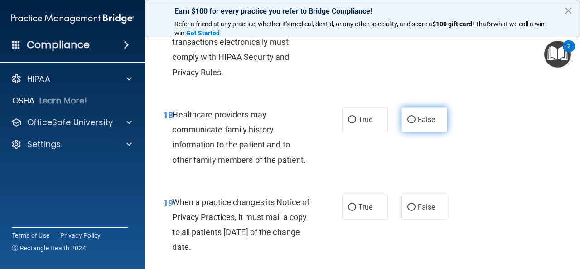
click at [407, 123] on input "False" at bounding box center [411, 119] width 8 height 7
radio input "true"
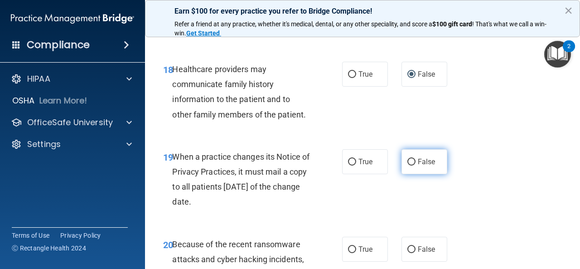
click at [407, 165] on input "False" at bounding box center [411, 162] width 8 height 7
radio input "true"
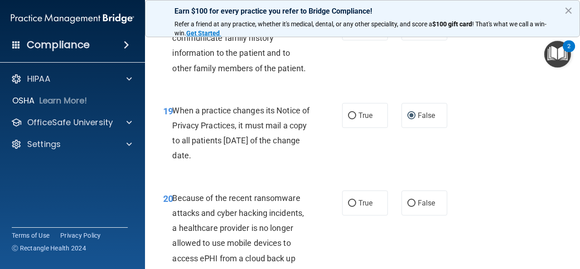
scroll to position [1858, 0]
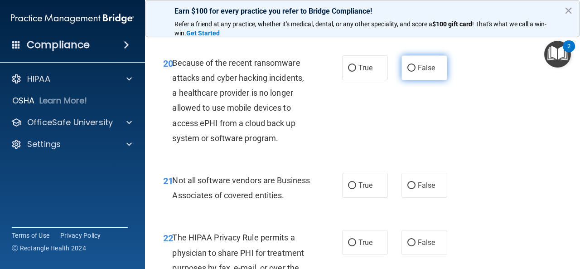
click at [407, 72] on input "False" at bounding box center [411, 68] width 8 height 7
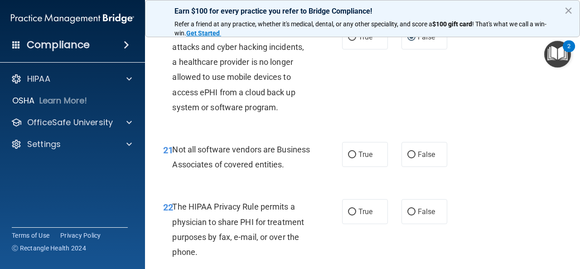
scroll to position [1903, 0]
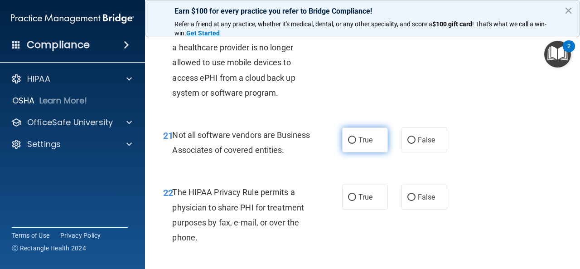
click at [348, 150] on label "True" at bounding box center [365, 139] width 46 height 25
click at [348, 144] on input "True" at bounding box center [352, 140] width 8 height 7
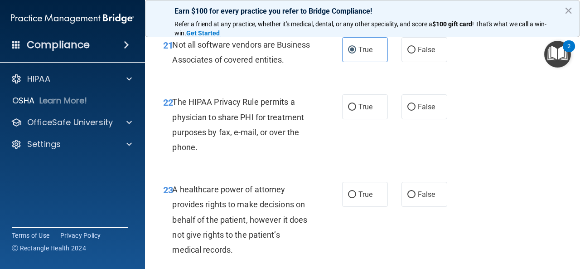
scroll to position [1994, 0]
click at [348, 110] on input "True" at bounding box center [352, 106] width 8 height 7
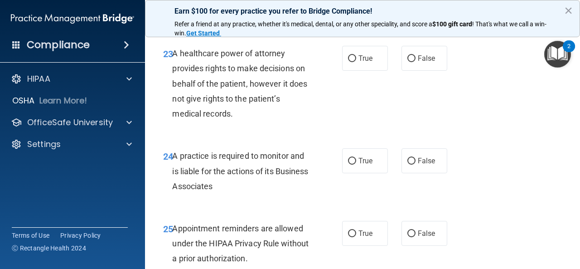
scroll to position [2130, 0]
click at [407, 62] on input "False" at bounding box center [411, 58] width 8 height 7
click at [407, 164] on input "False" at bounding box center [411, 160] width 8 height 7
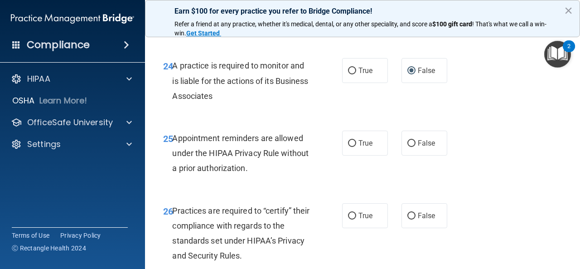
scroll to position [2220, 0]
click at [348, 146] on input "True" at bounding box center [352, 142] width 8 height 7
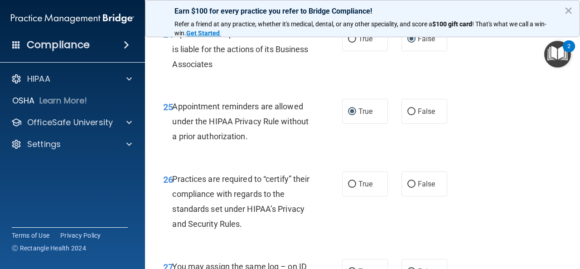
scroll to position [2266, 0]
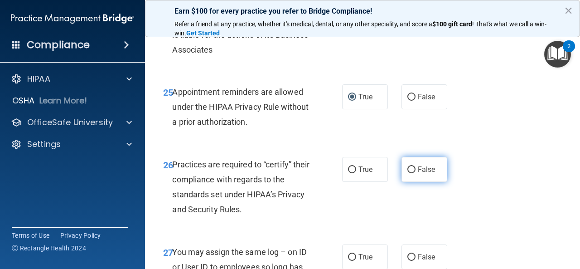
click at [408, 173] on input "False" at bounding box center [411, 169] width 8 height 7
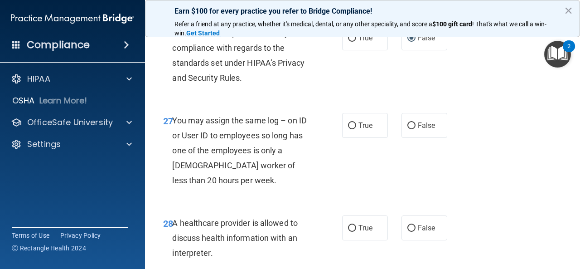
scroll to position [2401, 0]
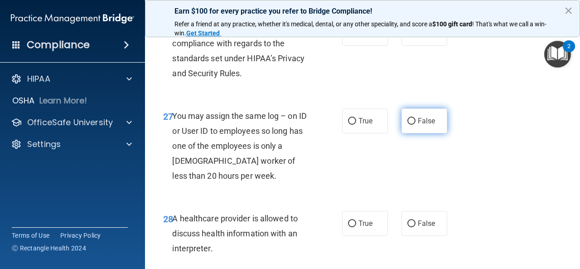
click at [409, 125] on input "False" at bounding box center [411, 121] width 8 height 7
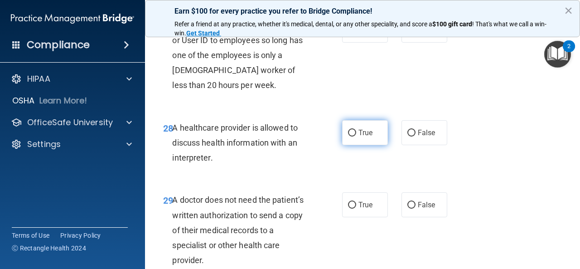
click at [351, 136] on input "True" at bounding box center [352, 133] width 8 height 7
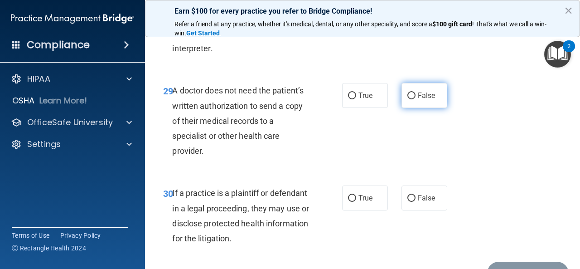
scroll to position [2628, 0]
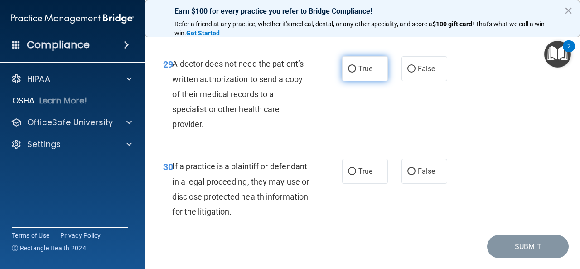
click at [348, 72] on input "True" at bounding box center [352, 69] width 8 height 7
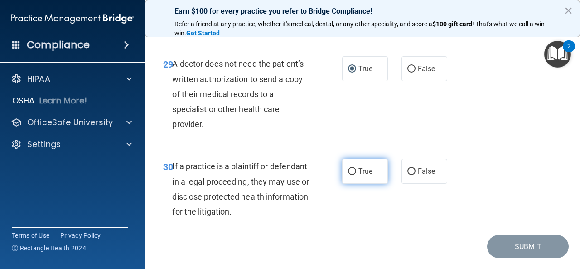
click at [348, 175] on input "True" at bounding box center [352, 171] width 8 height 7
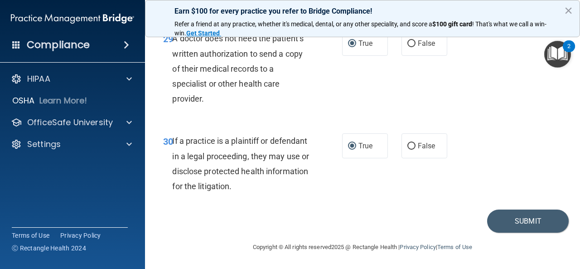
scroll to position [2683, 0]
click at [505, 223] on button "Submit" at bounding box center [528, 220] width 82 height 23
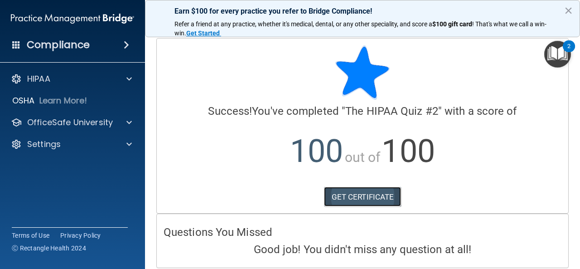
click at [372, 196] on link "GET CERTIFICATE" at bounding box center [362, 197] width 77 height 20
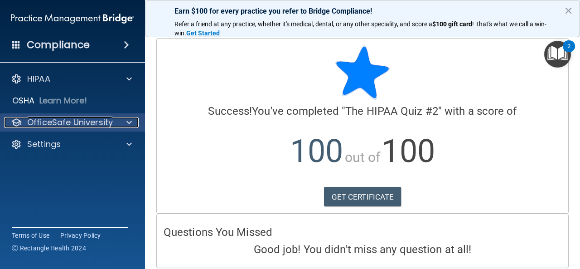
click at [111, 127] on p "OfficeSafe University" at bounding box center [70, 122] width 86 height 11
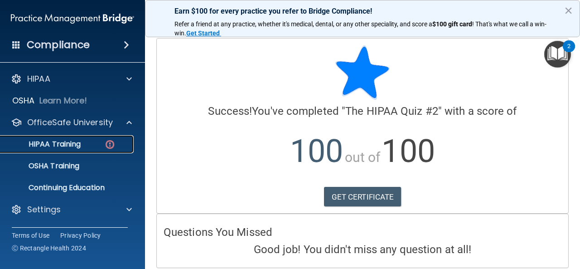
click at [106, 140] on img at bounding box center [109, 144] width 11 height 11
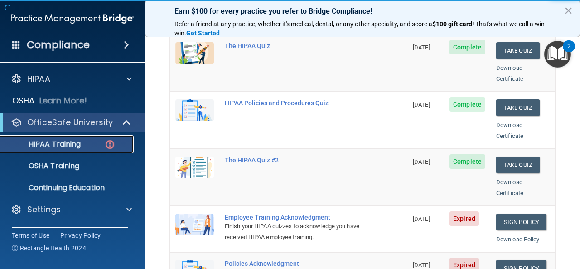
scroll to position [181, 0]
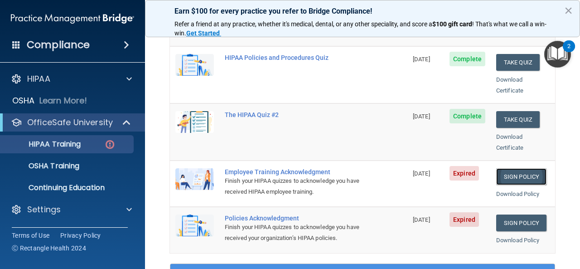
click at [522, 168] on link "Sign Policy" at bounding box center [521, 176] width 50 height 17
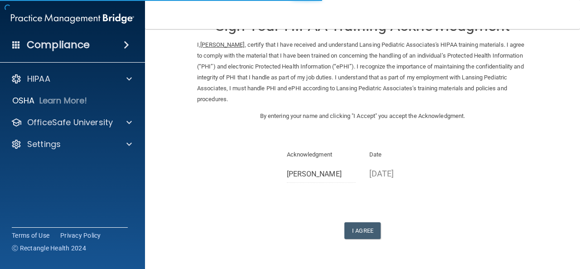
scroll to position [45, 0]
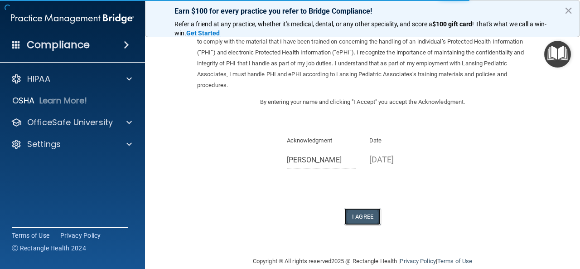
click at [350, 212] on button "I Agree" at bounding box center [362, 216] width 36 height 17
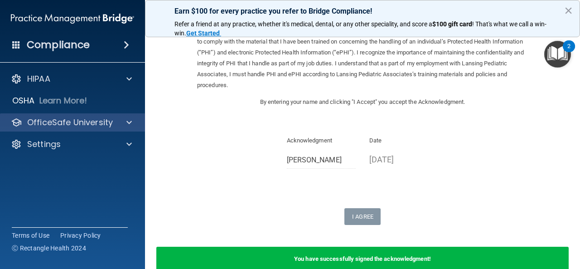
click at [128, 116] on div "OfficeSafe University" at bounding box center [72, 122] width 145 height 18
click at [126, 122] on span at bounding box center [128, 122] width 5 height 11
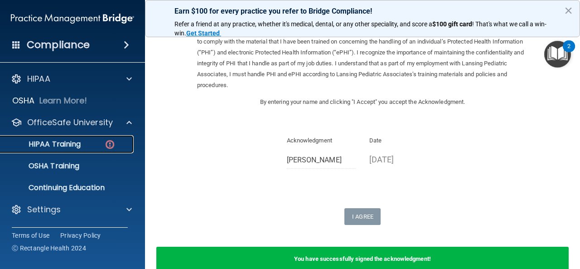
click at [101, 140] on div "HIPAA Training" at bounding box center [68, 144] width 124 height 9
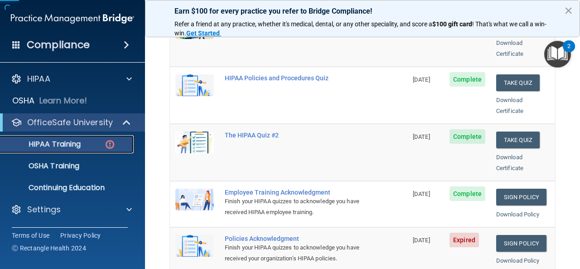
scroll to position [181, 0]
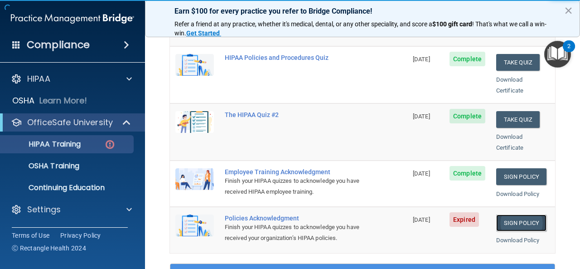
click at [498, 214] on link "Sign Policy" at bounding box center [521, 222] width 50 height 17
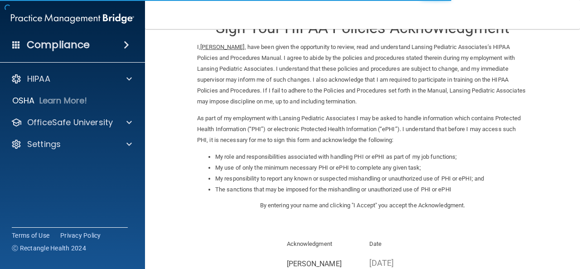
scroll to position [136, 0]
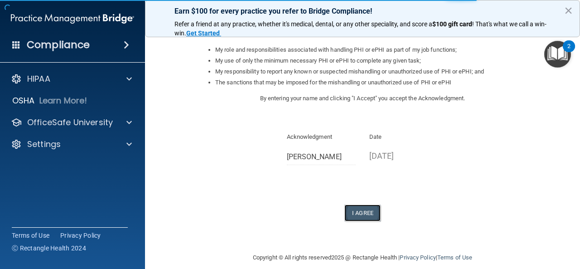
click at [355, 209] on button "I Agree" at bounding box center [362, 212] width 36 height 17
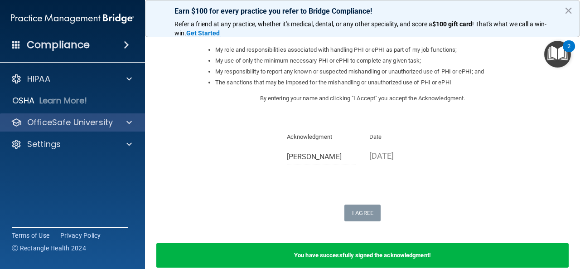
click at [104, 116] on div "OfficeSafe University" at bounding box center [72, 122] width 145 height 18
click at [99, 125] on p "OfficeSafe University" at bounding box center [70, 122] width 86 height 11
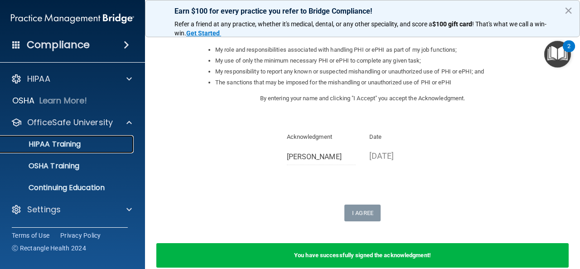
click at [91, 140] on div "HIPAA Training" at bounding box center [68, 144] width 124 height 9
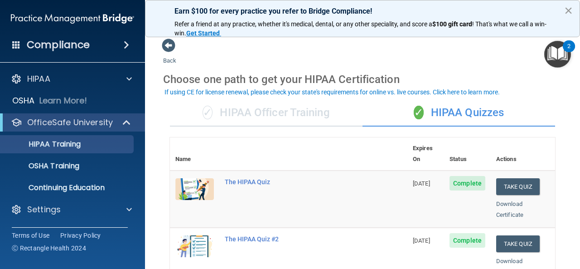
click at [568, 10] on button "×" at bounding box center [568, 10] width 9 height 14
